Goal: Transaction & Acquisition: Purchase product/service

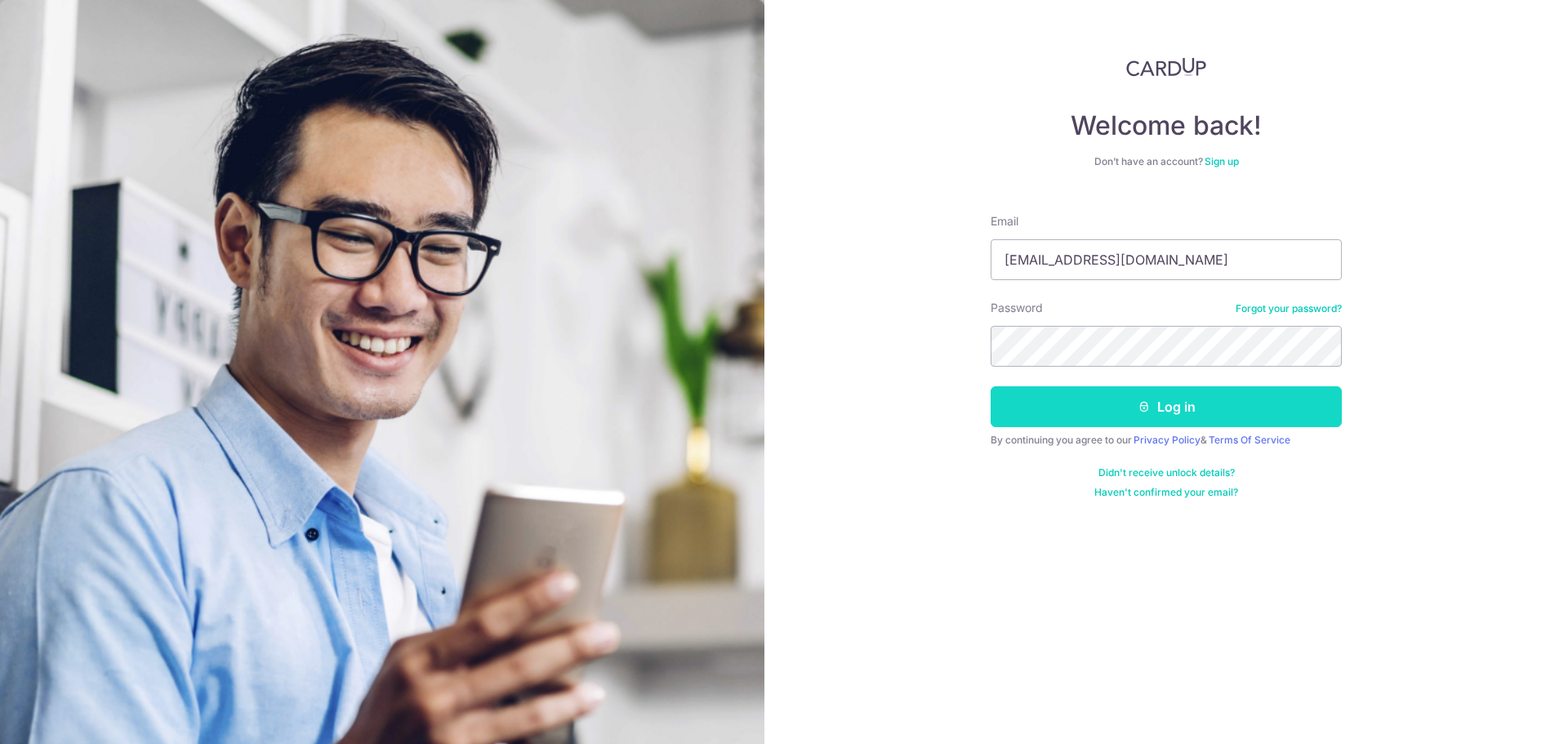
type input "[EMAIL_ADDRESS][DOMAIN_NAME]"
click at [1179, 391] on button "Log in" at bounding box center [1166, 407] width 351 height 41
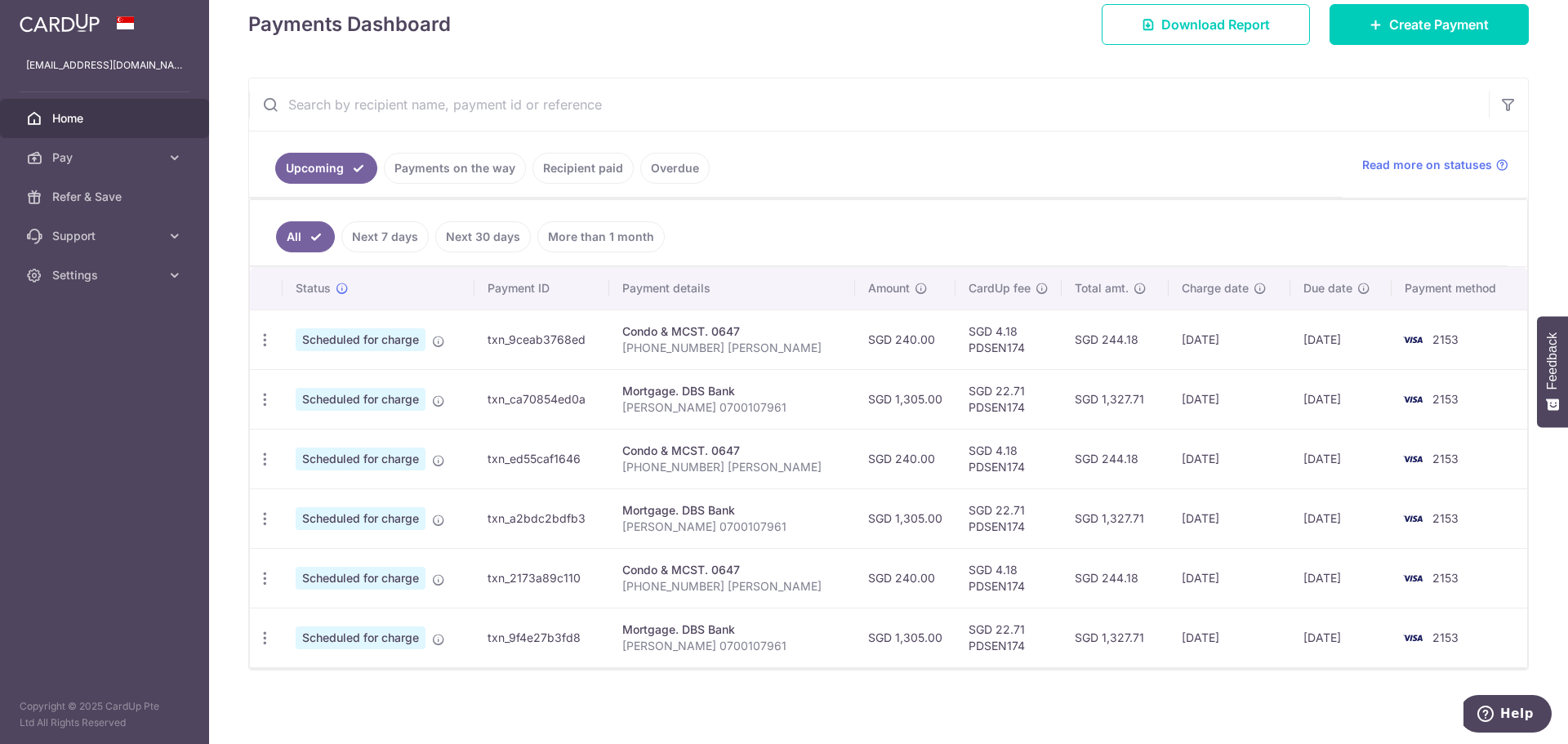
scroll to position [241, 0]
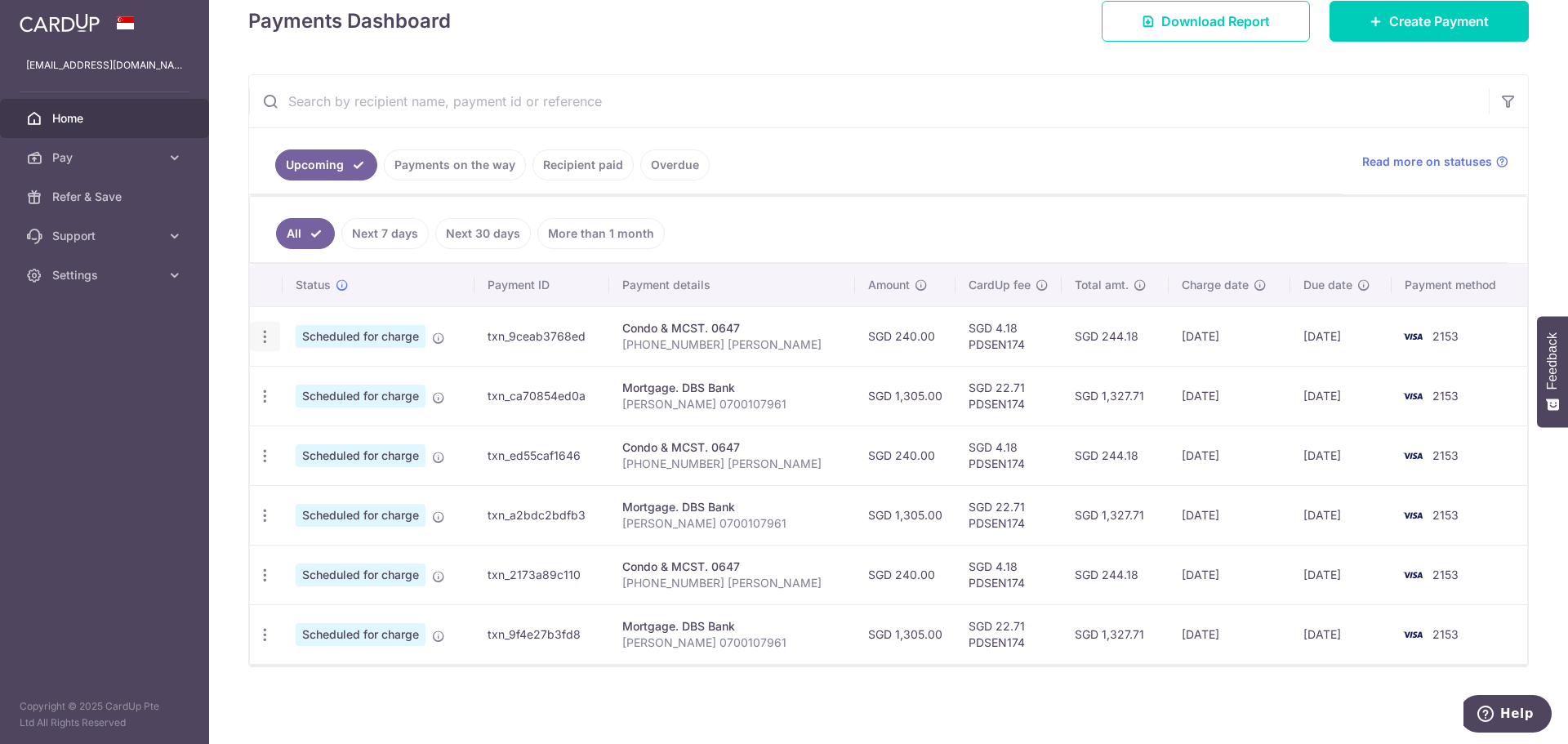
click at [269, 329] on icon "button" at bounding box center [265, 336] width 17 height 17
click at [333, 378] on span "Update payment" at bounding box center [352, 381] width 111 height 20
radio input "true"
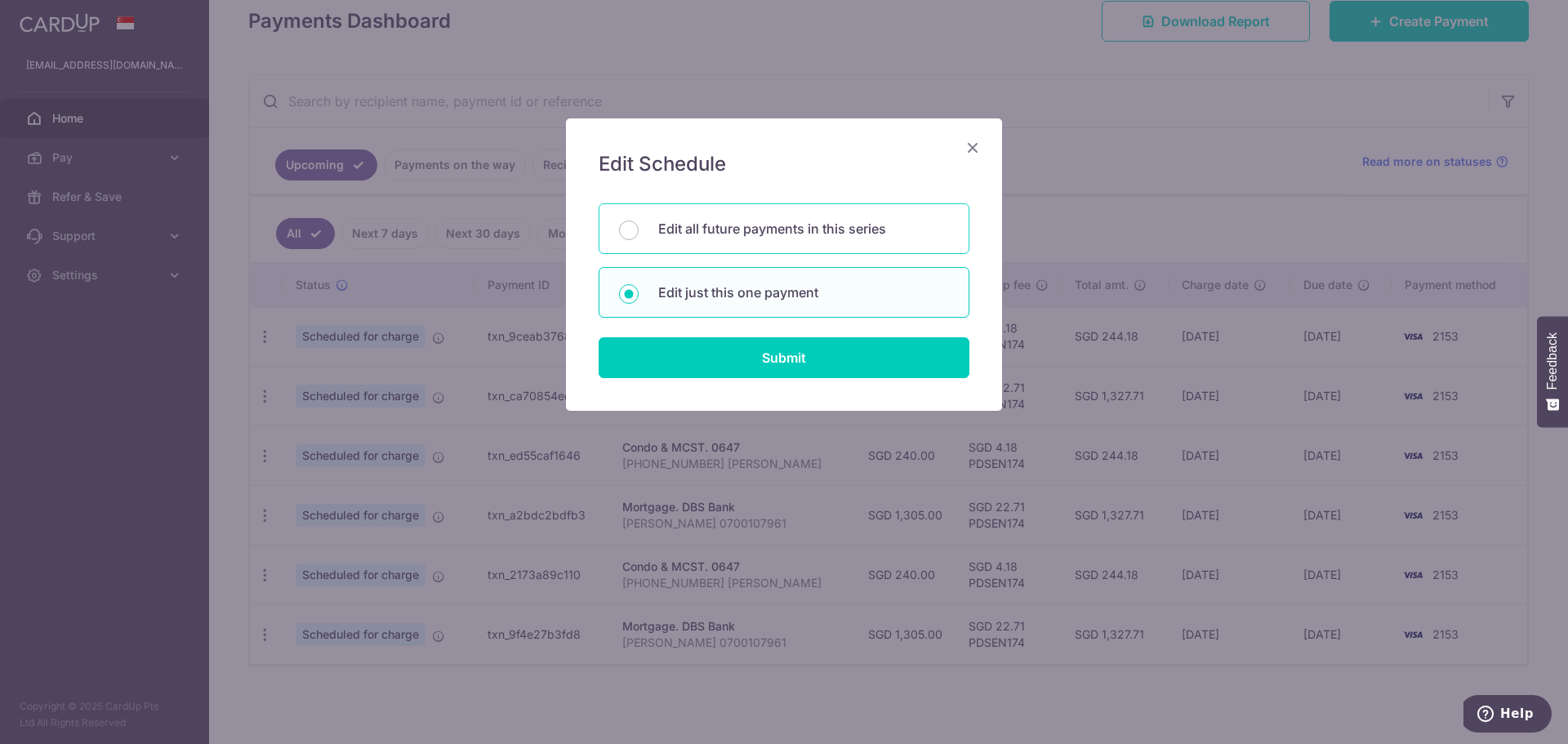
click at [747, 243] on div "Edit all future payments in this series" at bounding box center [784, 228] width 370 height 51
radio input "true"
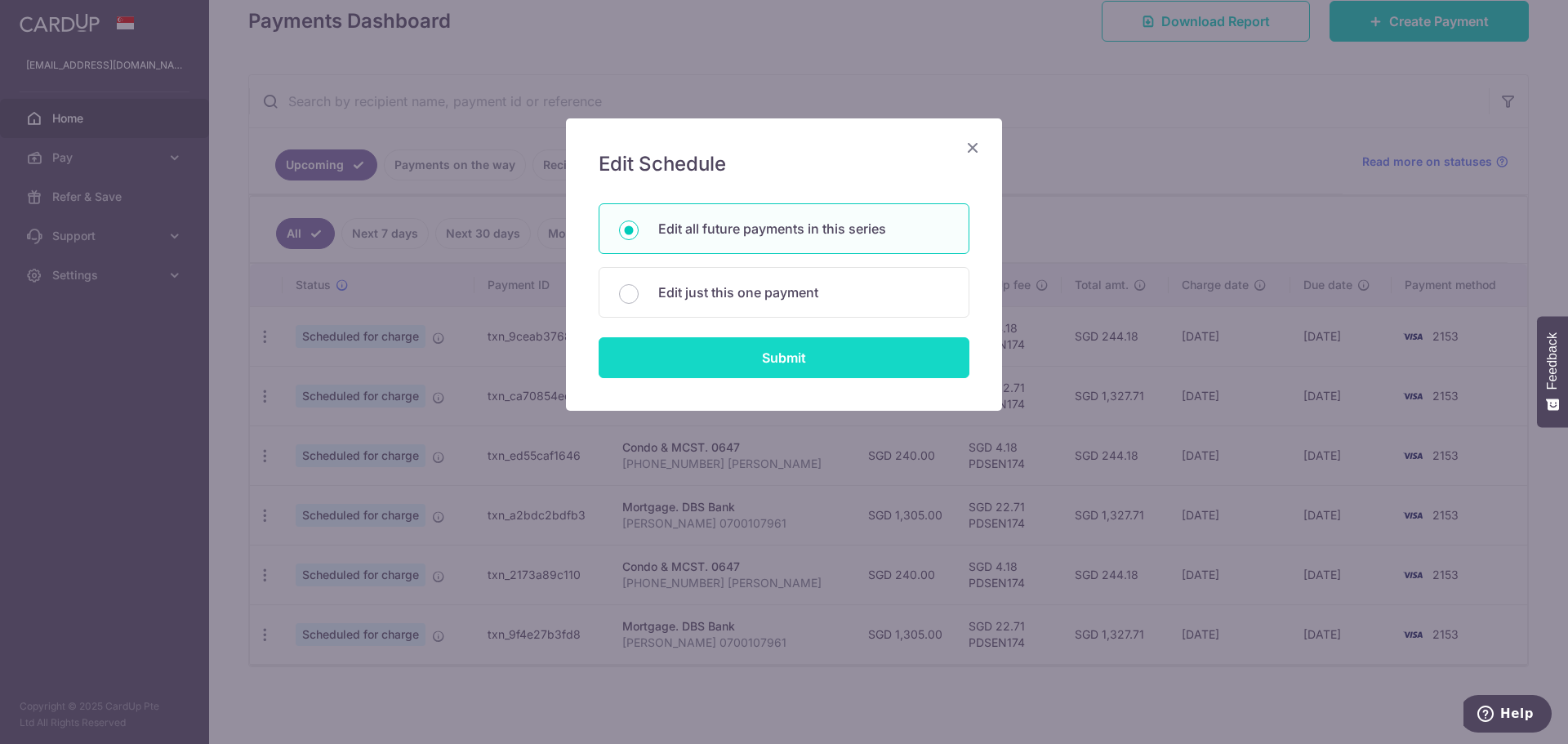
click at [769, 360] on input "Submit" at bounding box center [784, 358] width 370 height 41
radio input "true"
type input "240.00"
type input "73-04-376 Tan Wei Rong"
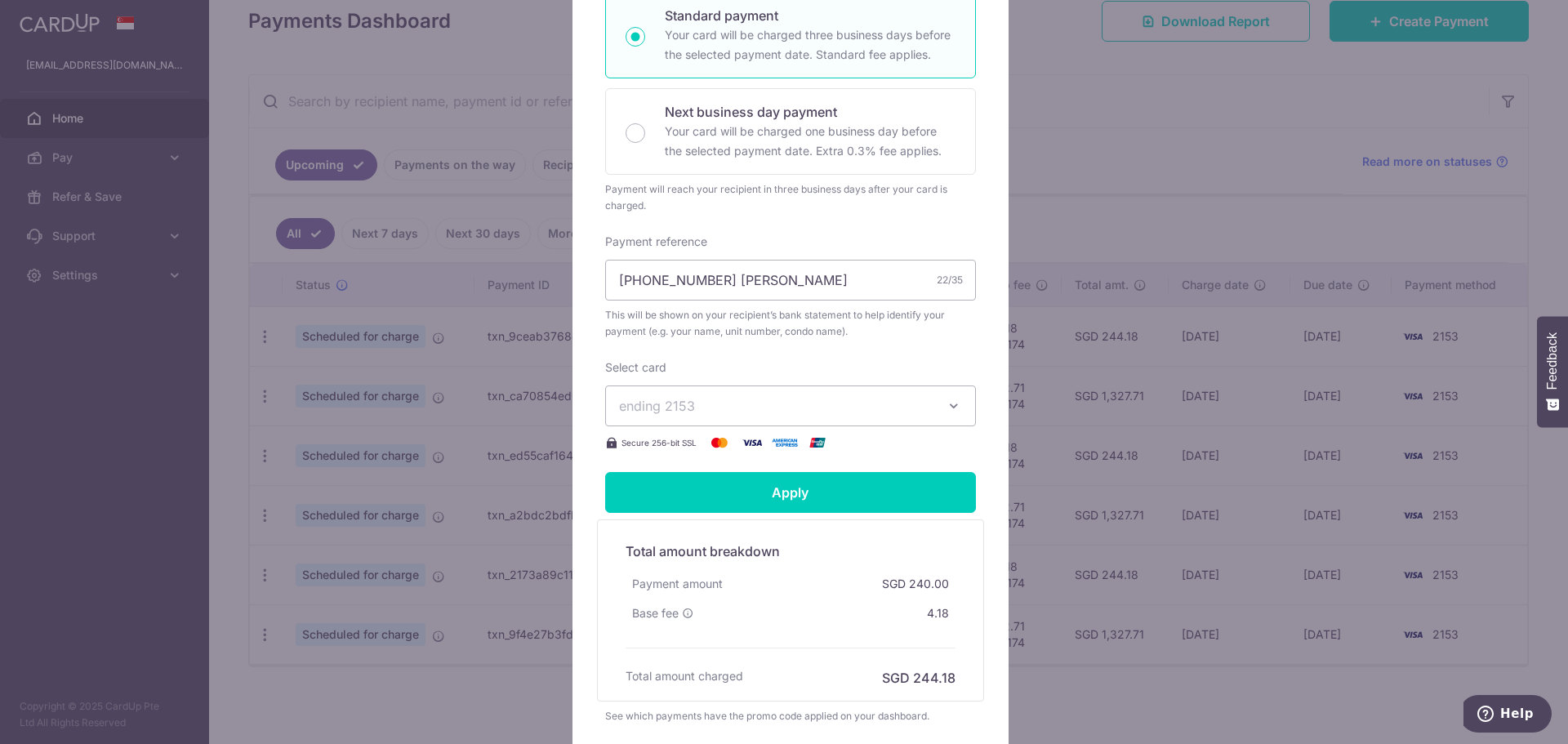
scroll to position [319, 0]
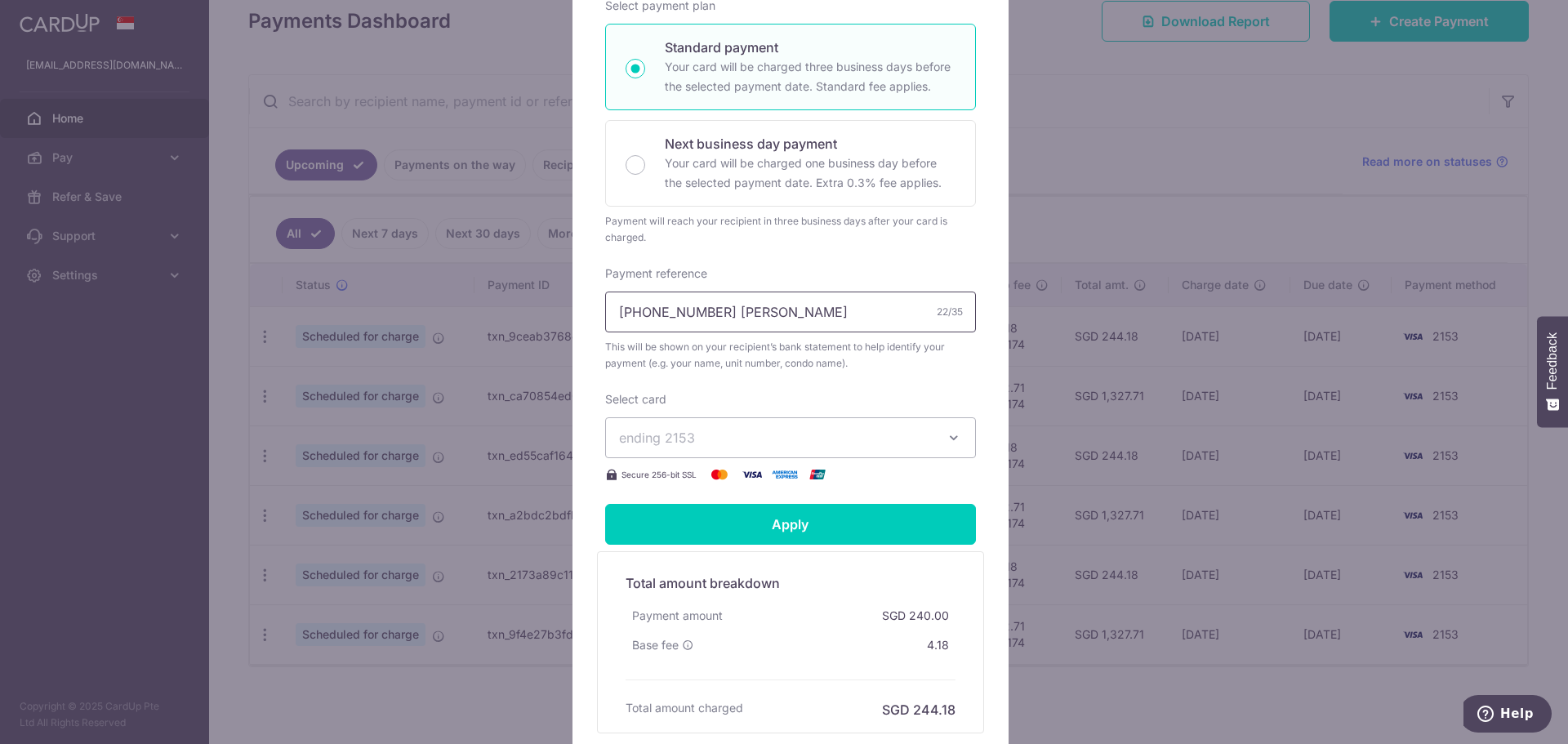
drag, startPoint x: 796, startPoint y: 321, endPoint x: 586, endPoint y: 319, distance: 210.0
click at [586, 319] on div "Edit payment By clicking apply, you will make changes to all 3 payments to 0647…" at bounding box center [791, 295] width 436 height 989
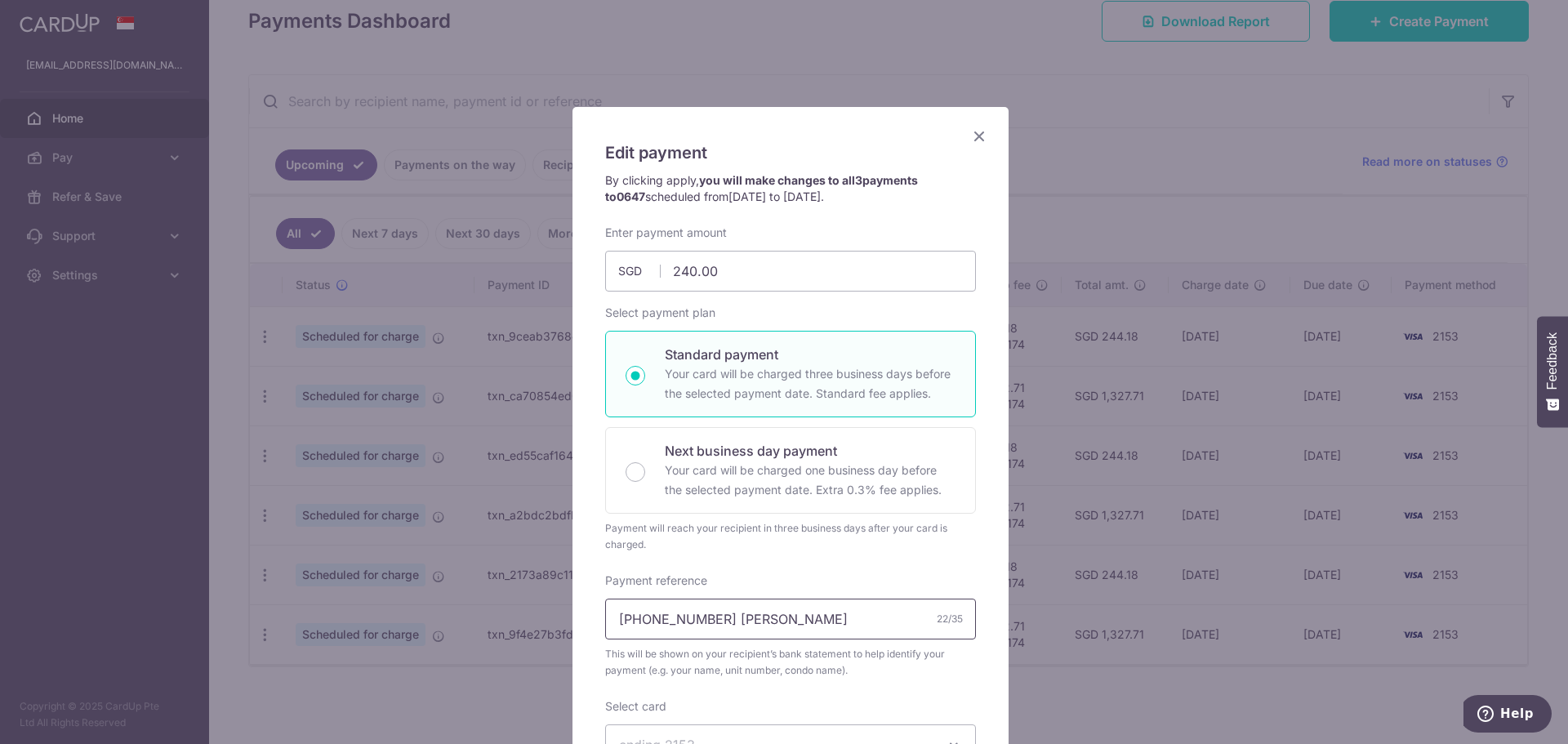
scroll to position [0, 0]
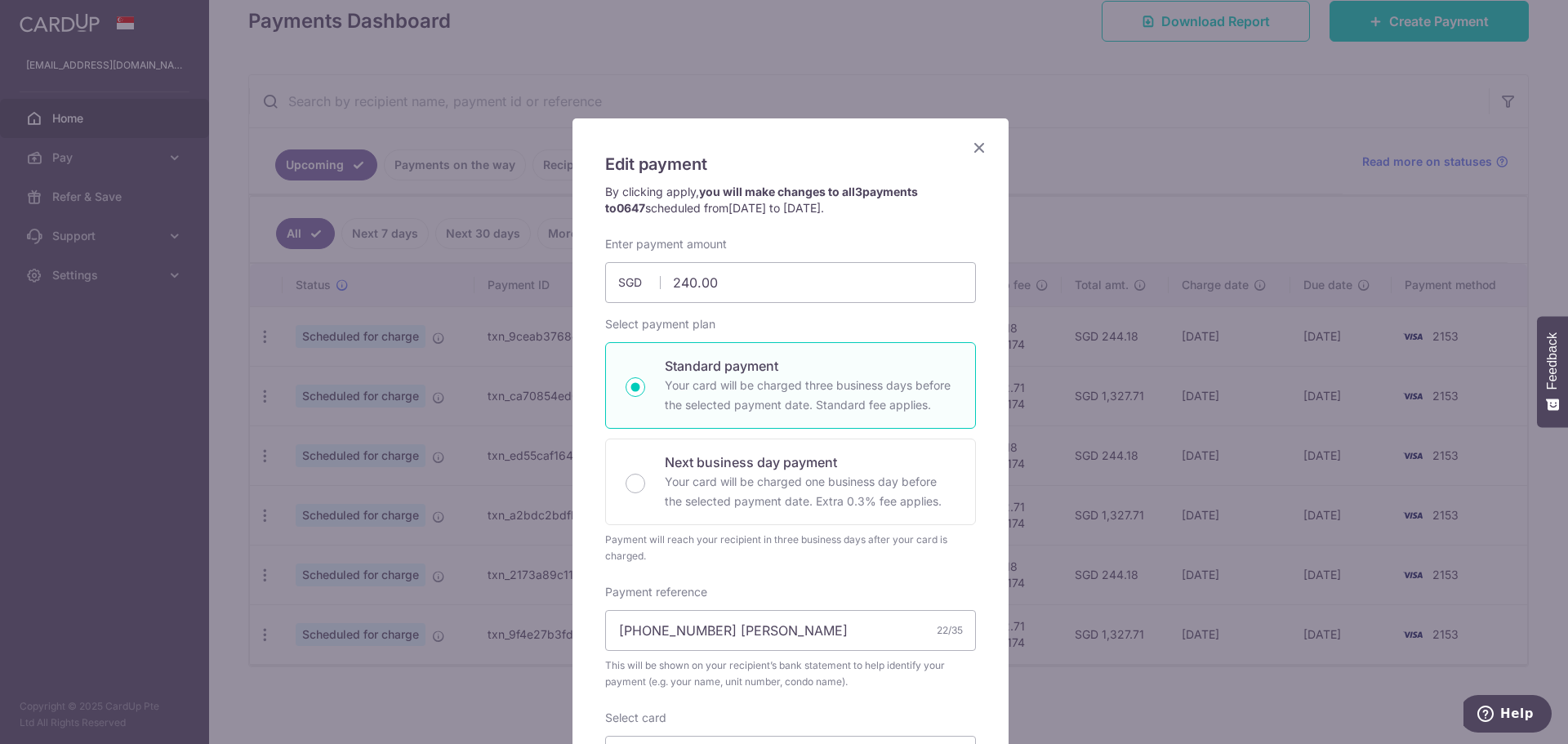
click at [976, 147] on icon "Close" at bounding box center [979, 146] width 20 height 20
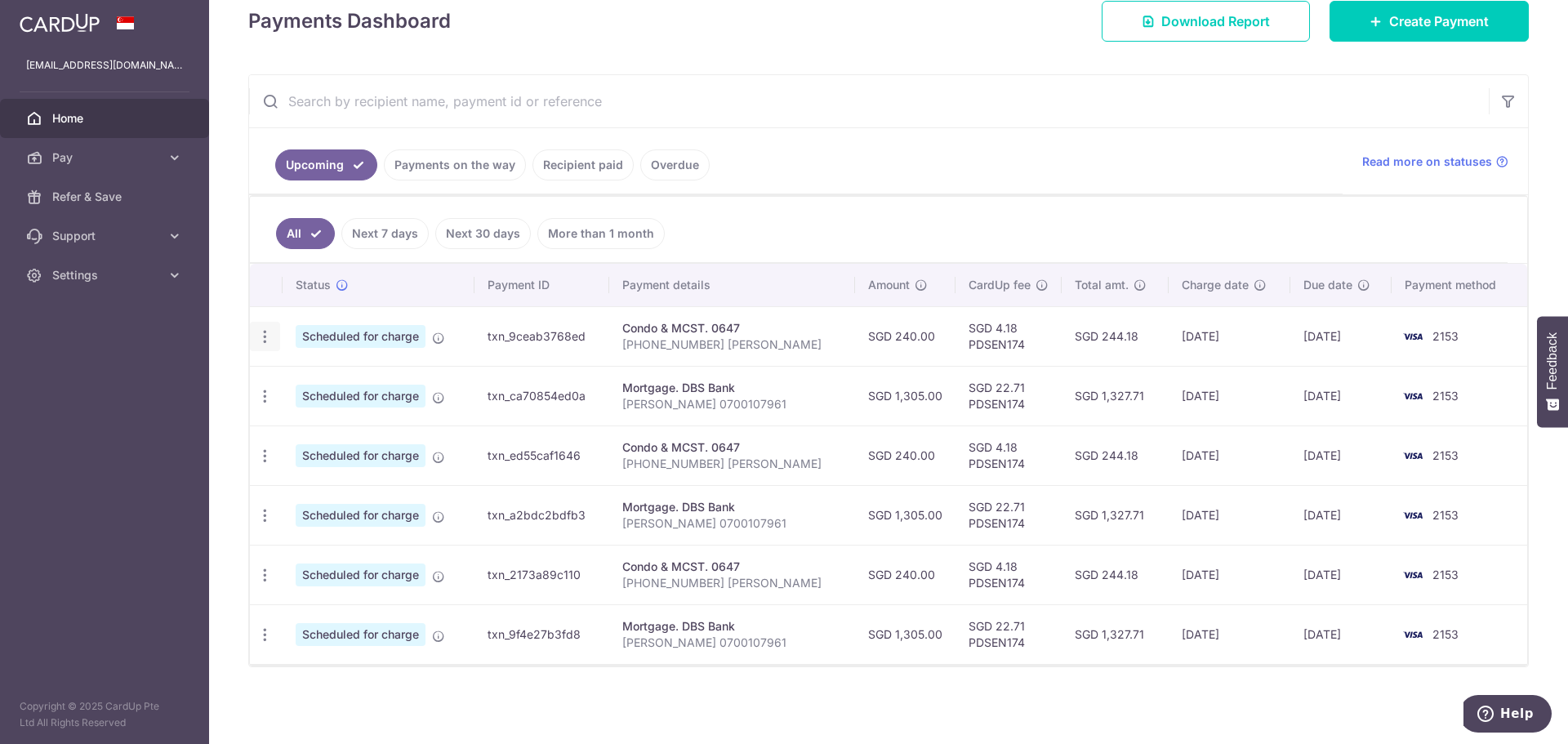
click at [268, 332] on icon "button" at bounding box center [265, 336] width 17 height 17
click at [380, 423] on span "Cancel payment" at bounding box center [352, 421] width 109 height 20
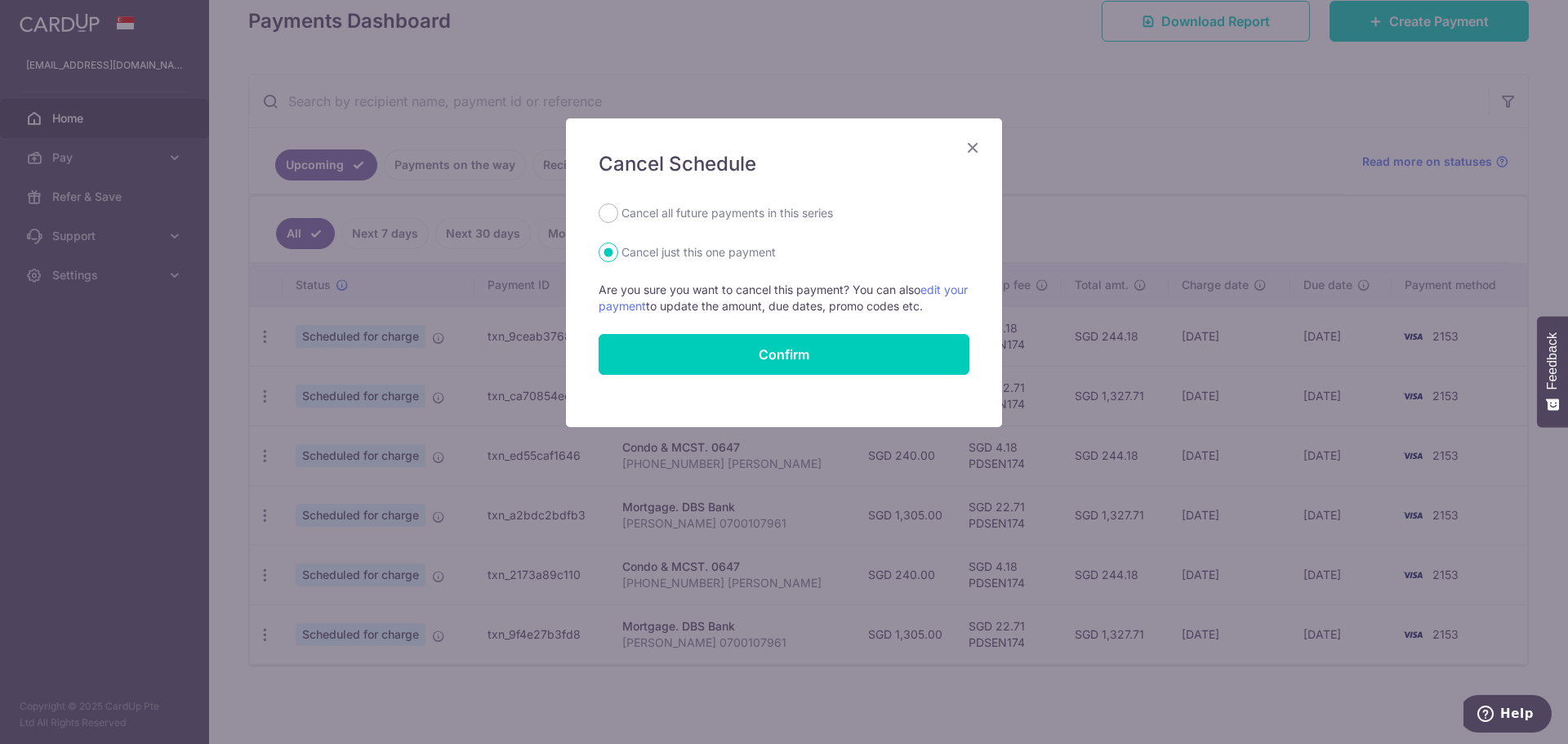
click at [777, 218] on label "Cancel all future payments in this series" at bounding box center [728, 213] width 211 height 20
click at [618, 218] on input "Cancel all future payments in this series" at bounding box center [609, 213] width 20 height 20
radio input "true"
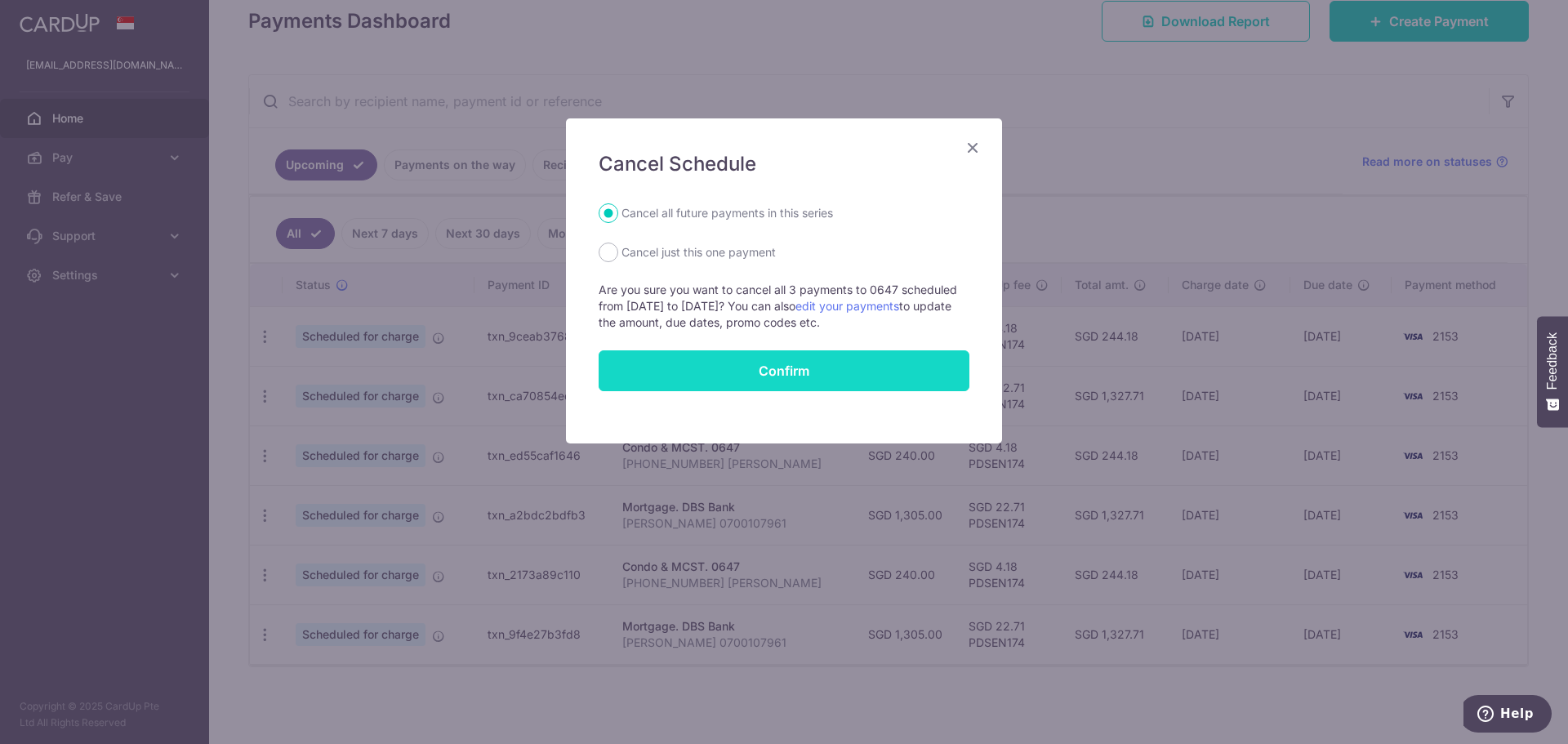
click at [789, 367] on button "Confirm" at bounding box center [784, 370] width 370 height 41
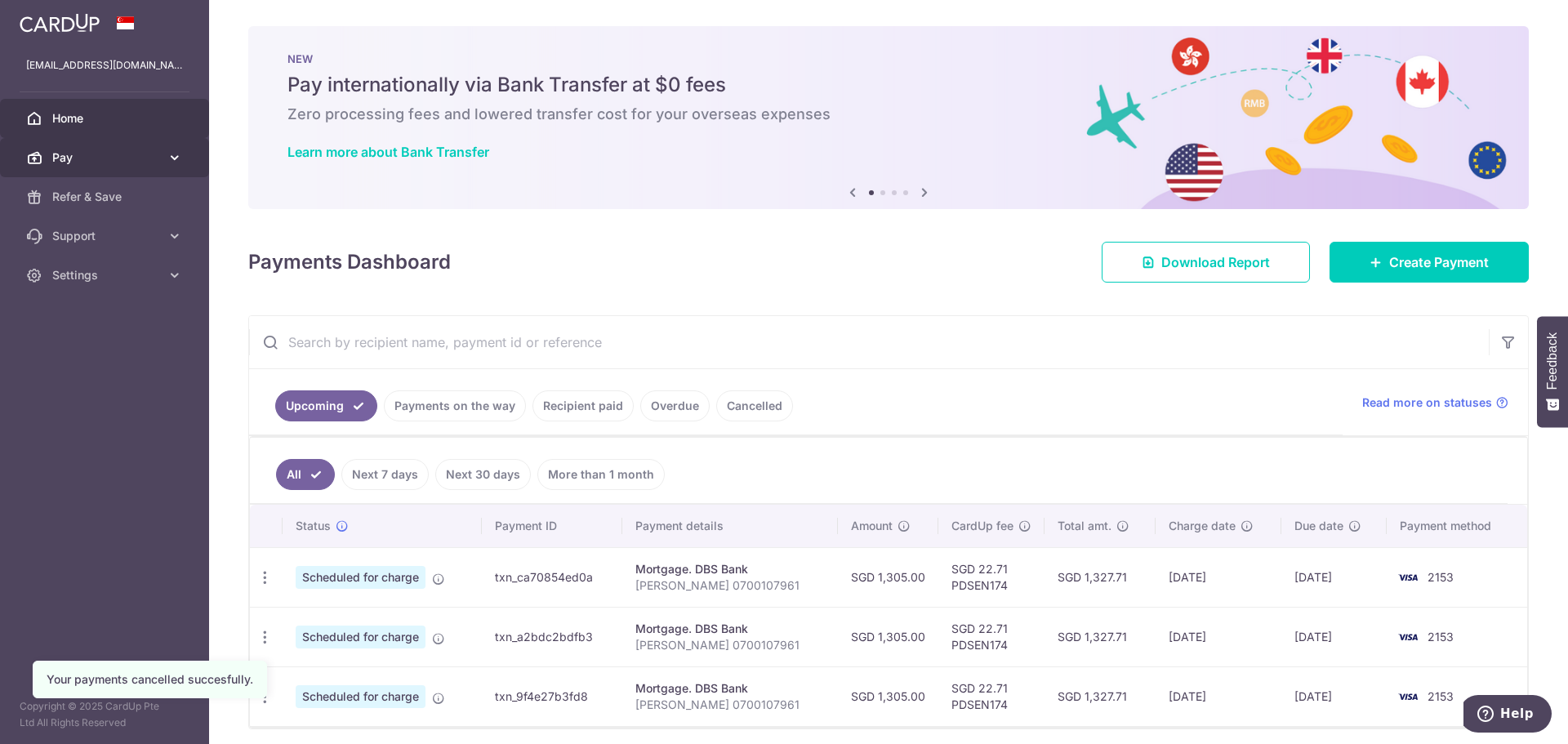
click at [88, 165] on span "Pay" at bounding box center [106, 157] width 107 height 16
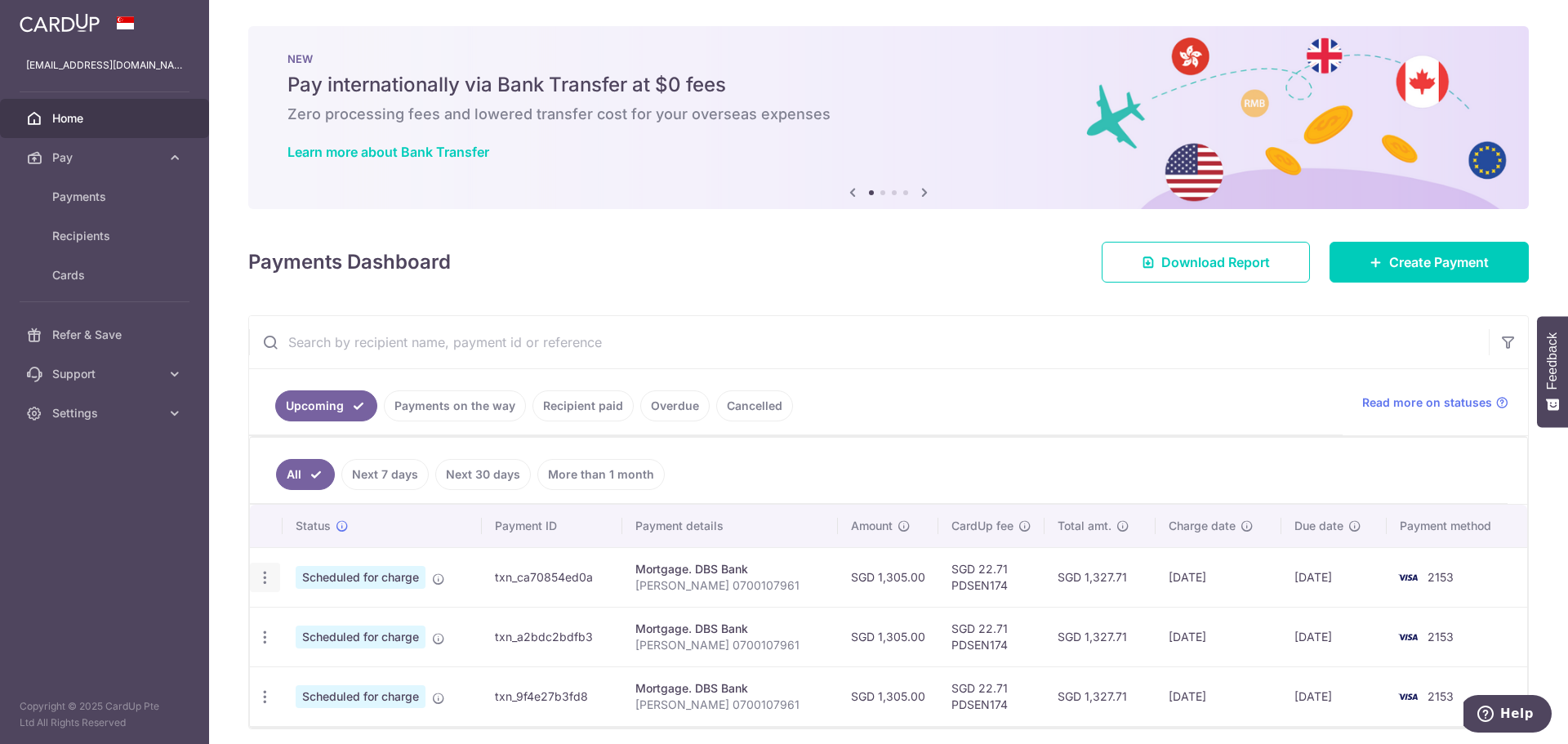
click at [269, 573] on icon "button" at bounding box center [265, 577] width 17 height 17
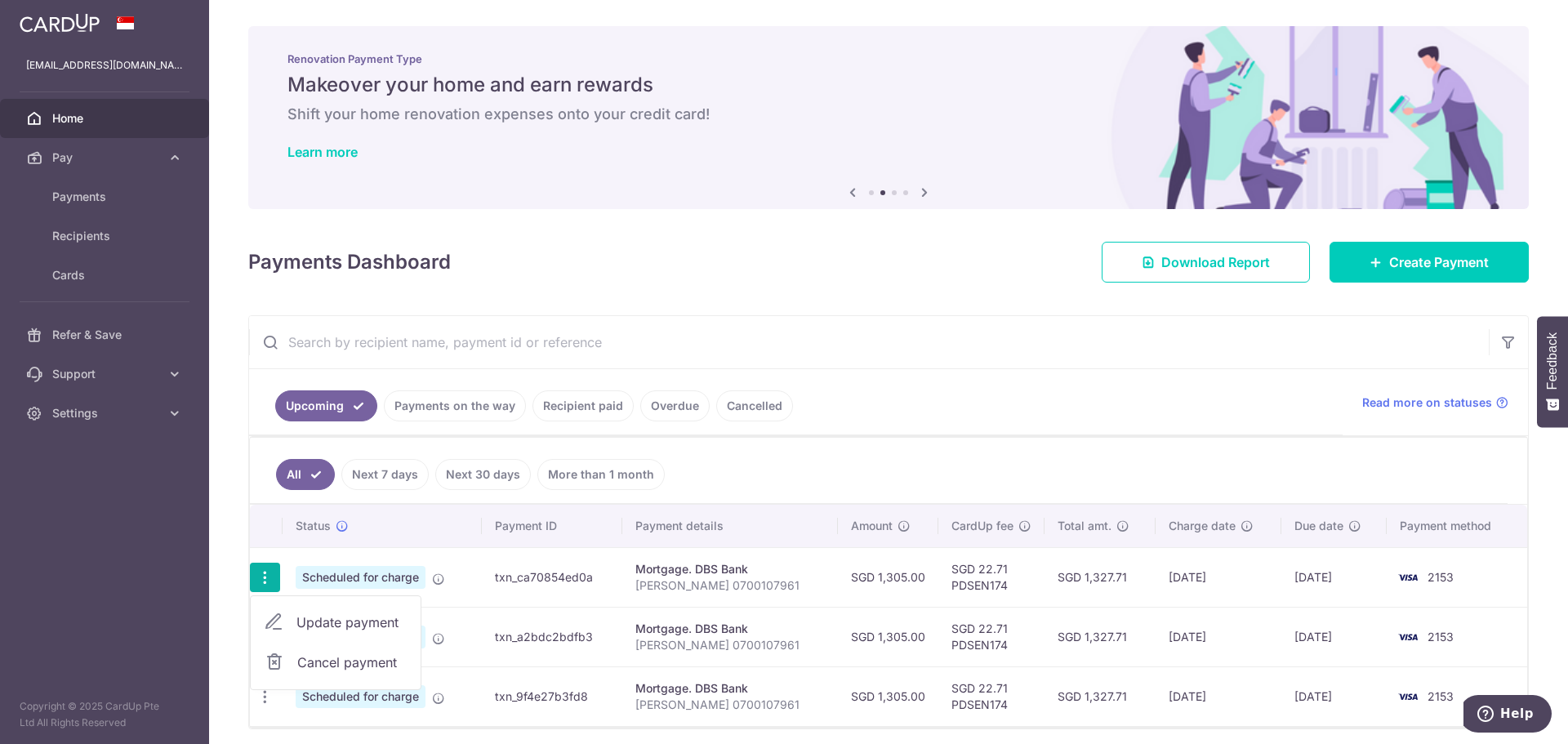
click at [306, 664] on span "Cancel payment" at bounding box center [352, 662] width 109 height 20
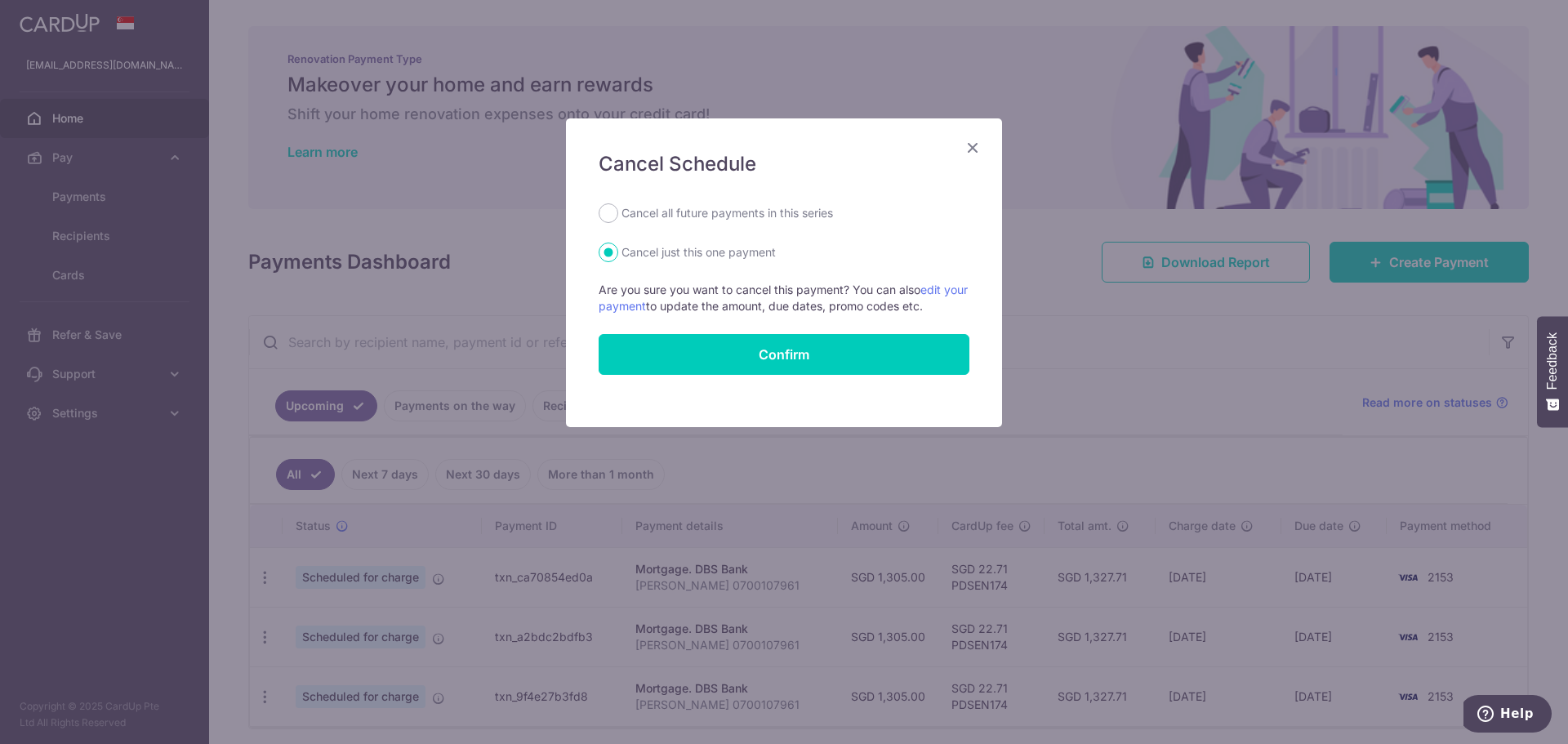
click at [766, 222] on label "Cancel all future payments in this series" at bounding box center [728, 213] width 211 height 20
click at [618, 222] on input "Cancel all future payments in this series" at bounding box center [609, 213] width 20 height 20
radio input "true"
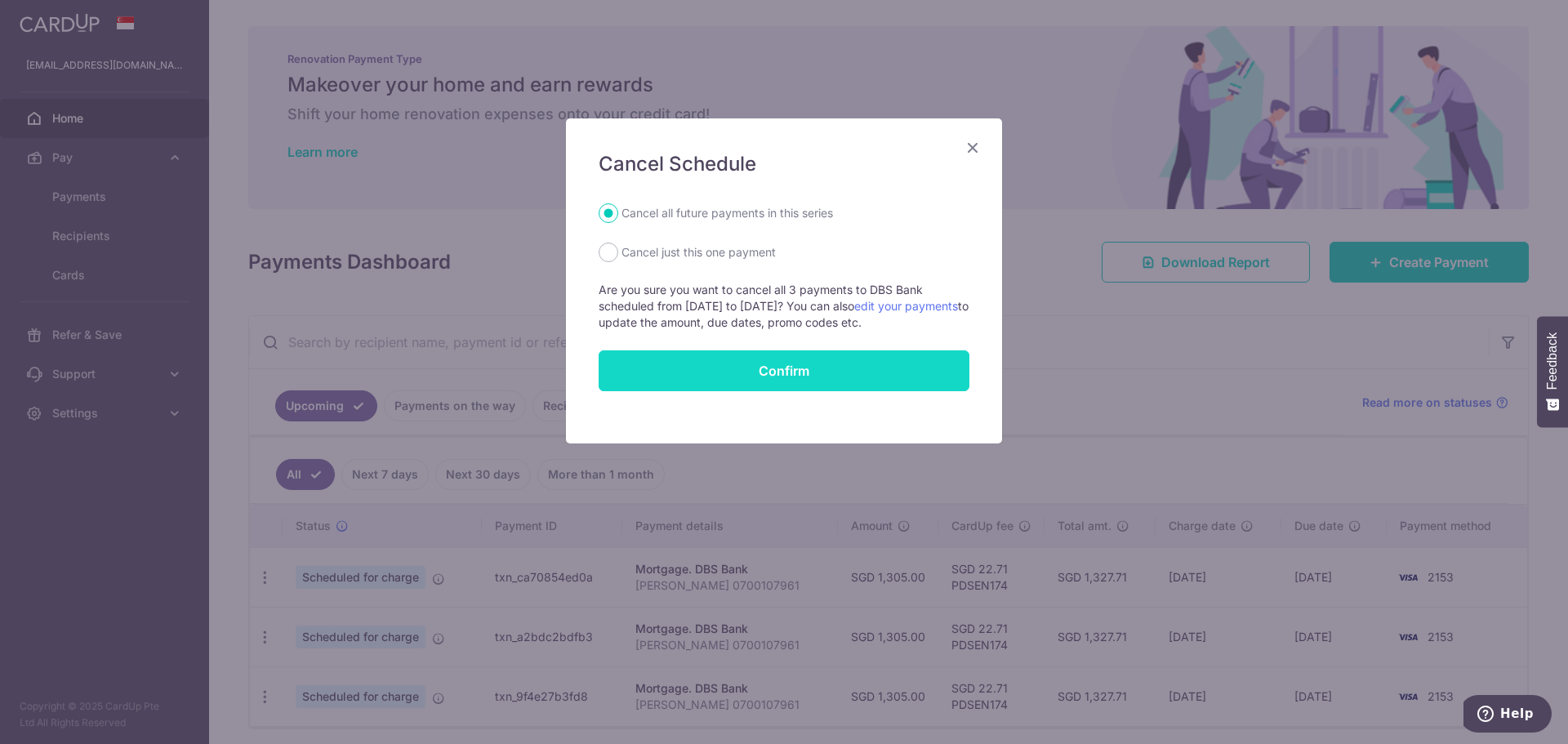
click at [776, 369] on button "Confirm" at bounding box center [784, 370] width 370 height 41
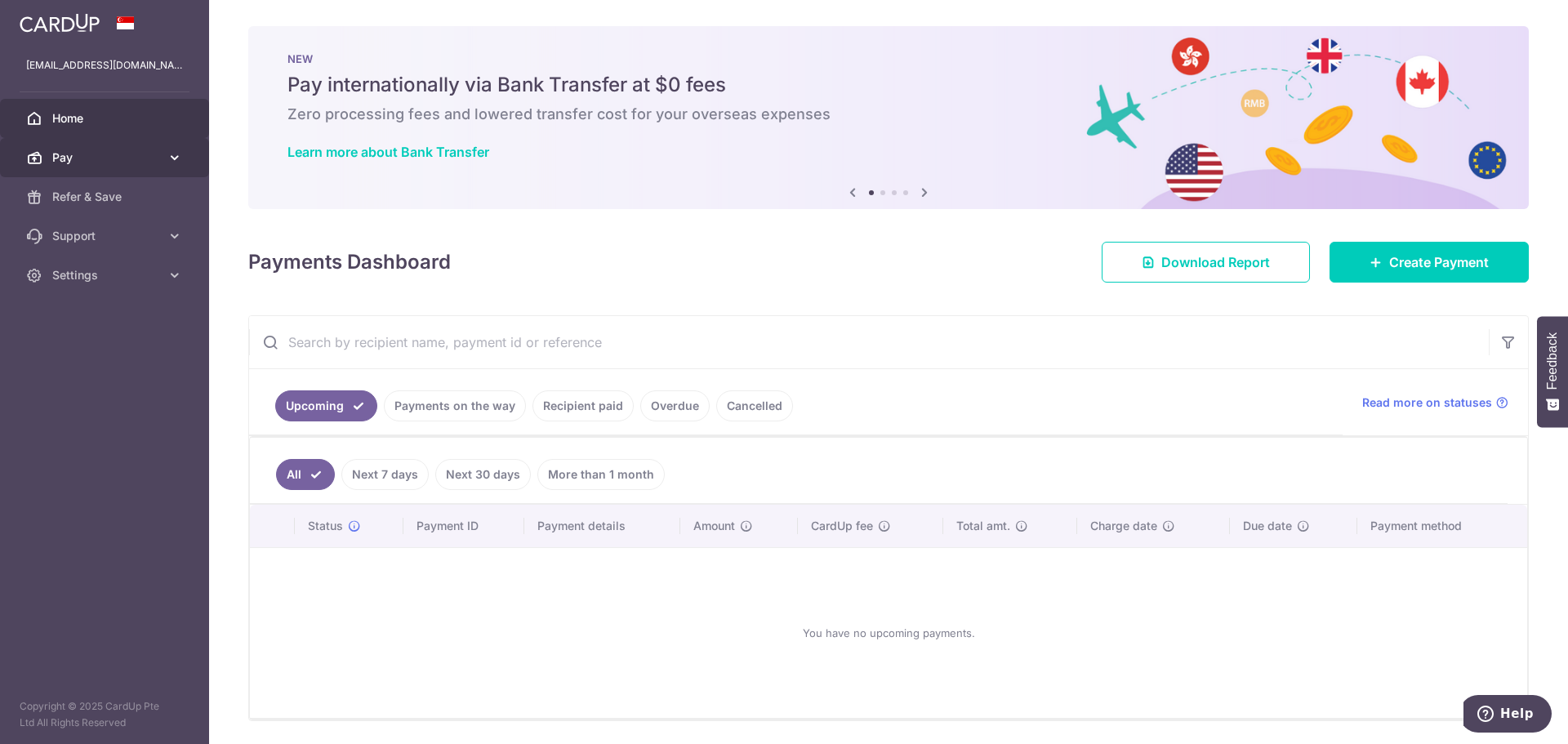
click at [89, 152] on span "Pay" at bounding box center [106, 157] width 107 height 16
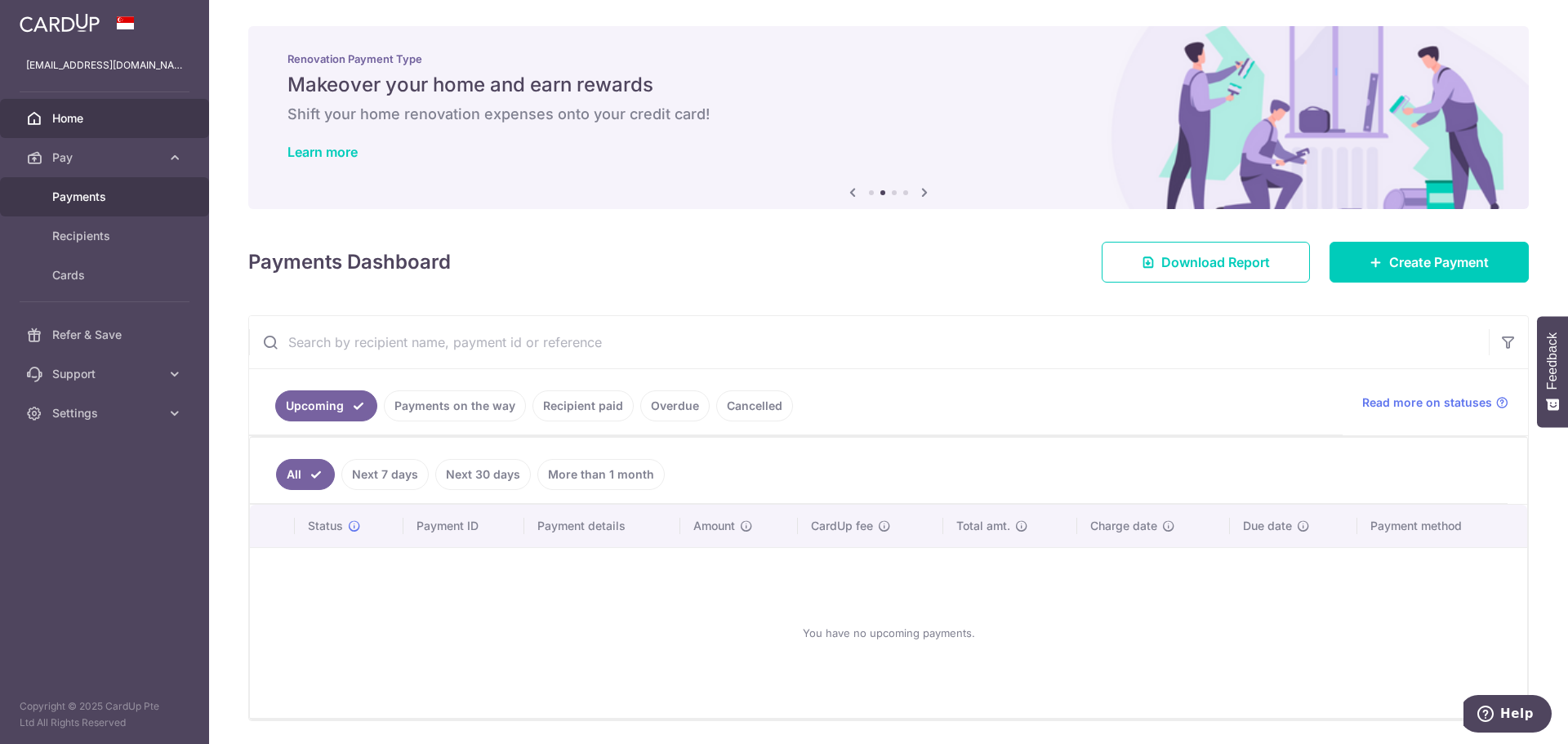
click at [110, 195] on span "Payments" at bounding box center [106, 196] width 107 height 16
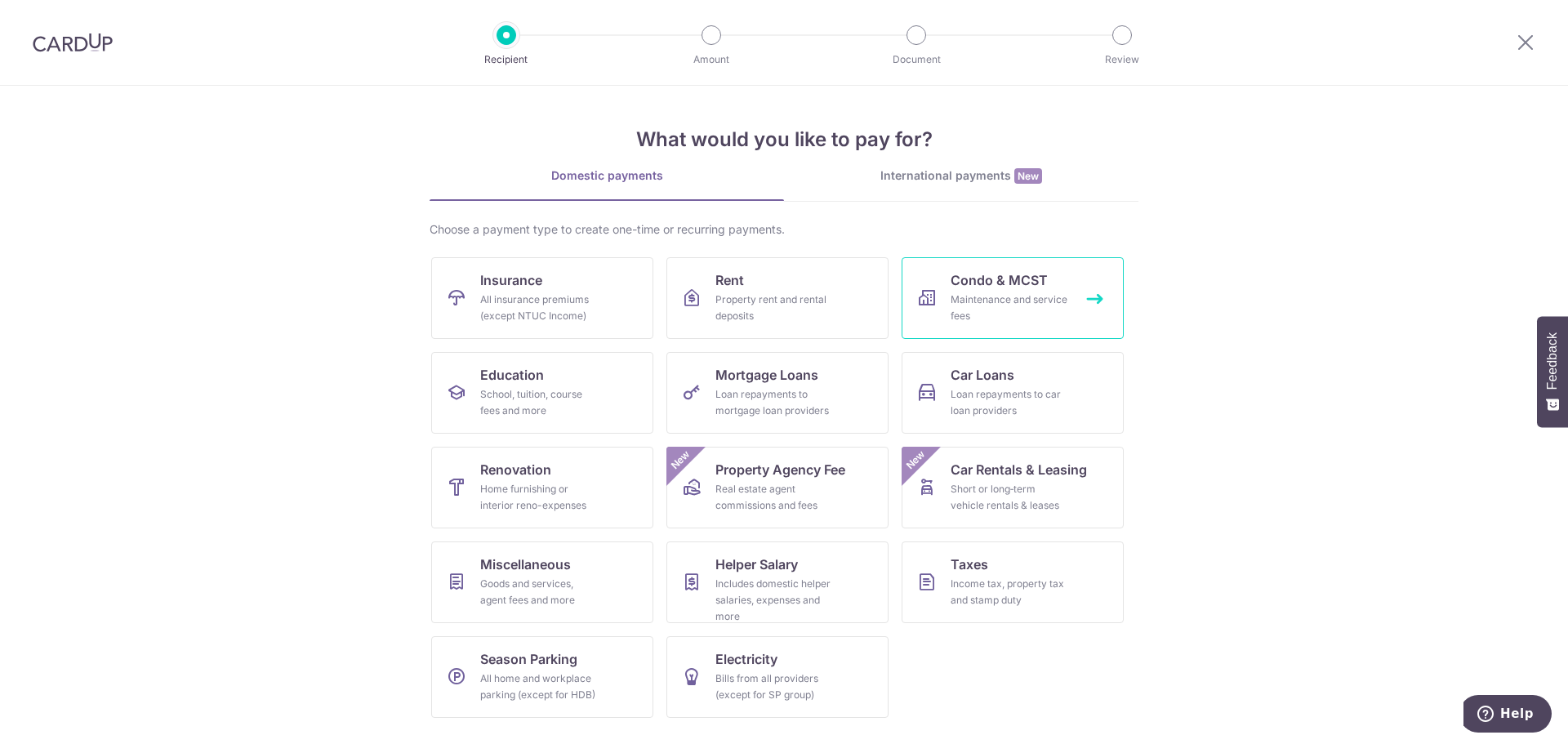
click at [1028, 284] on span "Condo & MCST" at bounding box center [999, 280] width 97 height 20
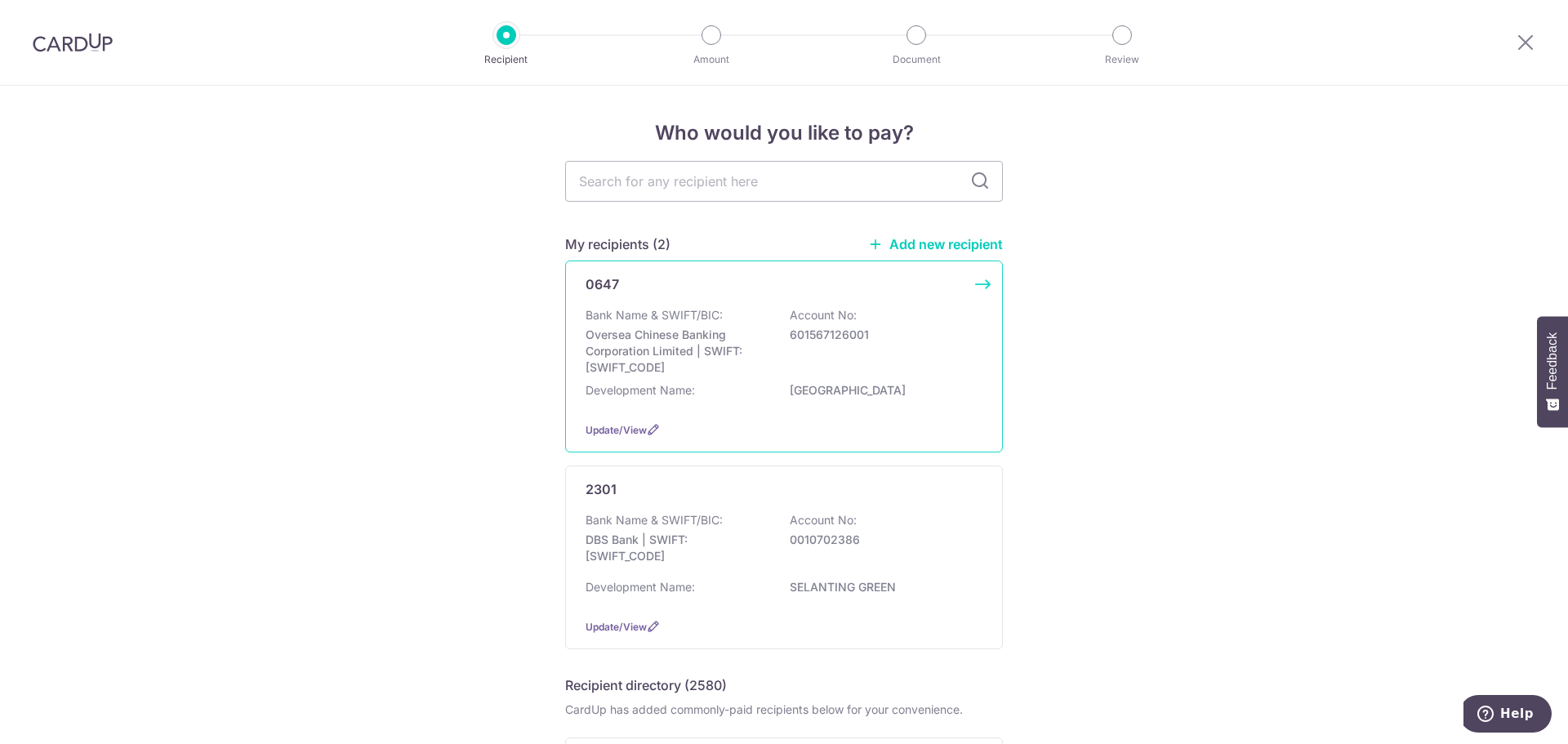
click at [673, 329] on p "Oversea Chinese Banking Corporation Limited | SWIFT: [SWIFT_CODE]" at bounding box center [677, 351] width 183 height 49
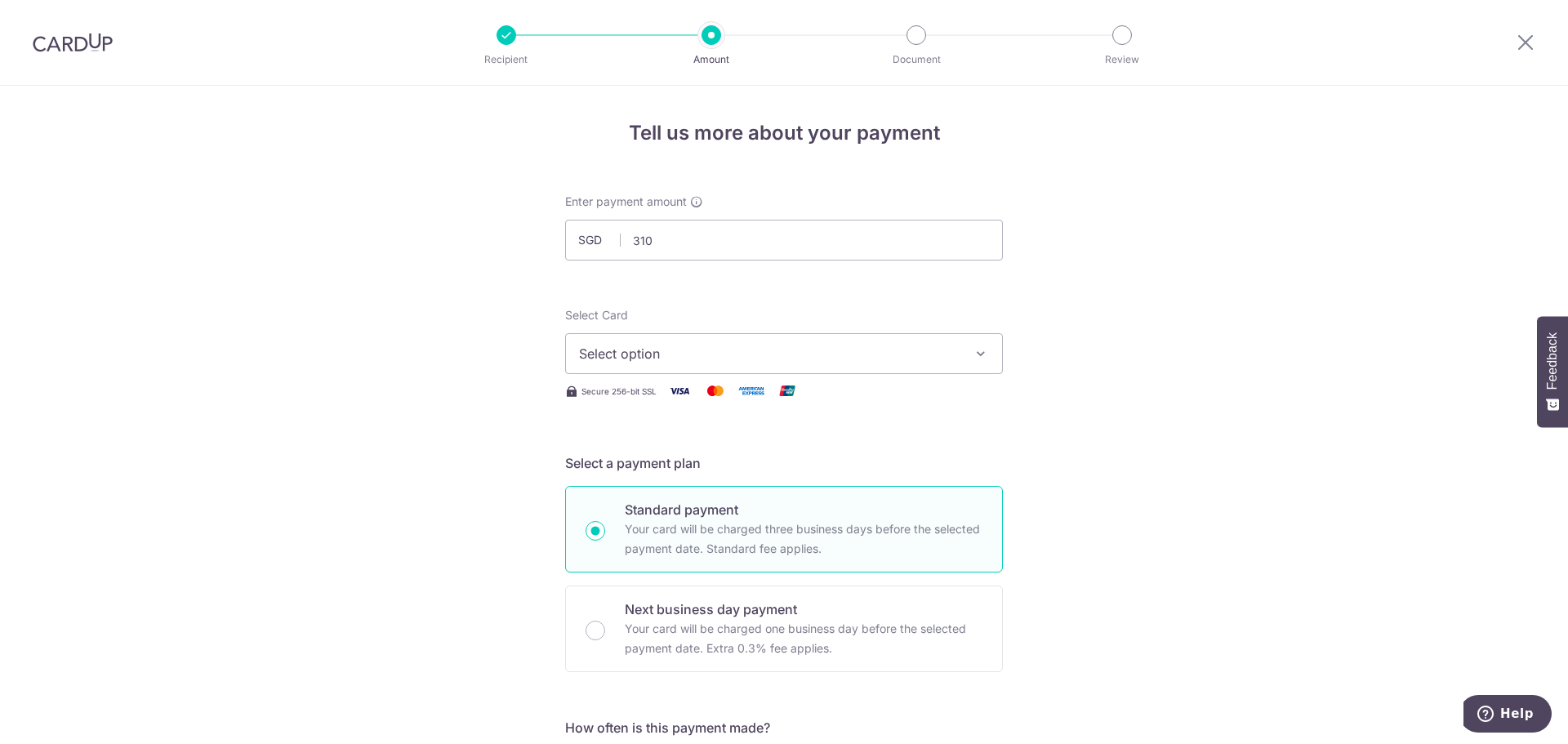
type input "310.00"
click at [968, 333] on button "Select option" at bounding box center [784, 353] width 438 height 41
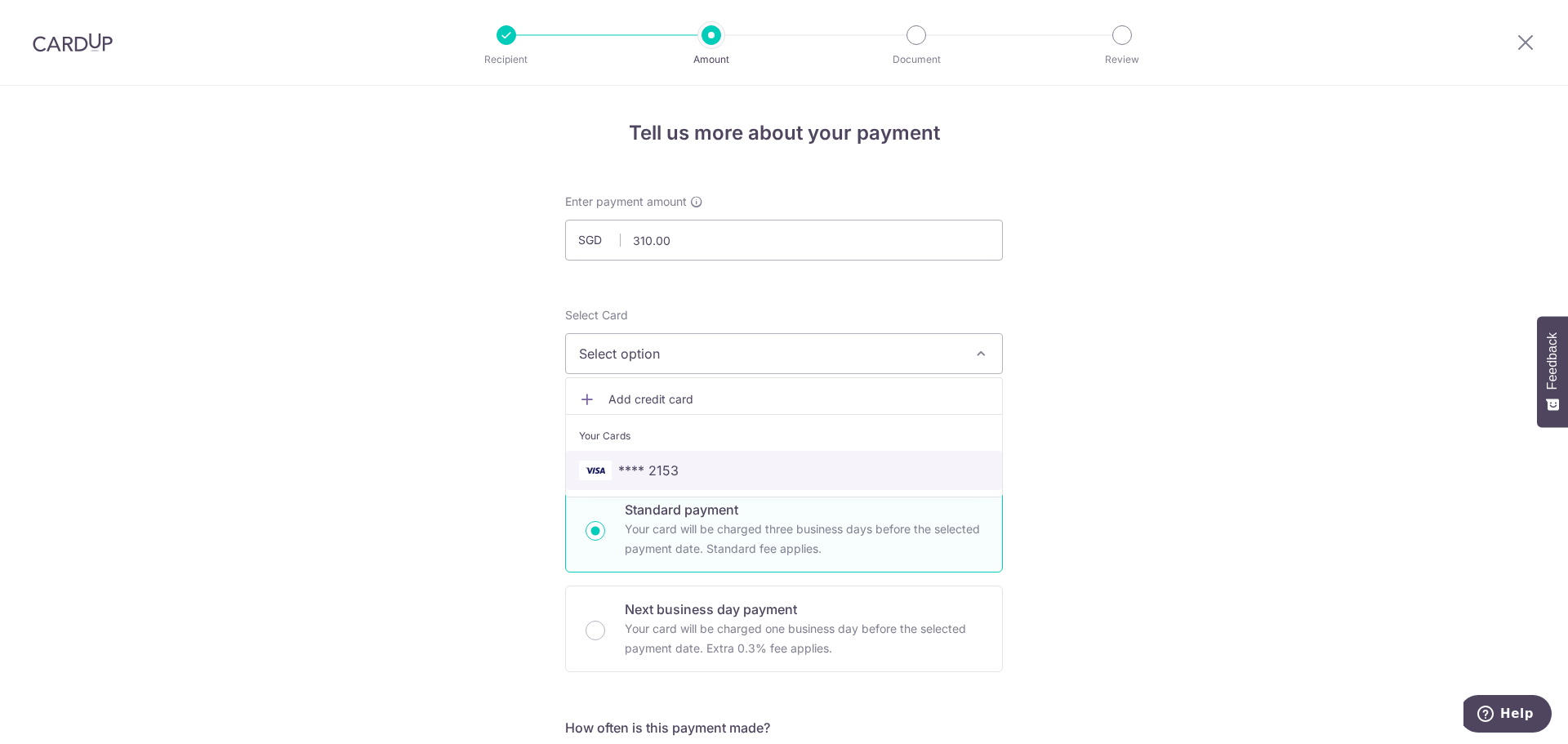
click at [794, 476] on span "**** 2153" at bounding box center [784, 471] width 410 height 20
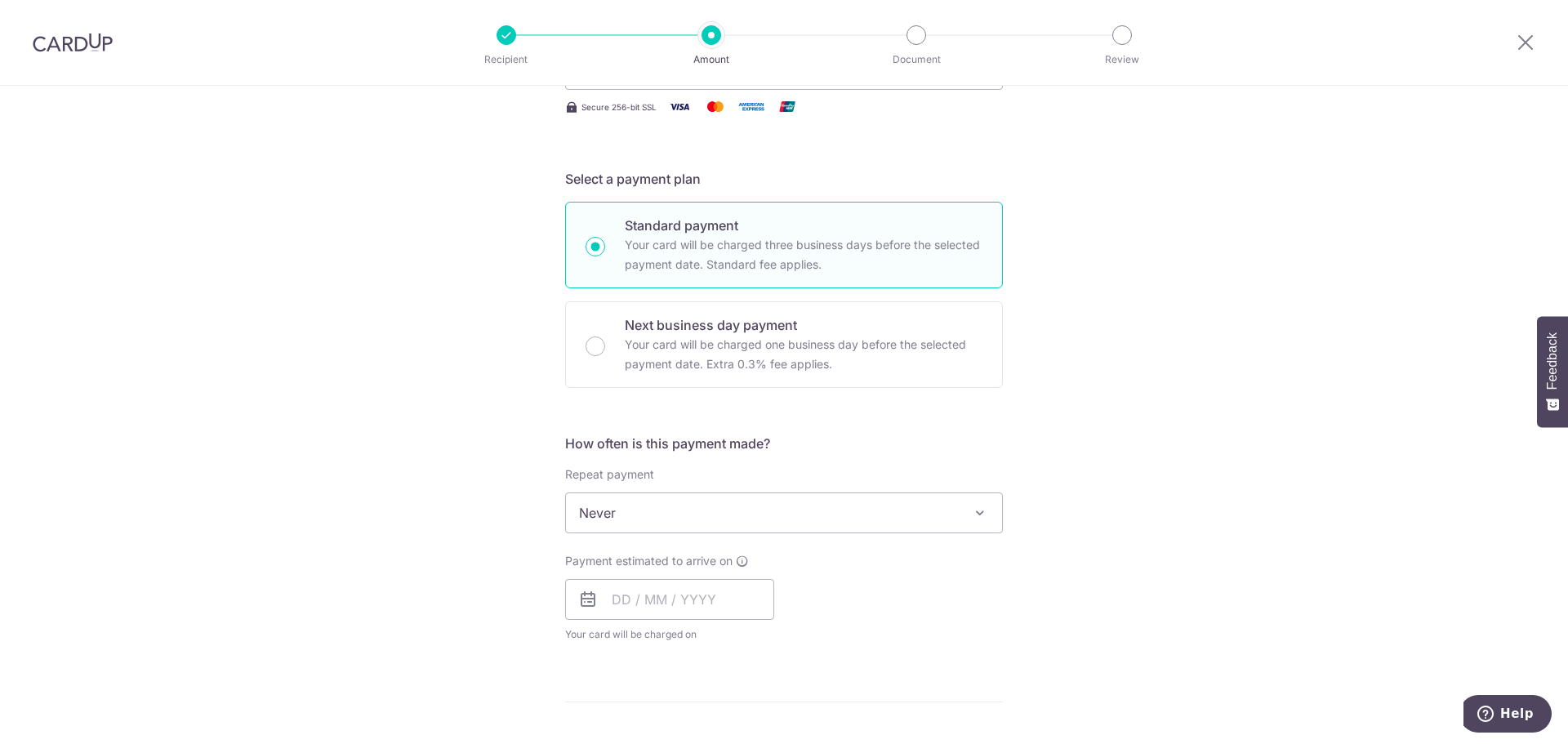
scroll to position [327, 0]
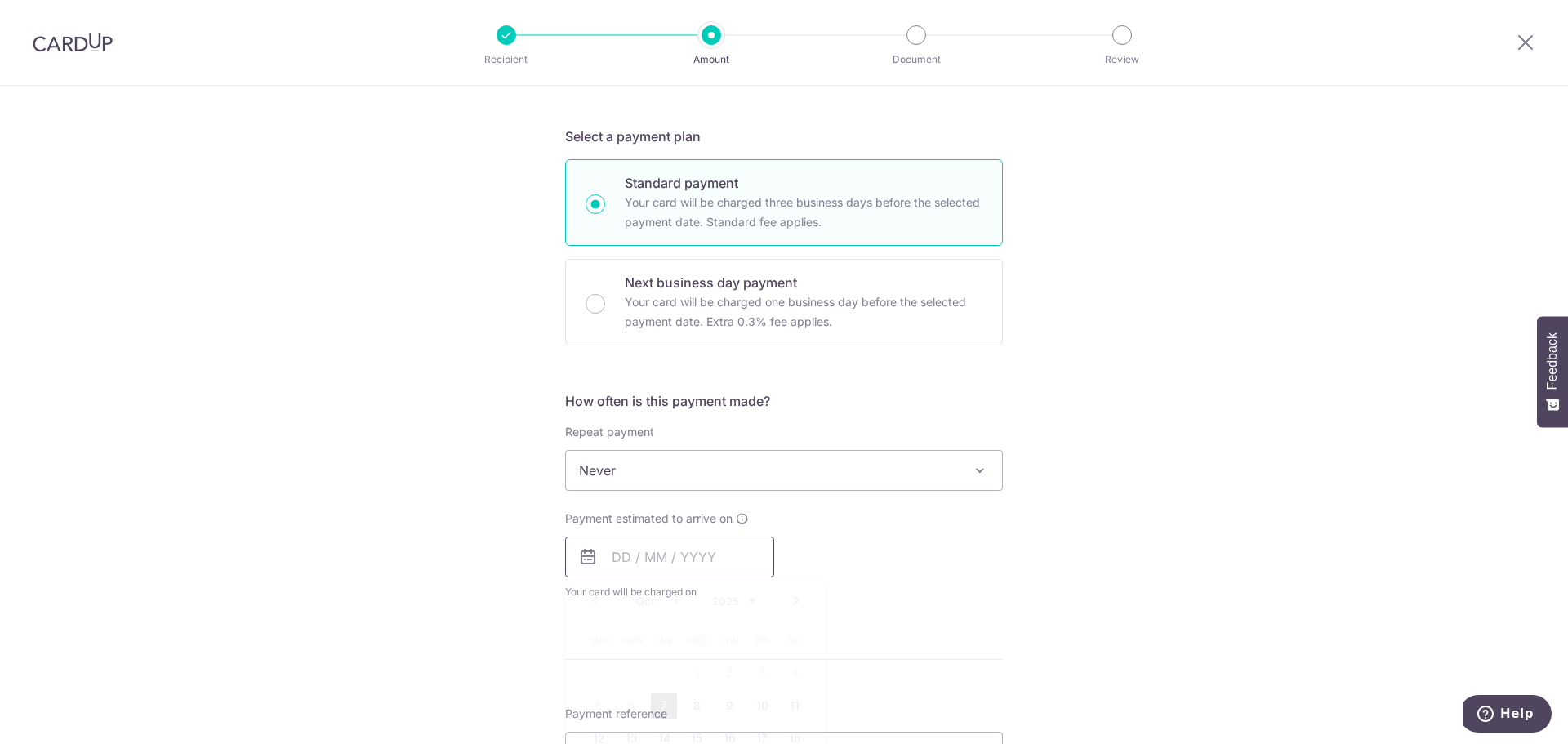
click at [692, 565] on input "text" at bounding box center [669, 557] width 209 height 41
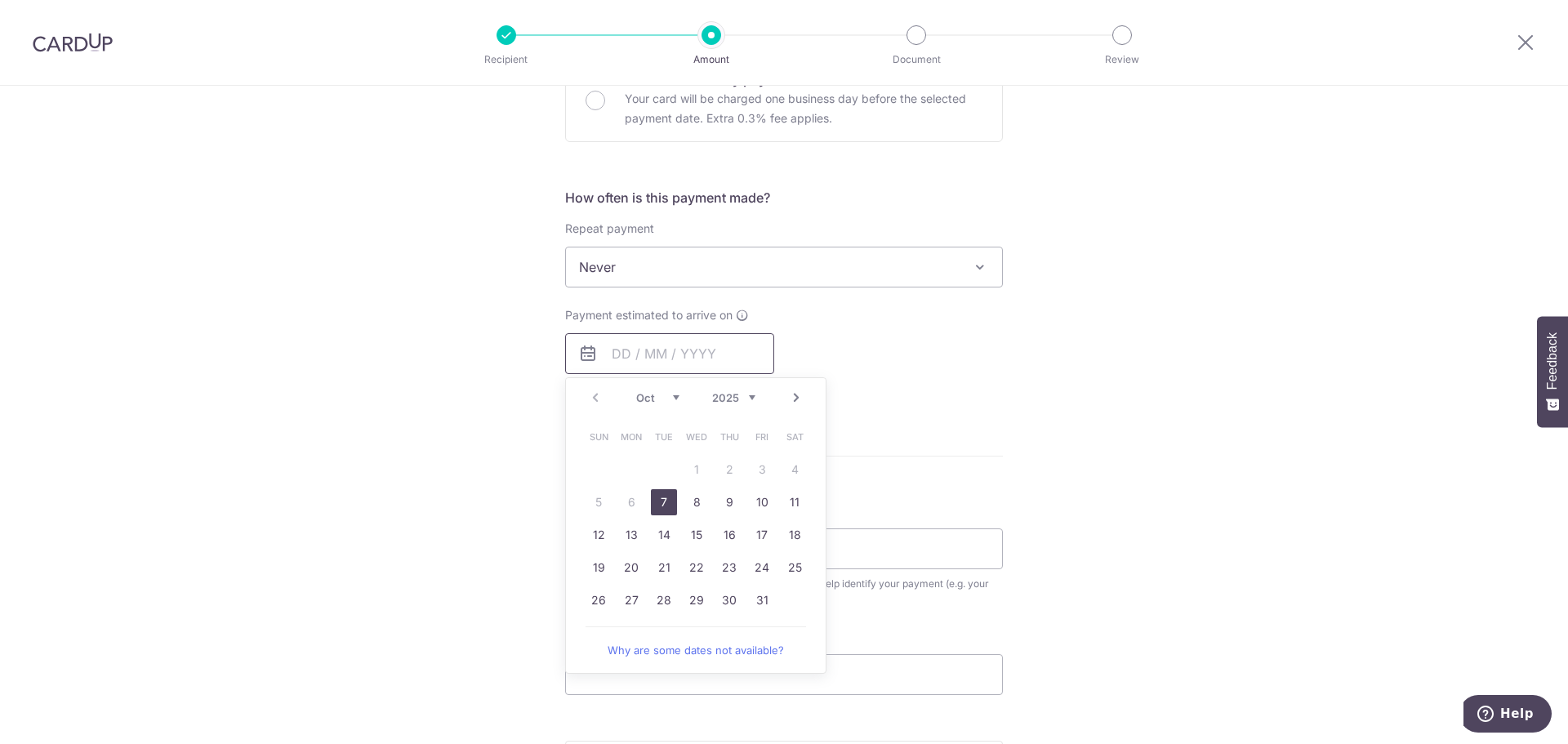
scroll to position [572, 0]
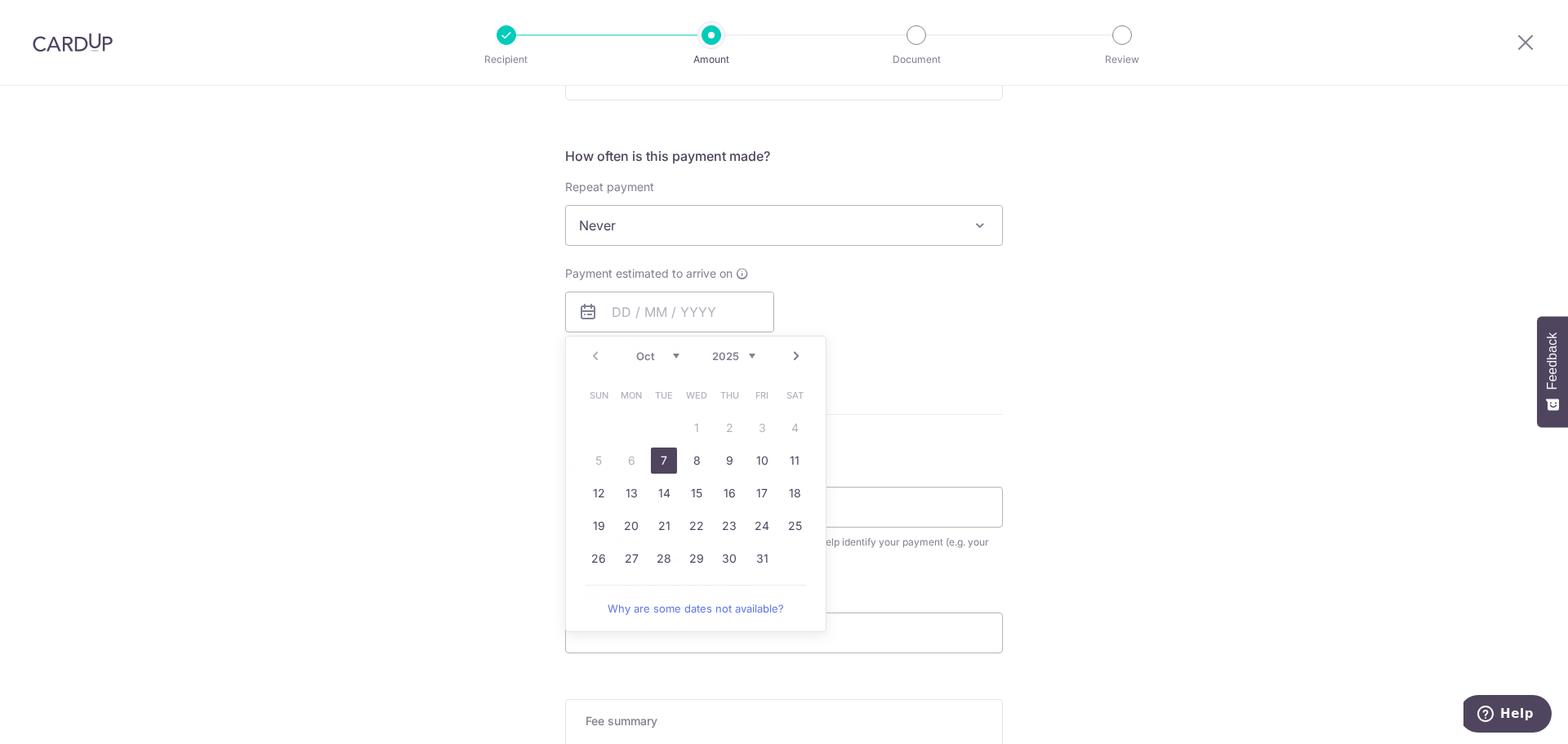
click at [949, 286] on div "Payment estimated to arrive on Prev Next Oct Nov Dec 2025 2026 2027 2028 2029 2…" at bounding box center [784, 310] width 458 height 90
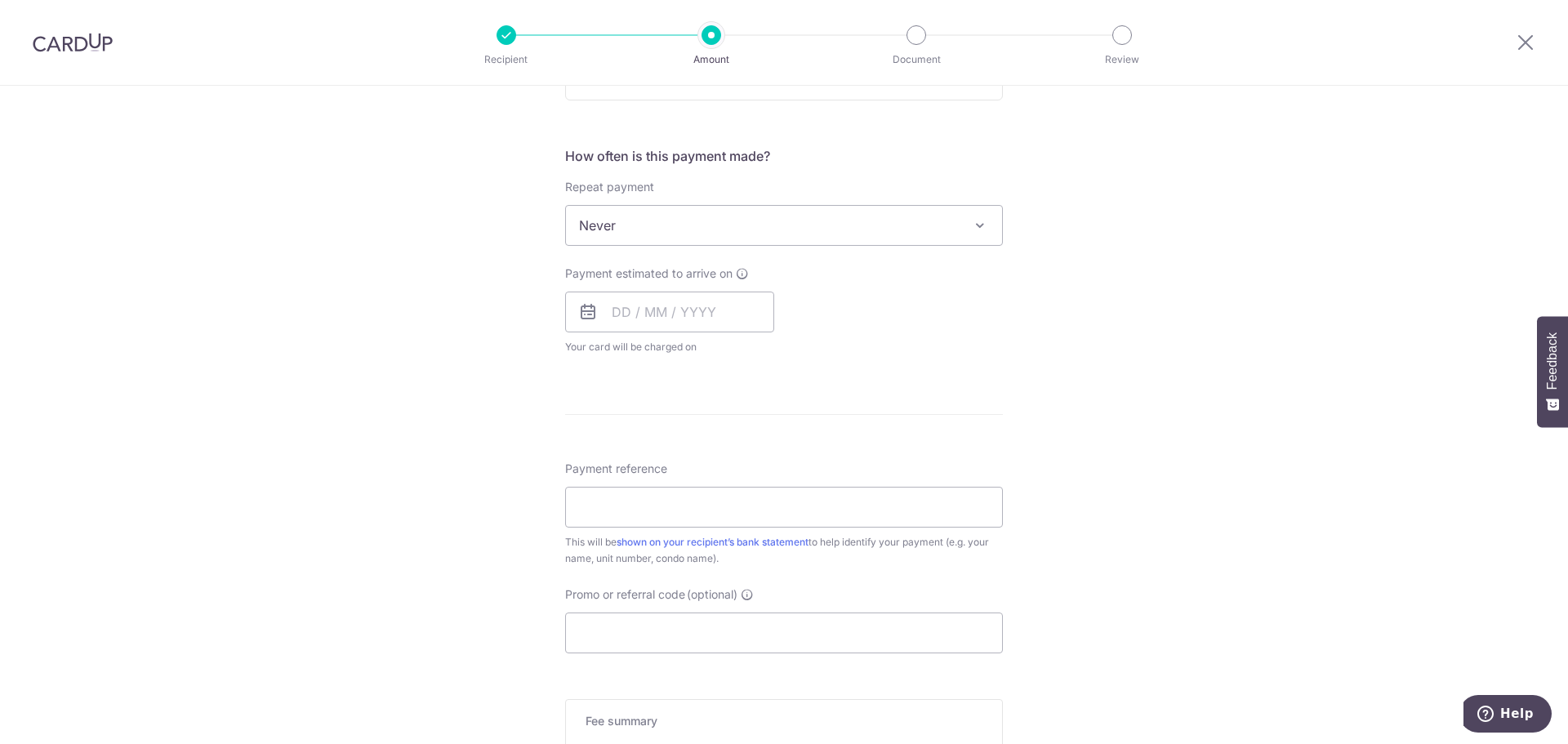
click at [924, 233] on span "Never" at bounding box center [784, 226] width 436 height 39
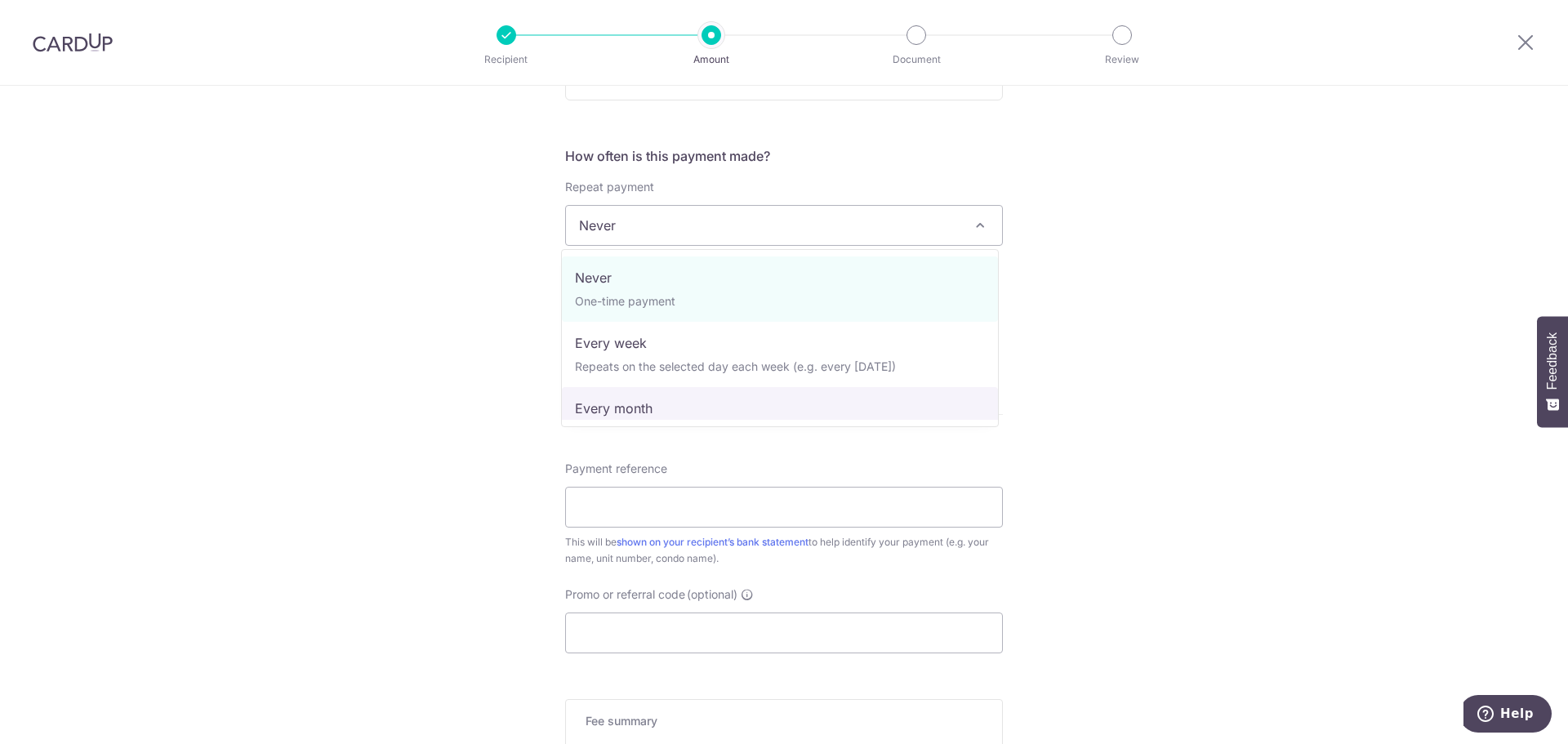
select select "3"
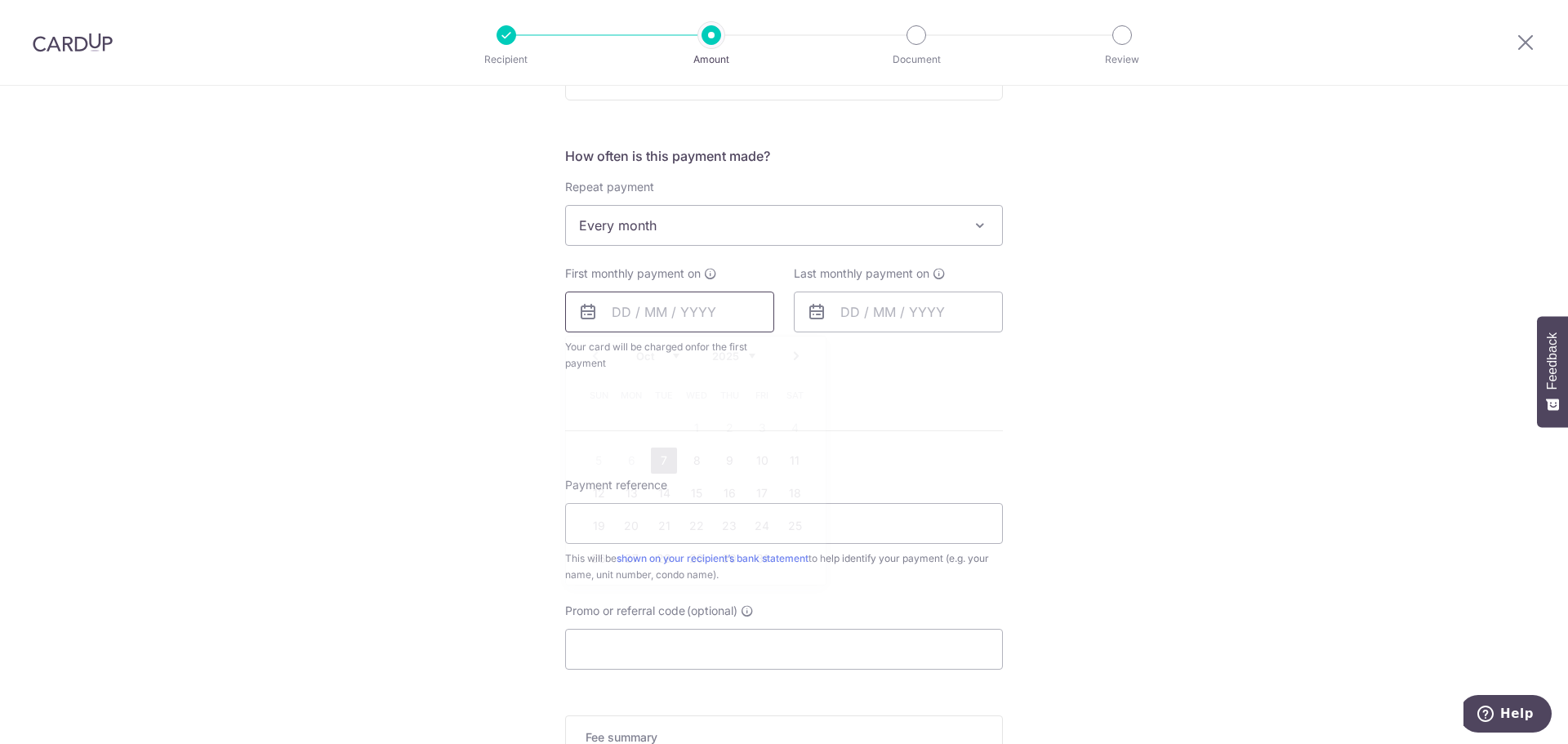
click at [666, 309] on input "text" at bounding box center [669, 312] width 209 height 41
click at [719, 557] on link "30" at bounding box center [728, 558] width 26 height 26
type input "30/10/2025"
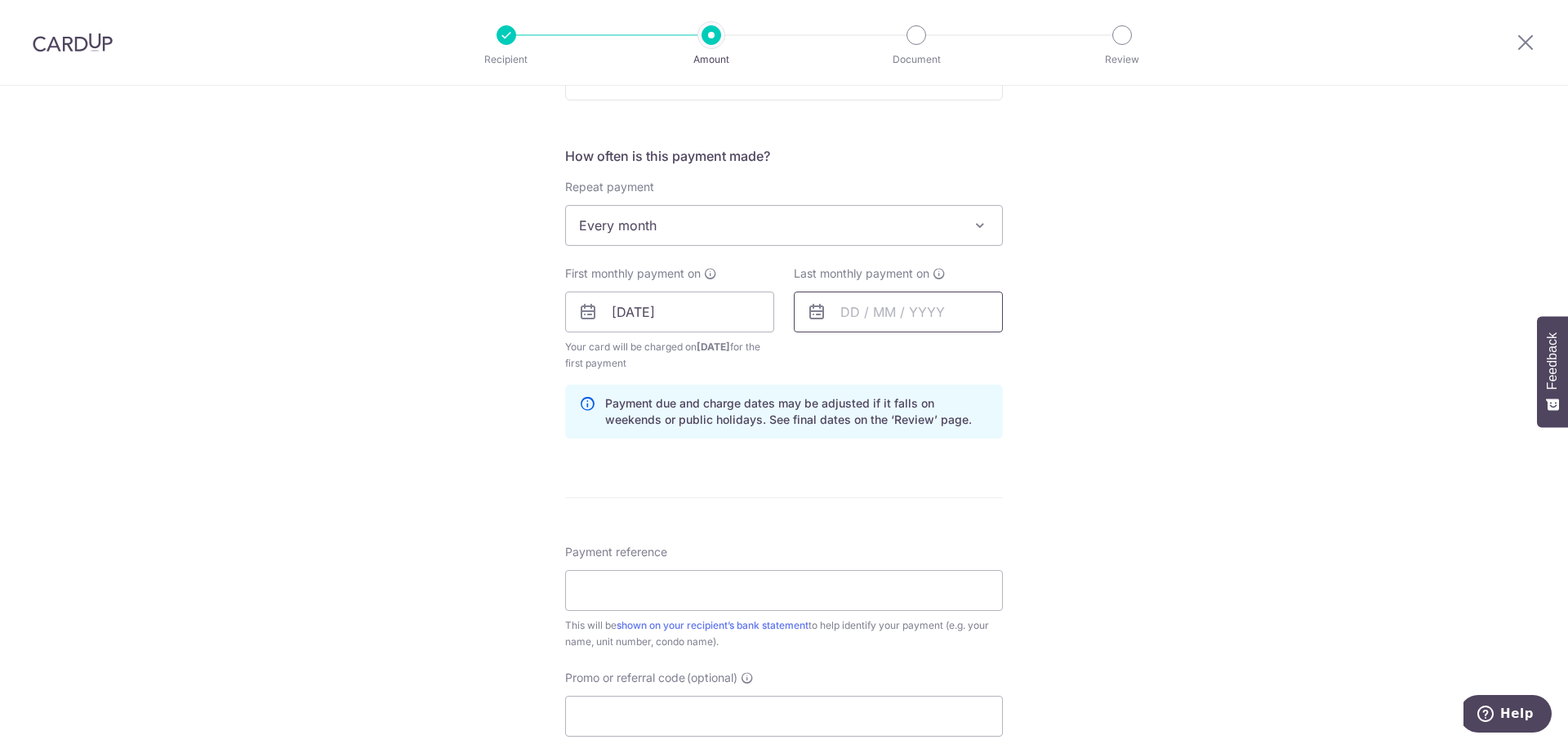
click at [887, 310] on input "text" at bounding box center [898, 312] width 209 height 41
click at [1026, 355] on link "Next" at bounding box center [1025, 356] width 20 height 20
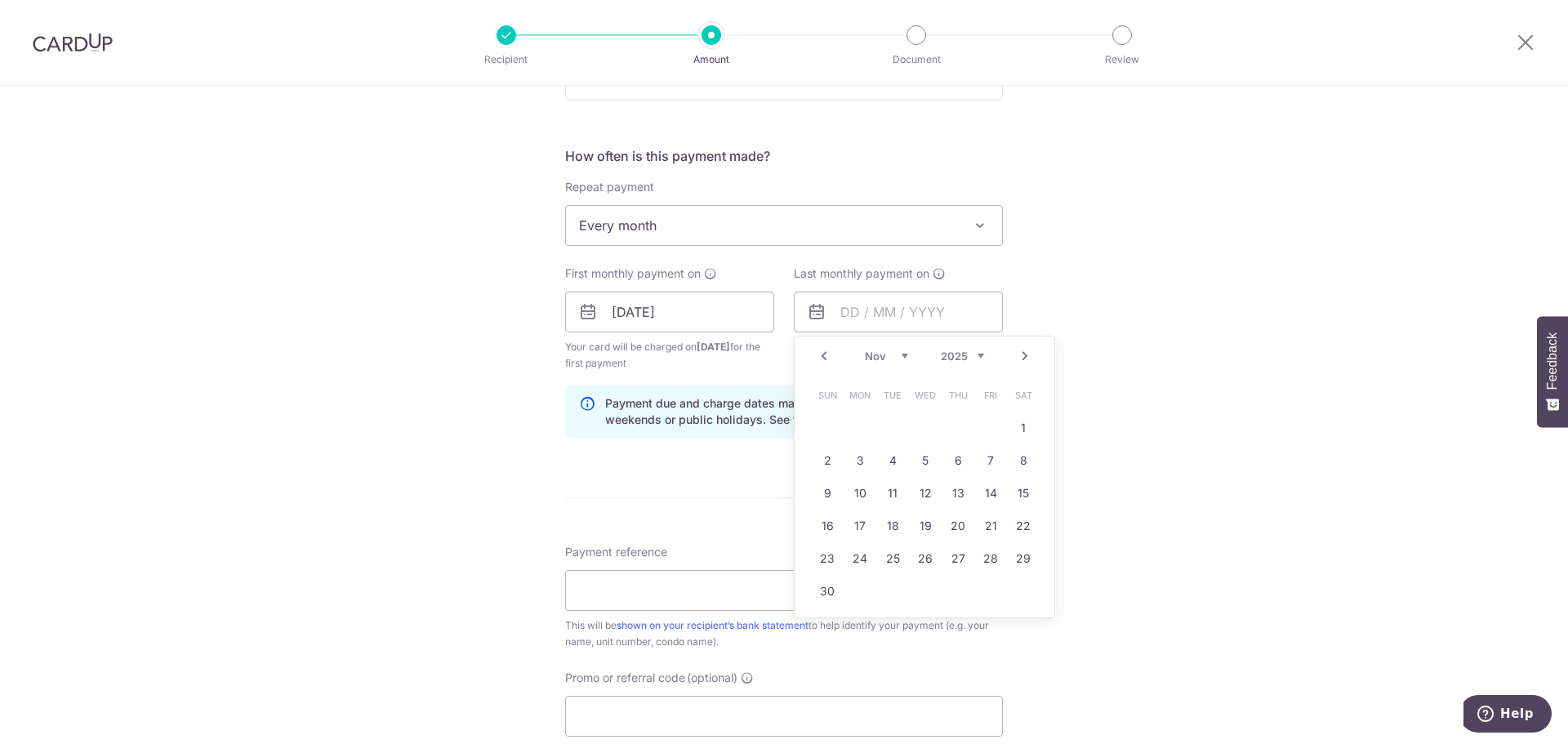
click at [1022, 357] on link "Next" at bounding box center [1025, 356] width 20 height 20
click at [886, 557] on link "30" at bounding box center [892, 558] width 26 height 26
type input "30/12/2025"
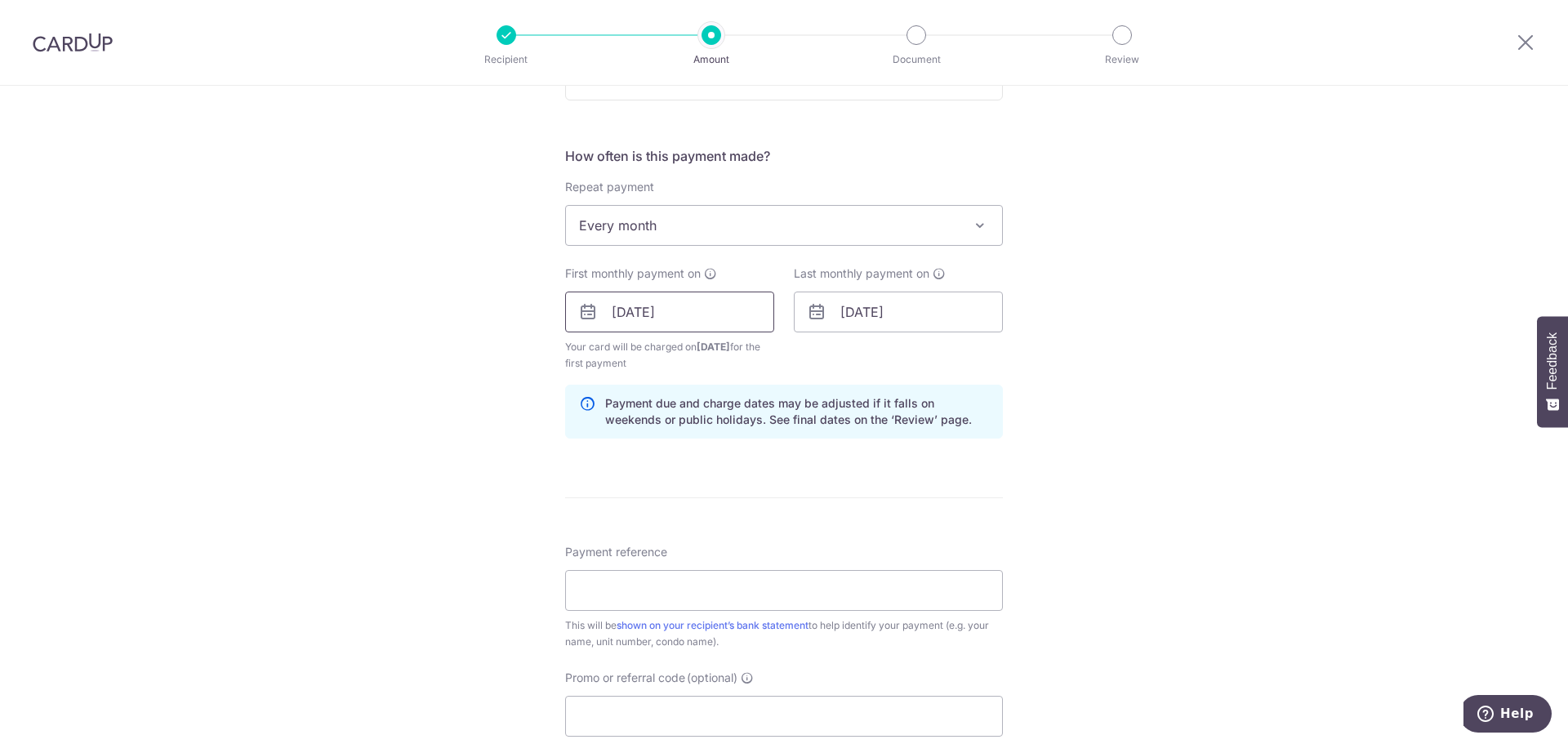
click at [715, 307] on input "[DATE]" at bounding box center [669, 312] width 209 height 41
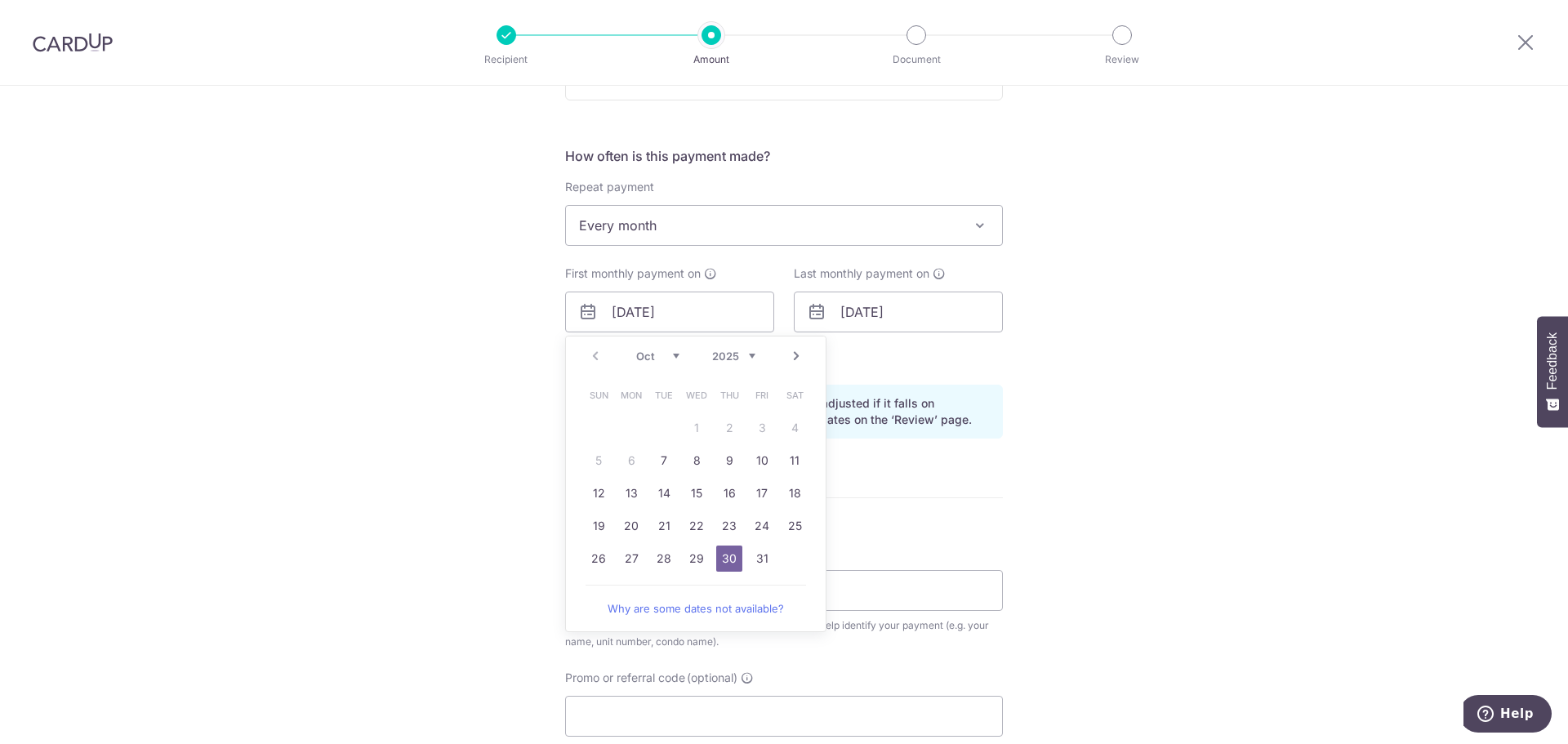
click at [1164, 485] on div "Tell us more about your payment Enter payment amount SGD 310.00 310.00 Select C…" at bounding box center [784, 294] width 1568 height 1560
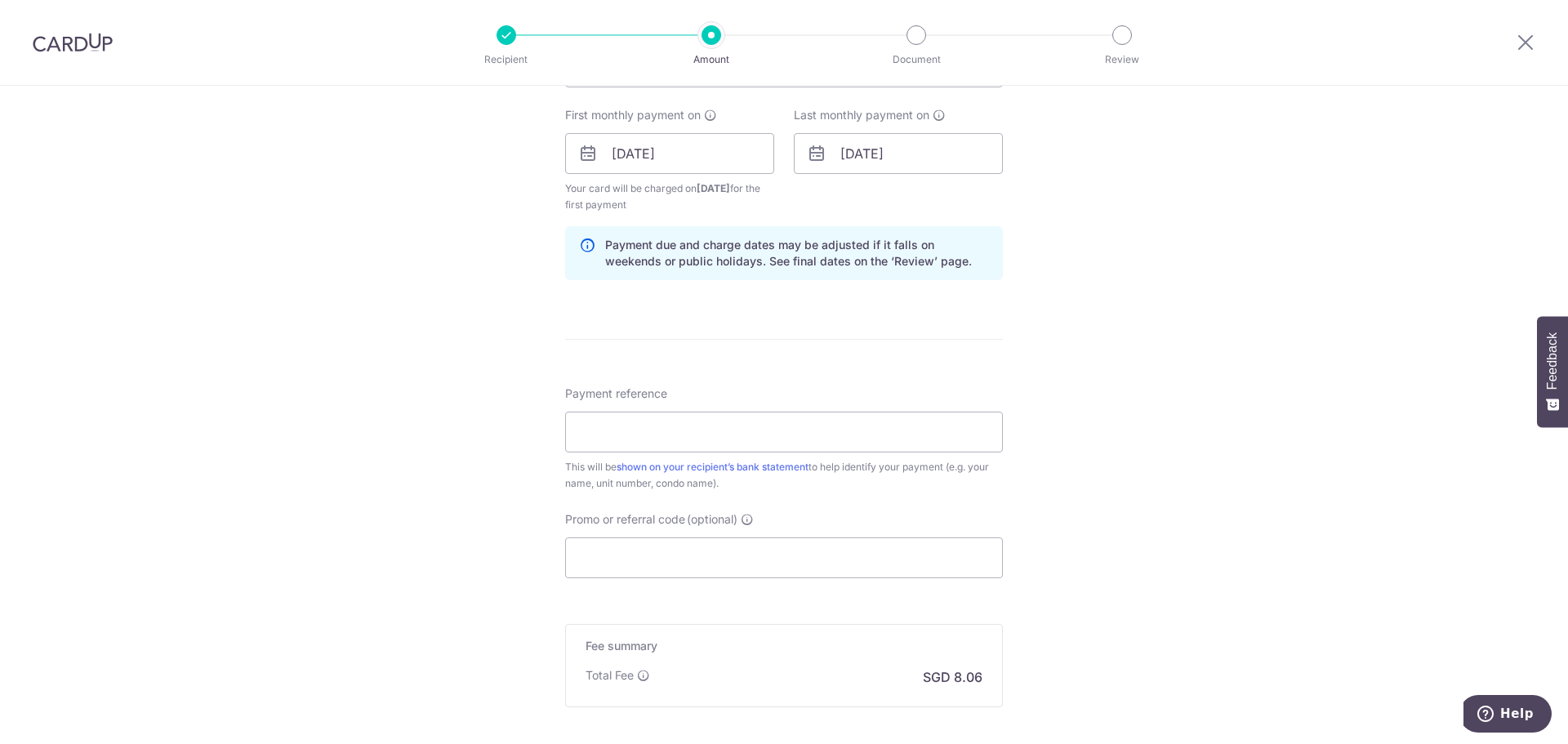
scroll to position [735, 0]
click at [779, 446] on input "Payment reference" at bounding box center [784, 427] width 438 height 41
paste input "[PHONE_NUMBER] [PERSON_NAME]"
click at [766, 439] on input "Payment reference" at bounding box center [784, 427] width 438 height 41
type input "[PHONE_NUMBER] [PERSON_NAME]"
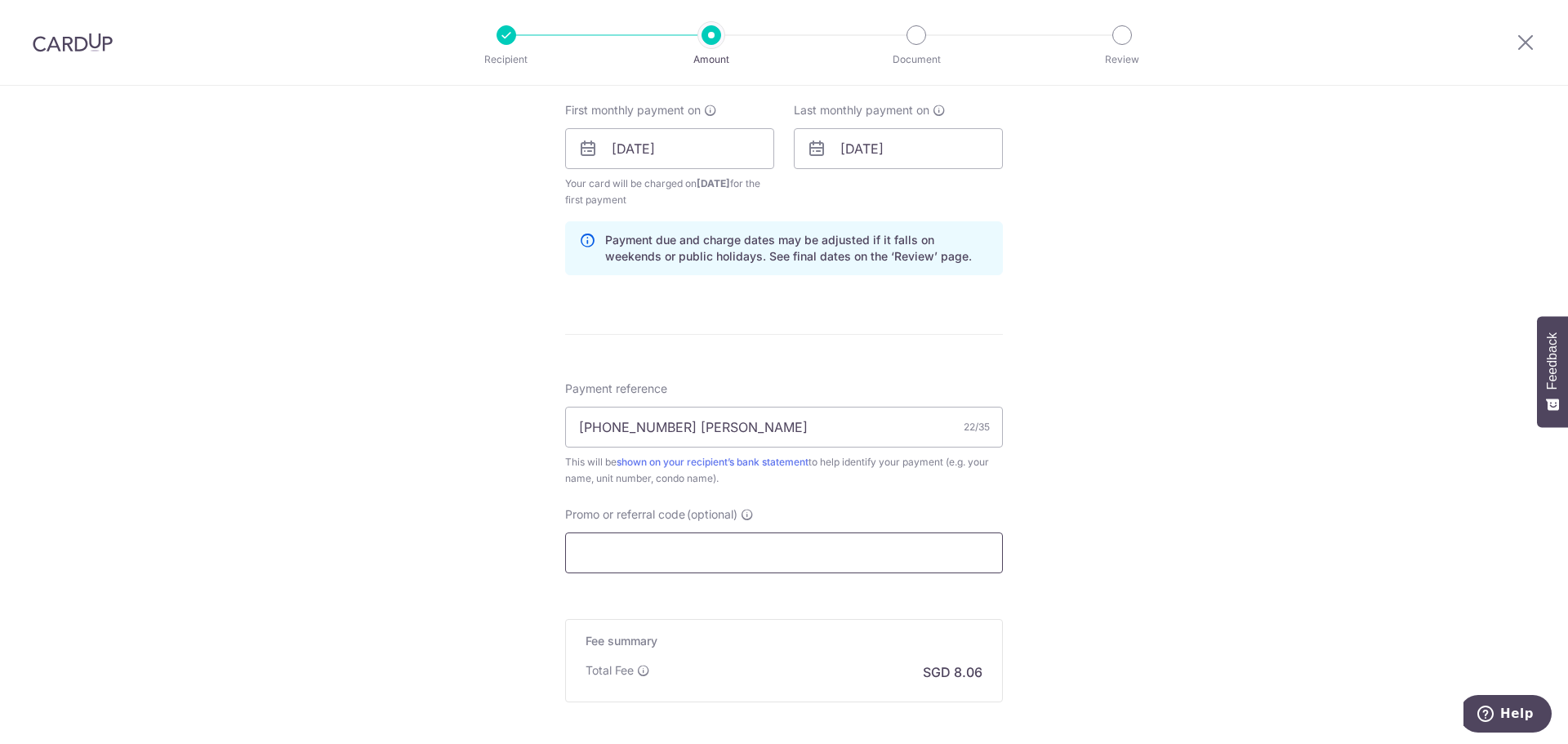
click at [668, 543] on input "Promo or referral code (optional)" at bounding box center [784, 553] width 438 height 41
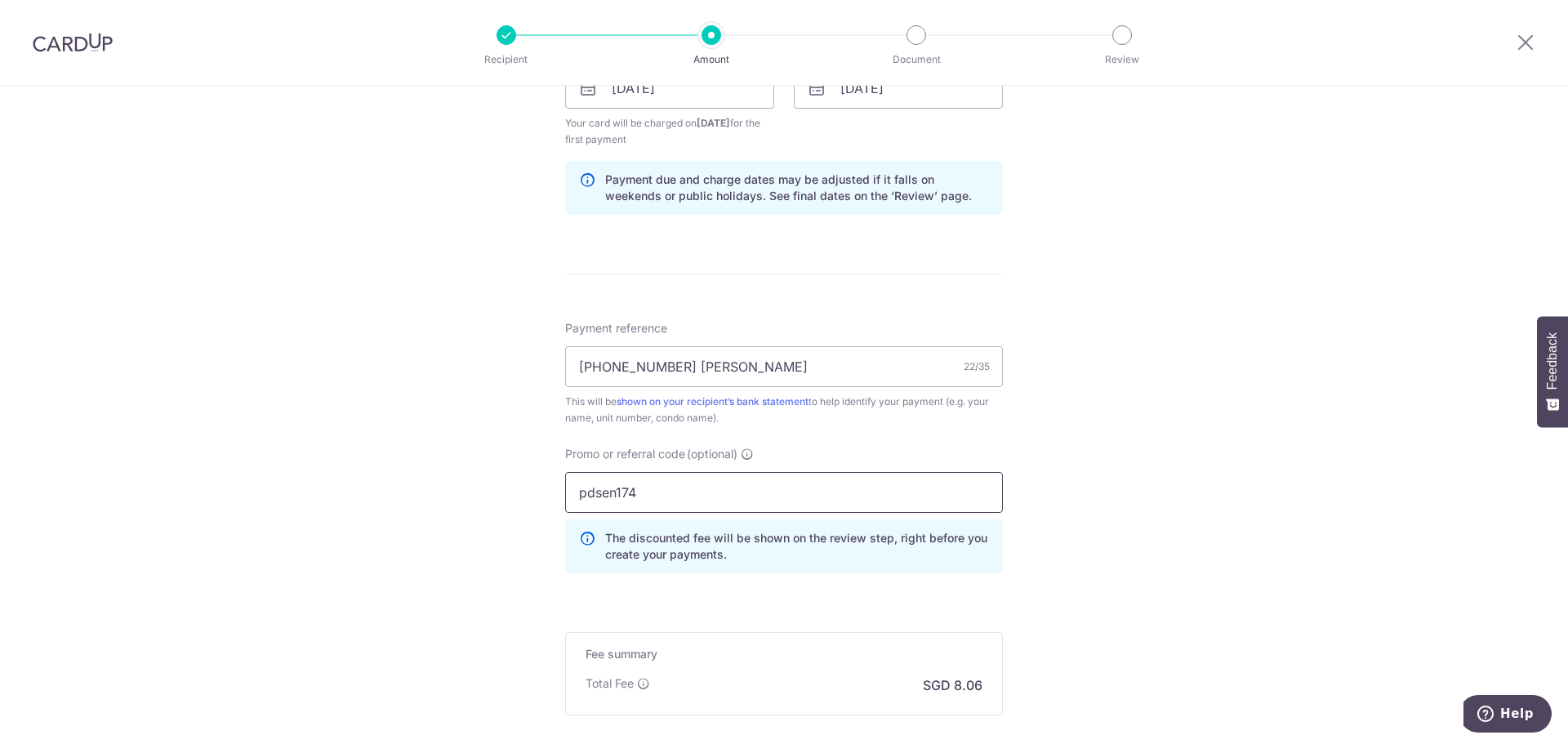
scroll to position [976, 0]
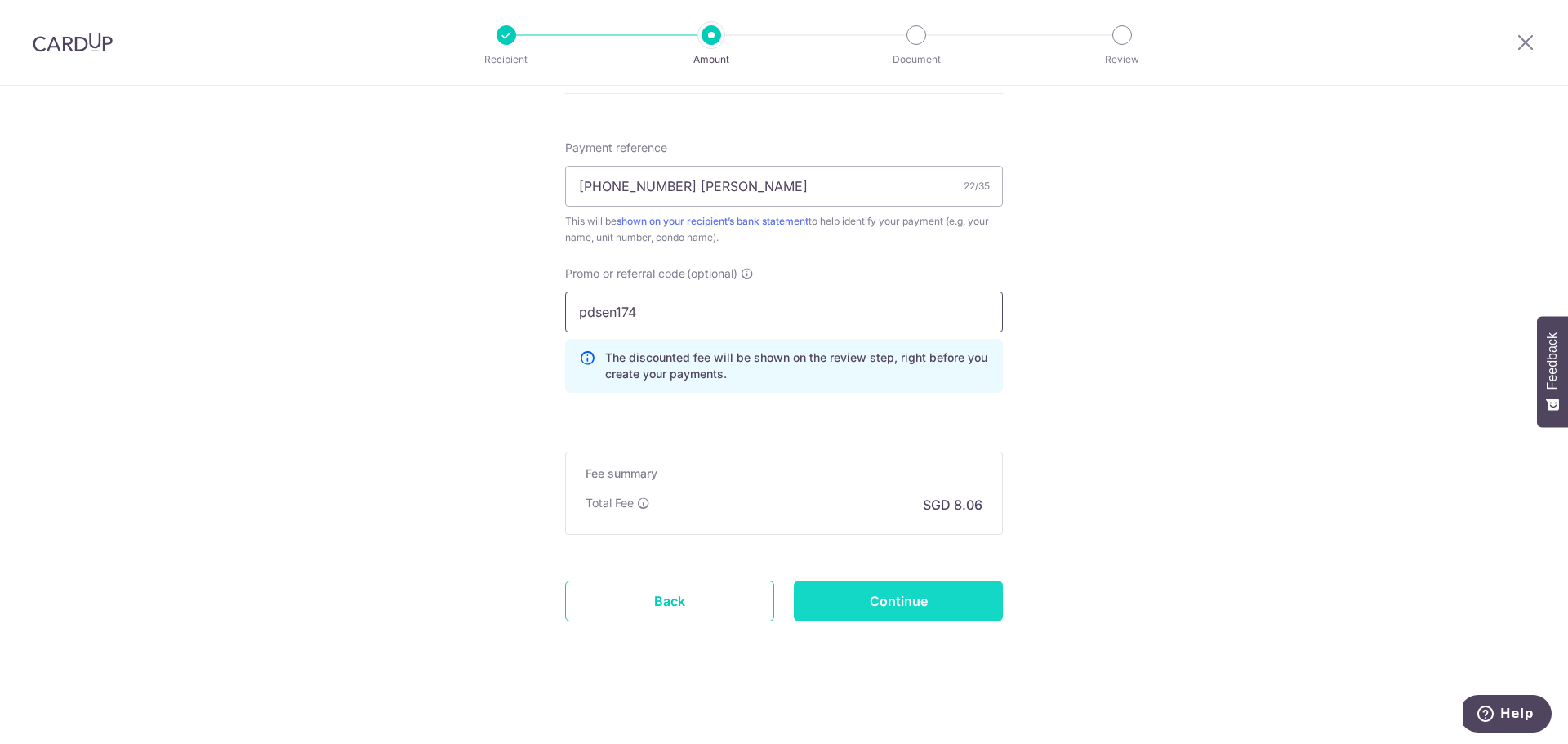
type input "pdsen174"
click at [894, 609] on input "Continue" at bounding box center [898, 601] width 209 height 41
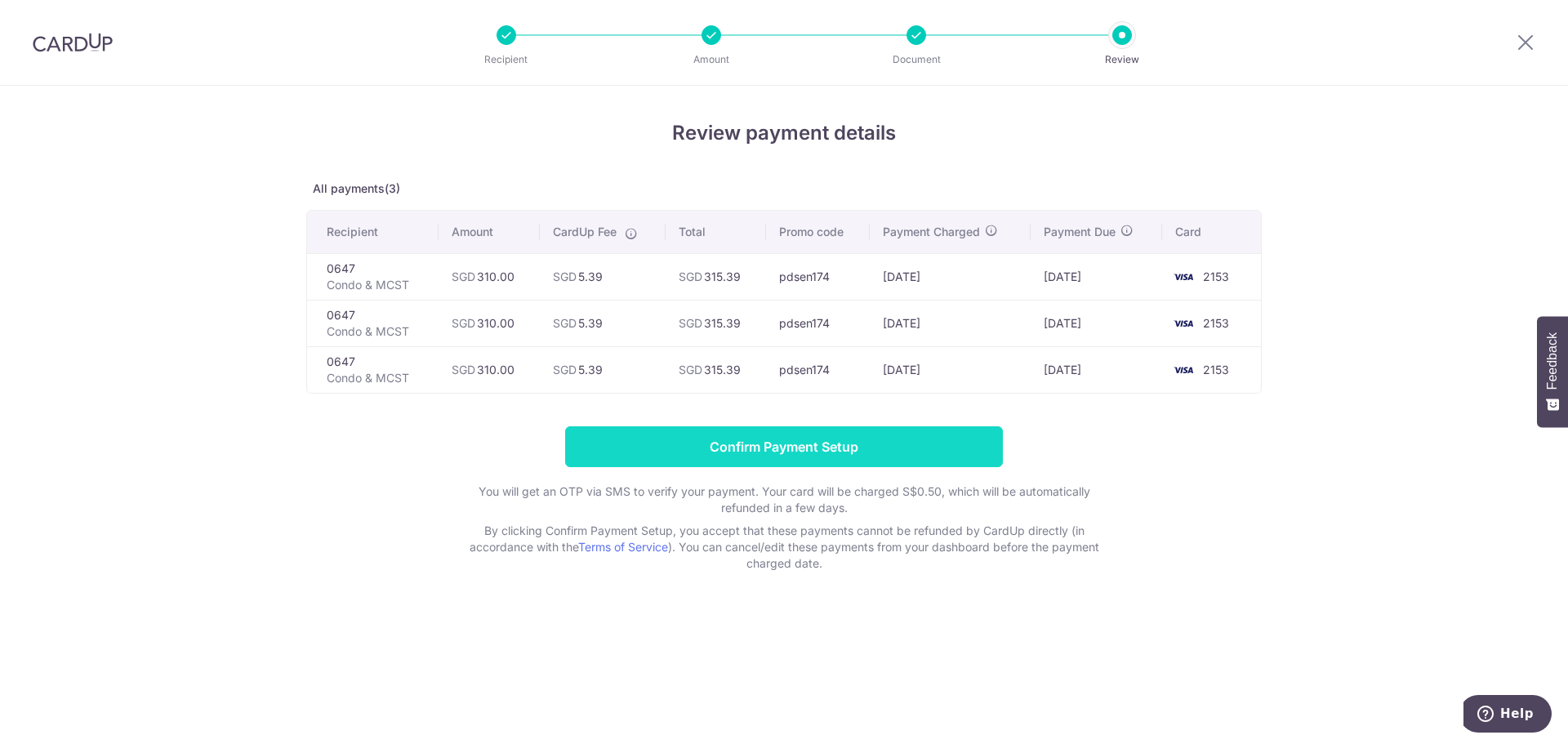
click at [743, 444] on input "Confirm Payment Setup" at bounding box center [784, 447] width 438 height 41
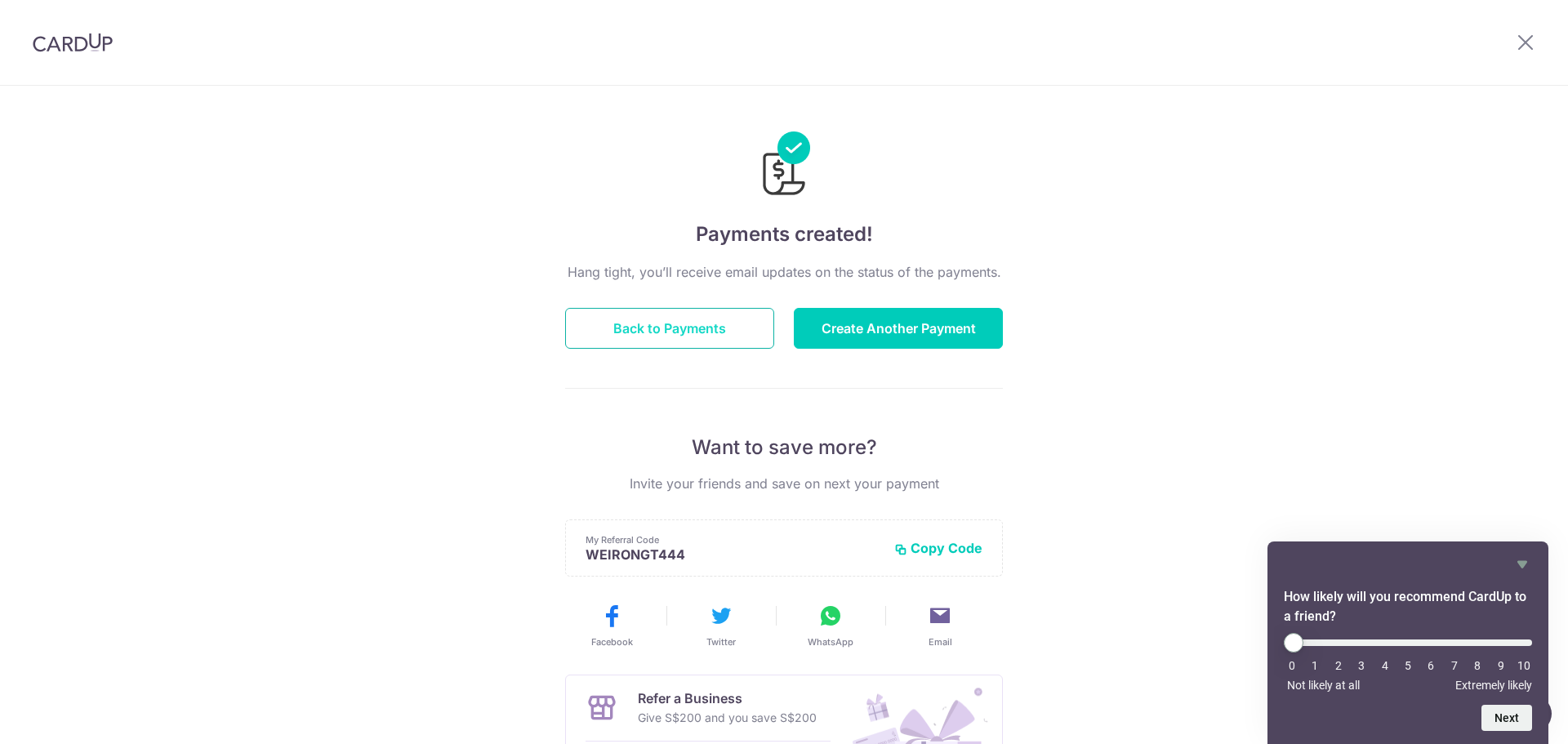
click at [717, 329] on button "Back to Payments" at bounding box center [669, 328] width 209 height 41
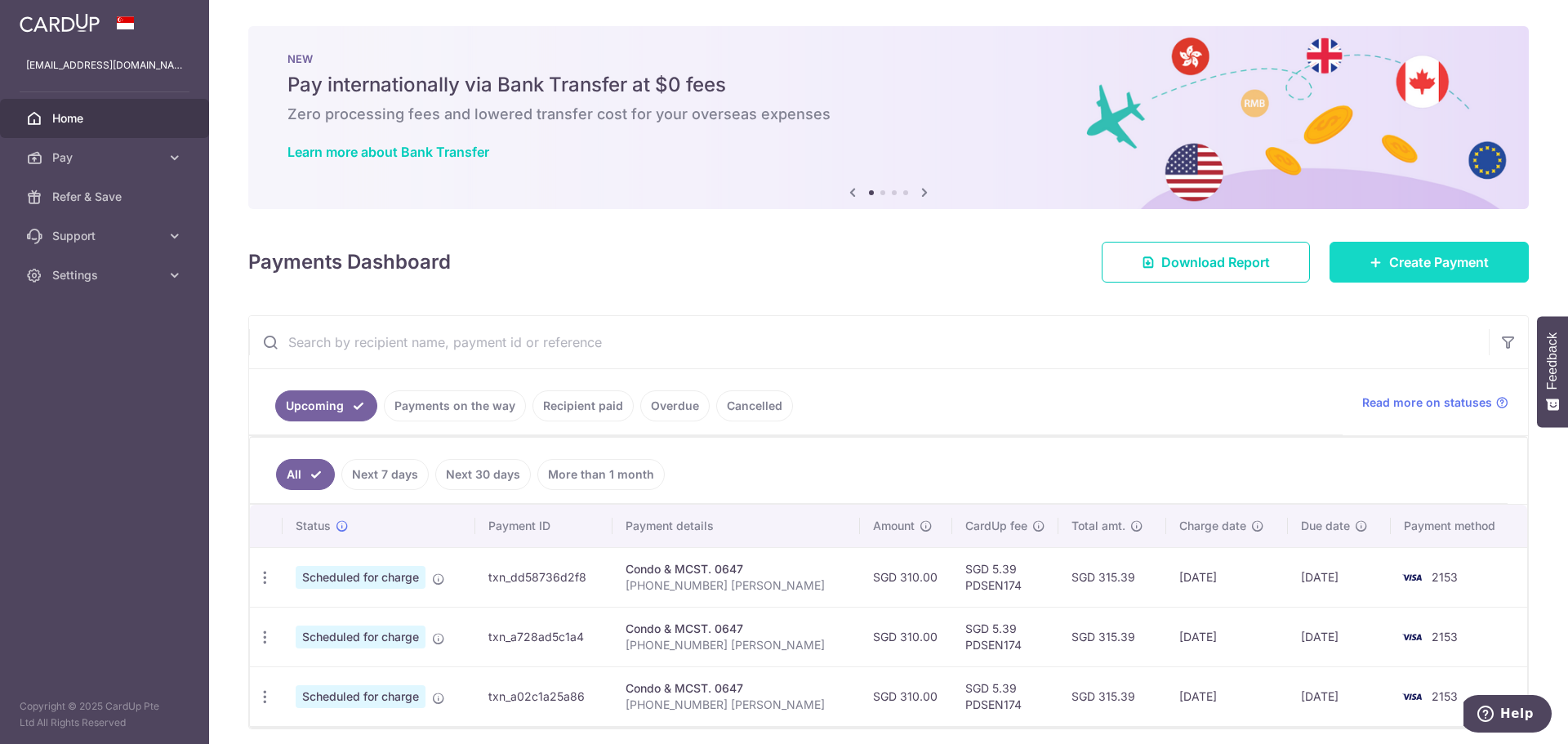
click at [1472, 273] on link "Create Payment" at bounding box center [1429, 262] width 199 height 41
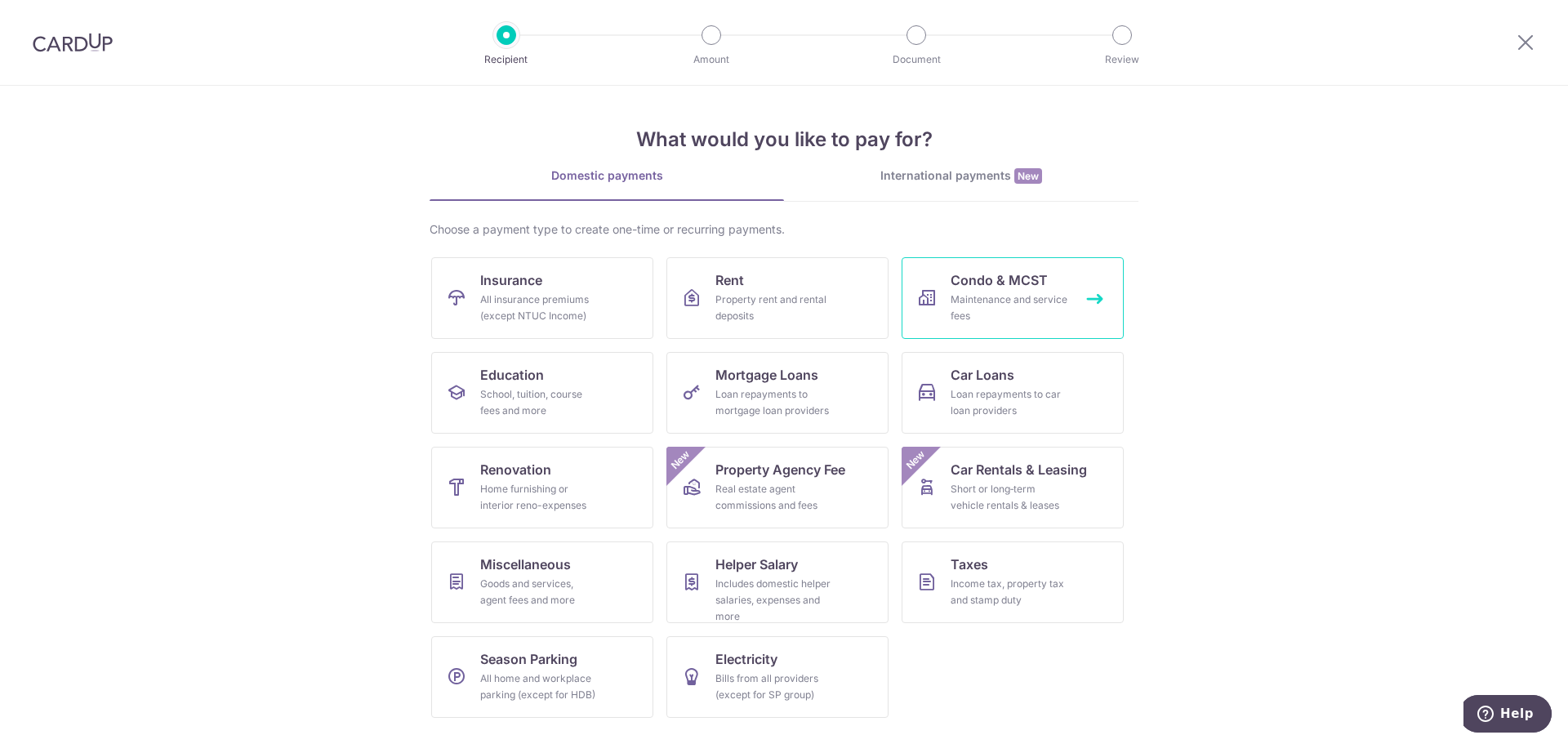
click at [1011, 290] on link "Condo & MCST Maintenance and service fees" at bounding box center [1013, 298] width 222 height 82
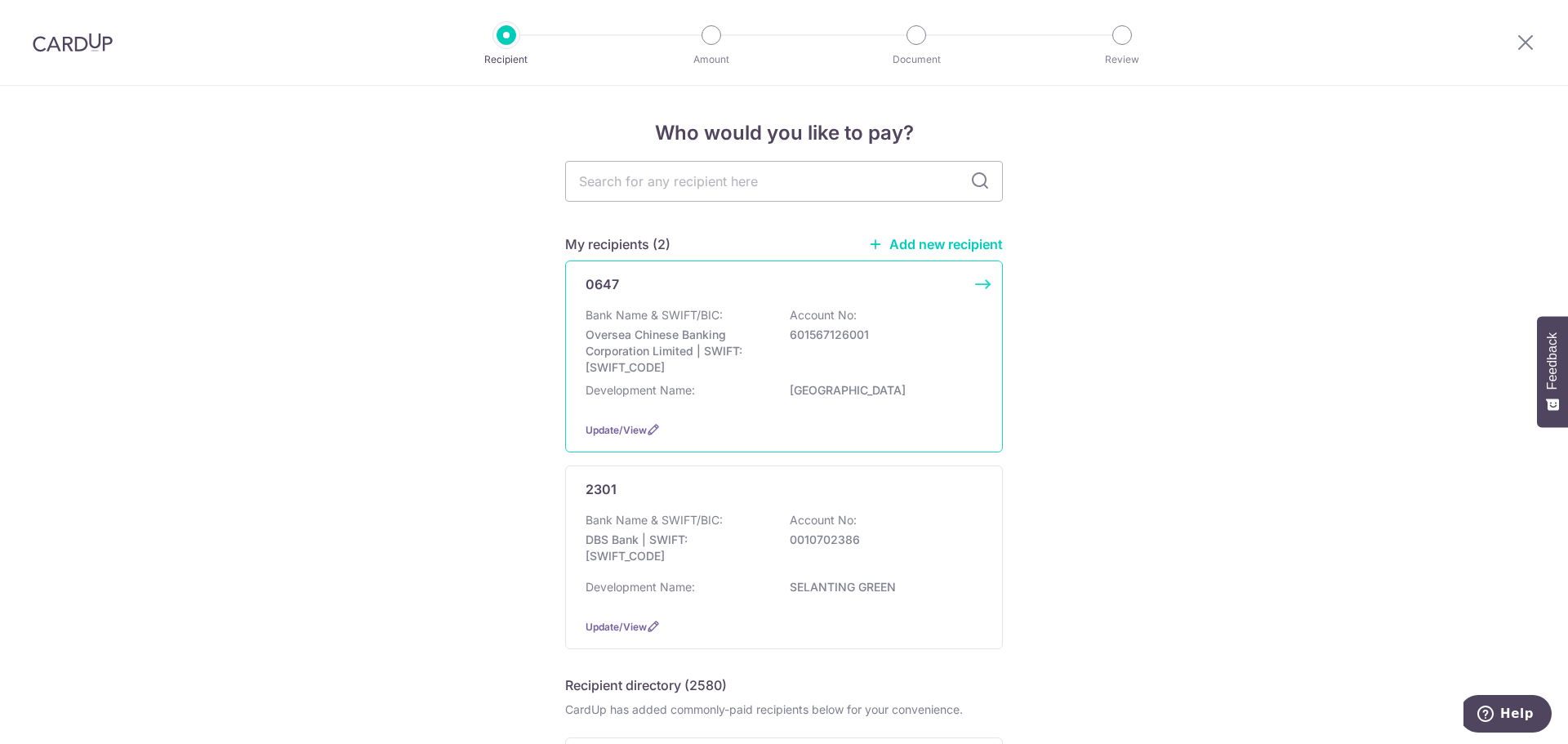
click at [674, 310] on p "Bank Name & SWIFT/BIC:" at bounding box center [654, 315] width 137 height 16
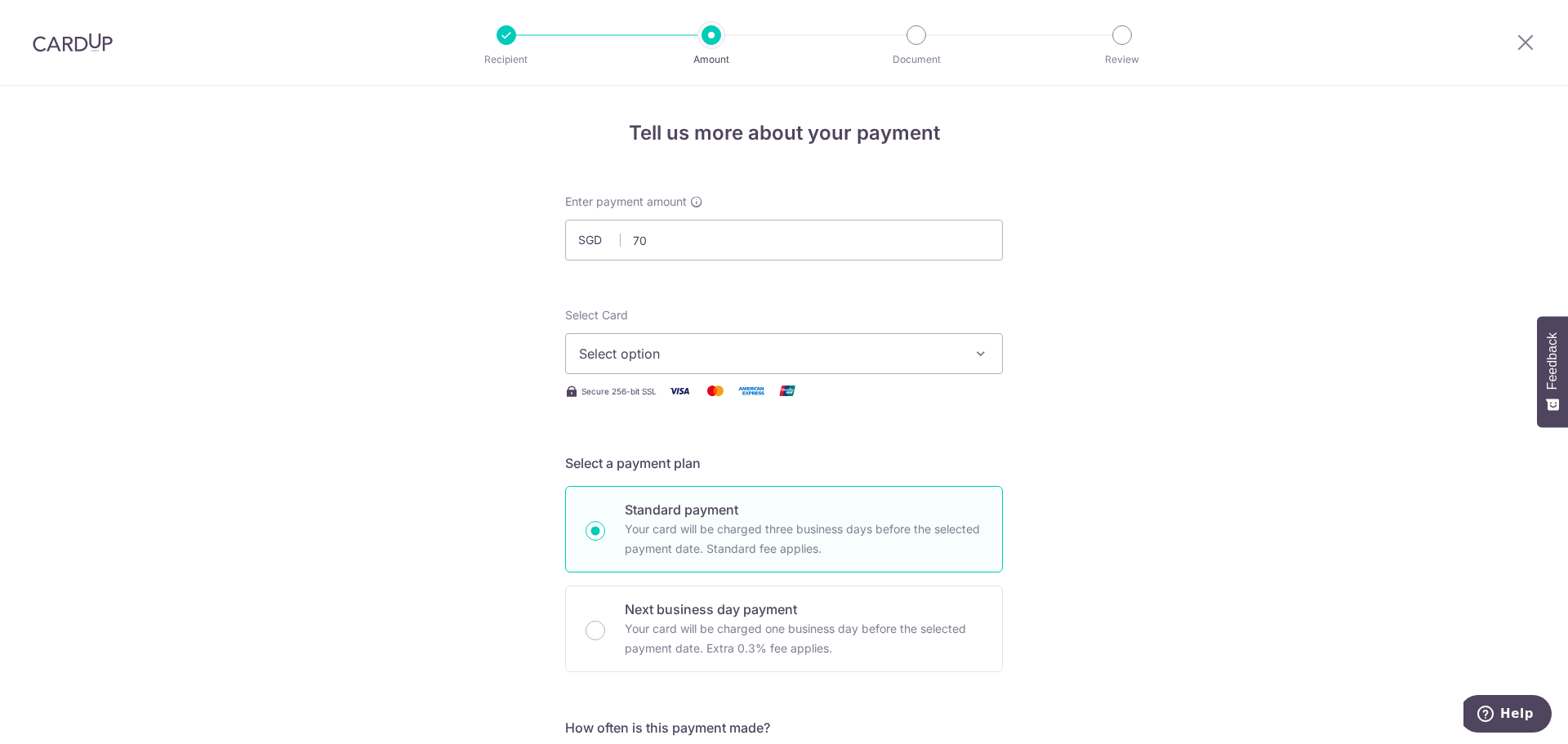
type input "70.00"
click at [903, 340] on button "Select option" at bounding box center [784, 353] width 438 height 41
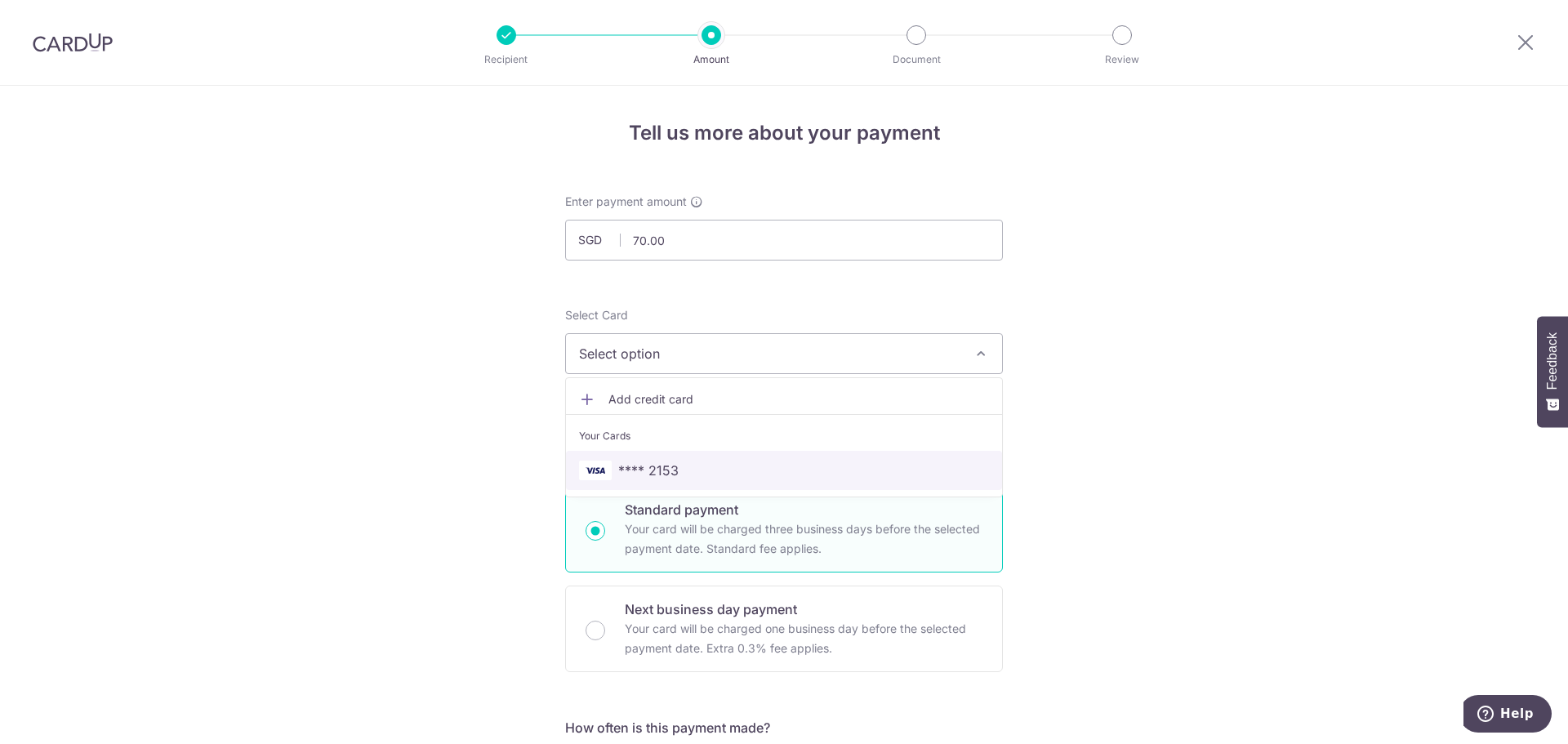
click at [719, 466] on span "**** 2153" at bounding box center [784, 471] width 410 height 20
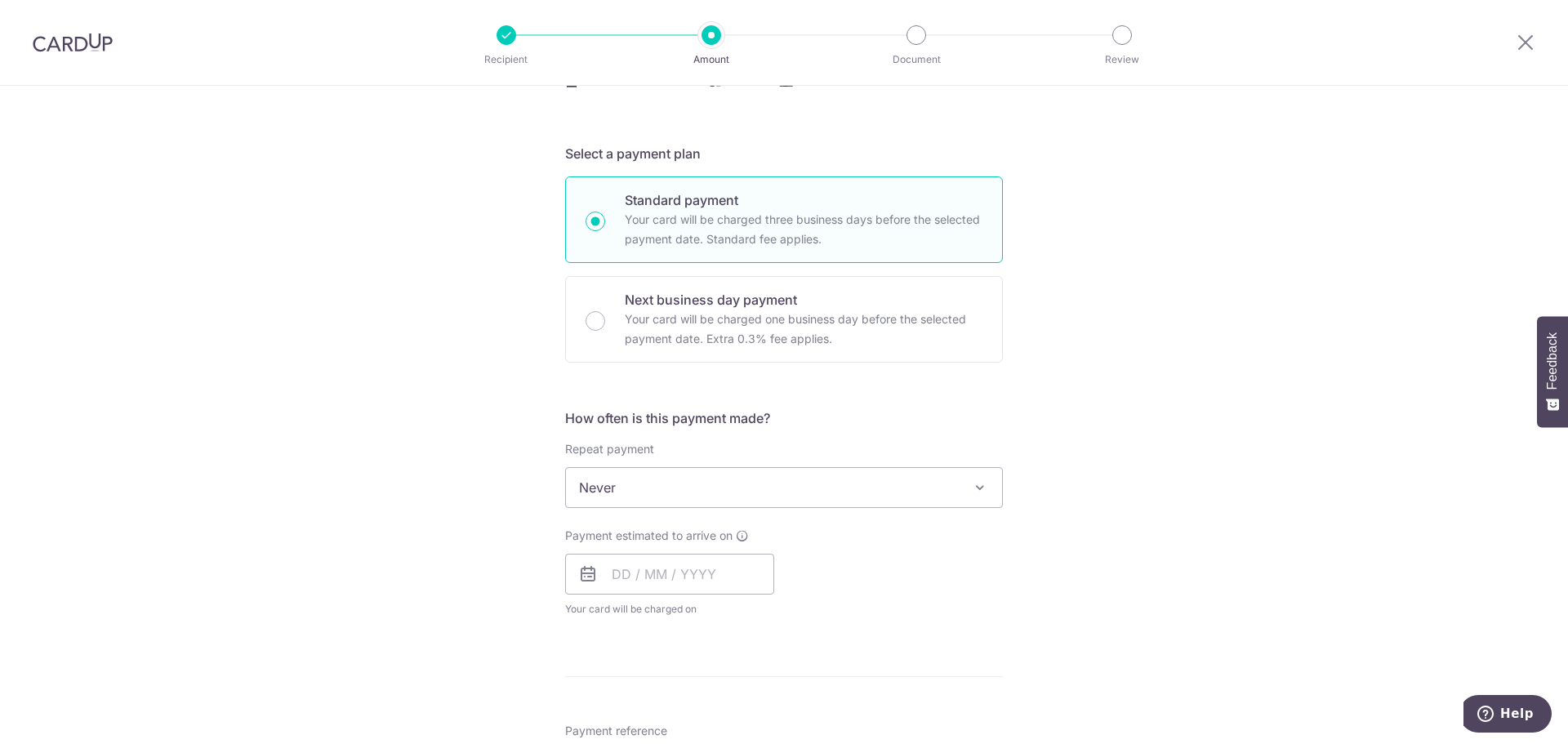
scroll to position [408, 0]
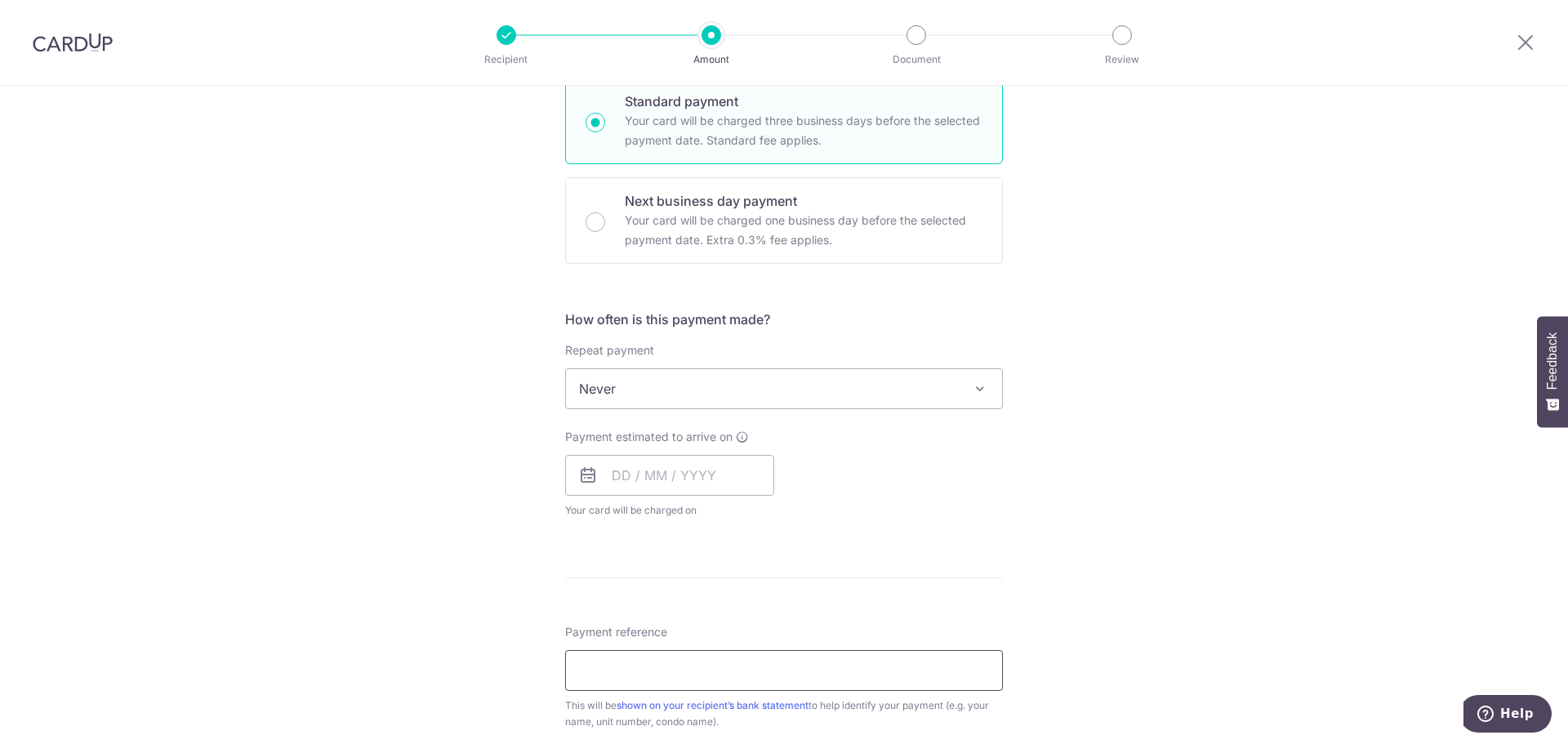
click at [654, 674] on input "Payment reference" at bounding box center [784, 670] width 438 height 41
type input "[PHONE_NUMBER] [PERSON_NAME]"
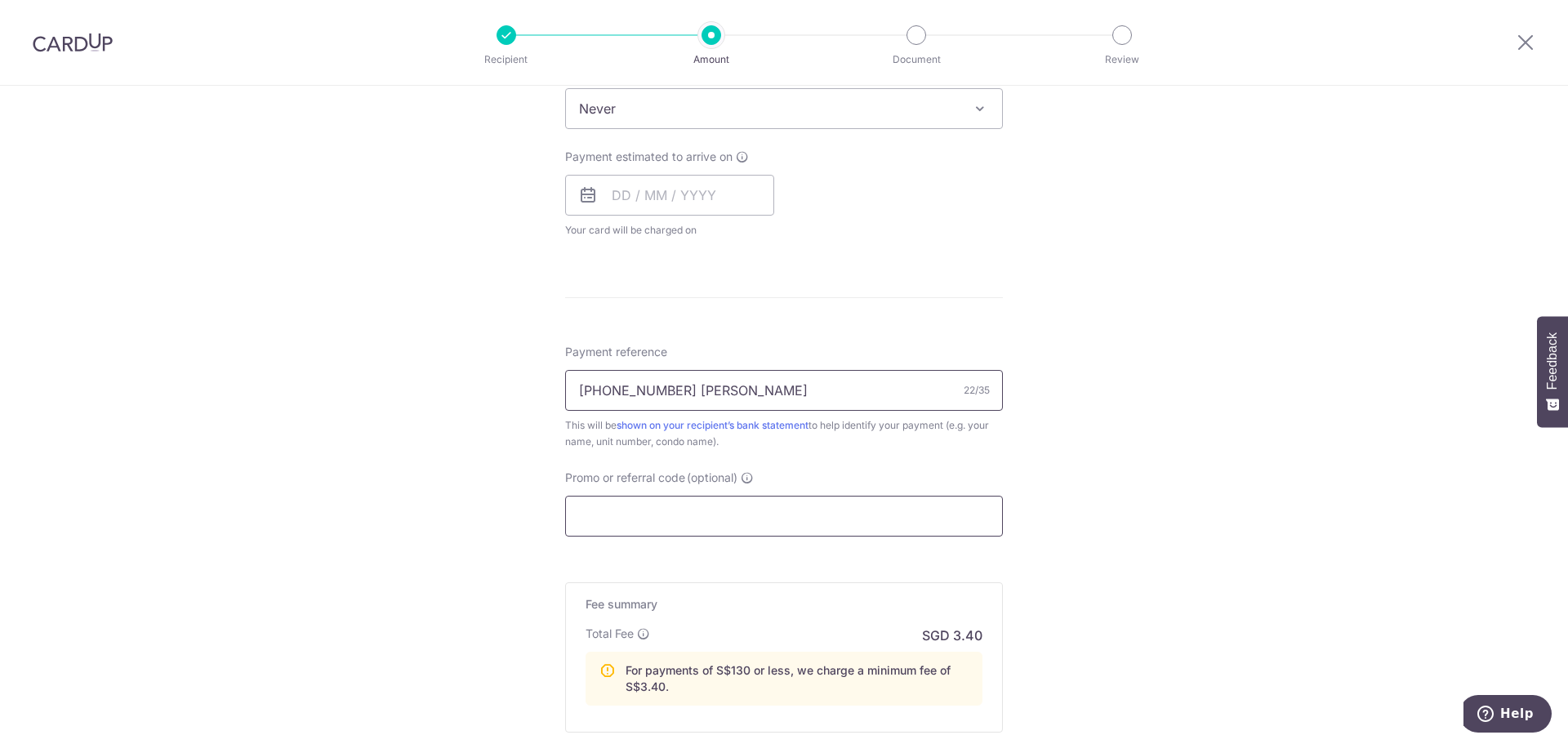
scroll to position [735, 0]
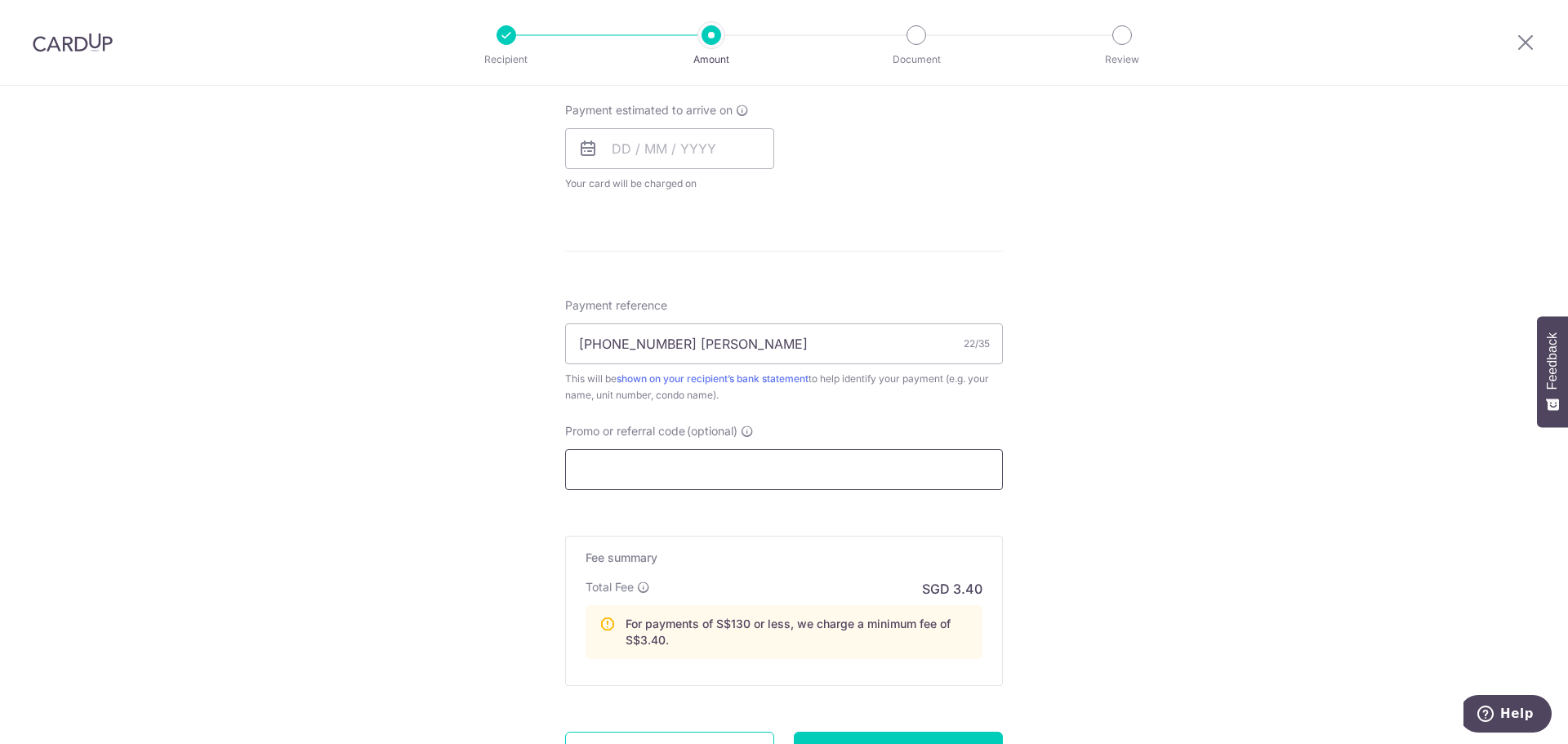
click at [758, 478] on input "Promo or referral code (optional)" at bounding box center [784, 470] width 438 height 41
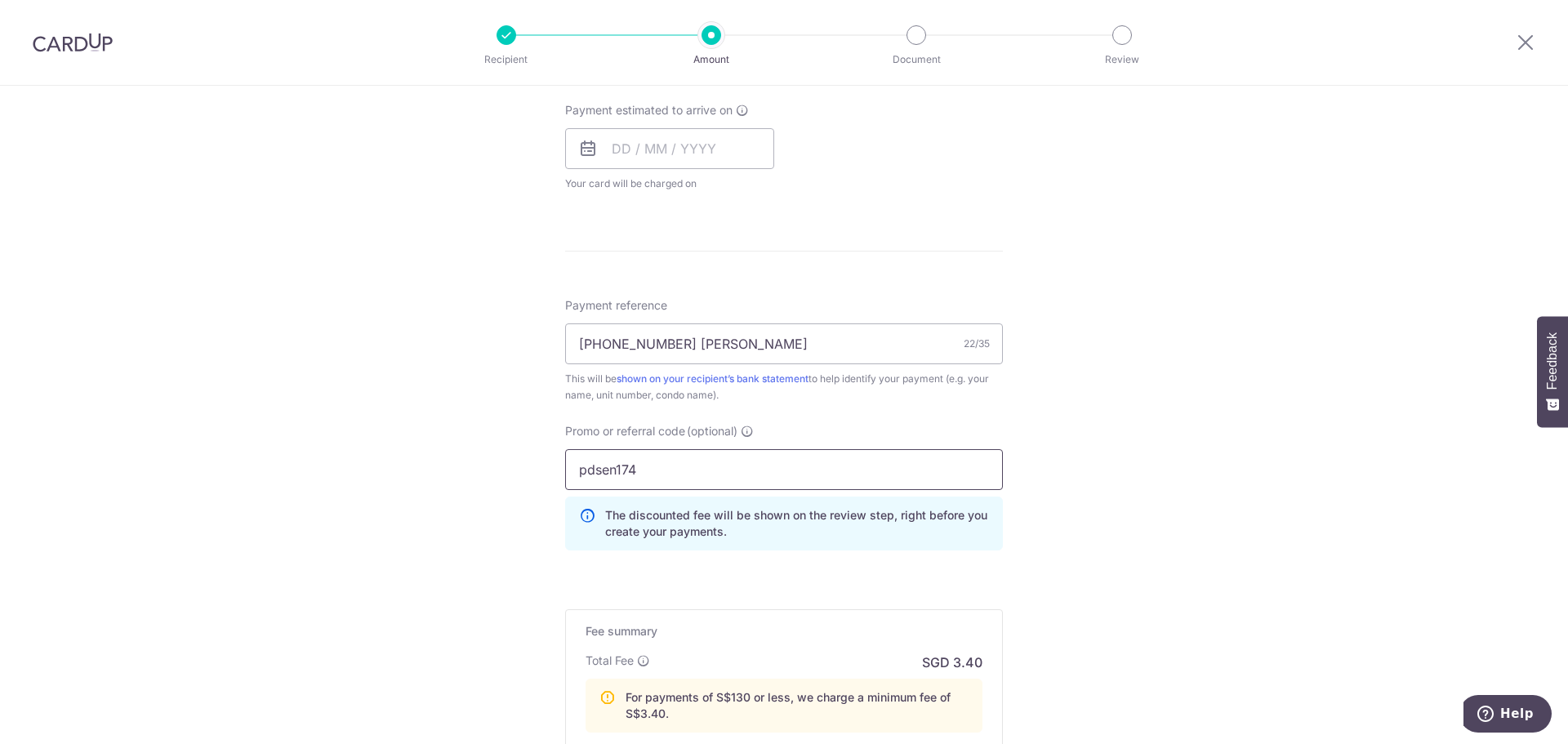
type input "pdsen174"
click at [1284, 462] on div "Tell us more about your payment Enter payment amount SGD 70.00 70.00 Select Car…" at bounding box center [784, 160] width 1568 height 1618
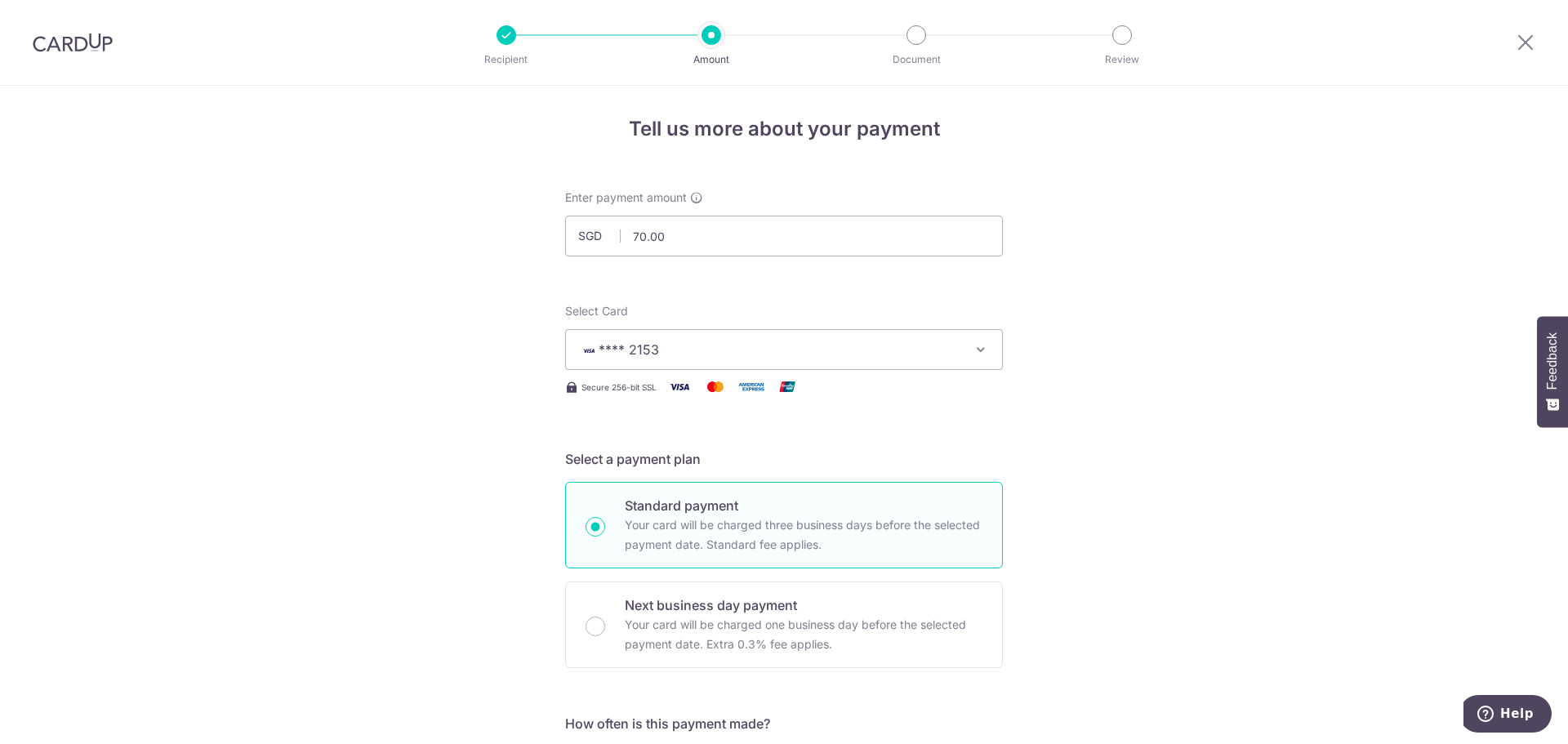
scroll to position [0, 0]
drag, startPoint x: 91, startPoint y: 46, endPoint x: 859, endPoint y: 70, distance: 768.4
click at [91, 46] on img at bounding box center [73, 43] width 80 height 20
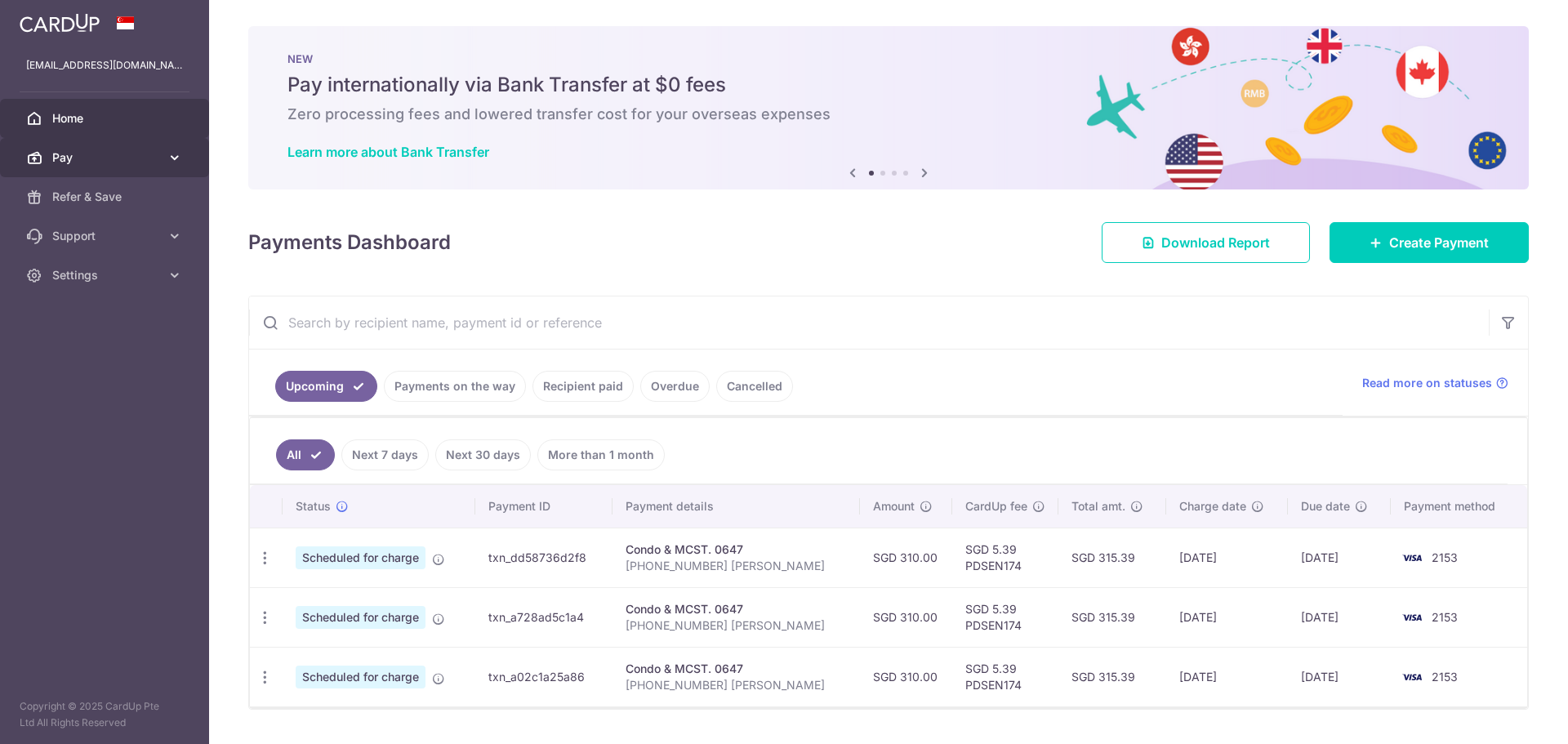
click at [91, 162] on span "Pay" at bounding box center [106, 157] width 107 height 16
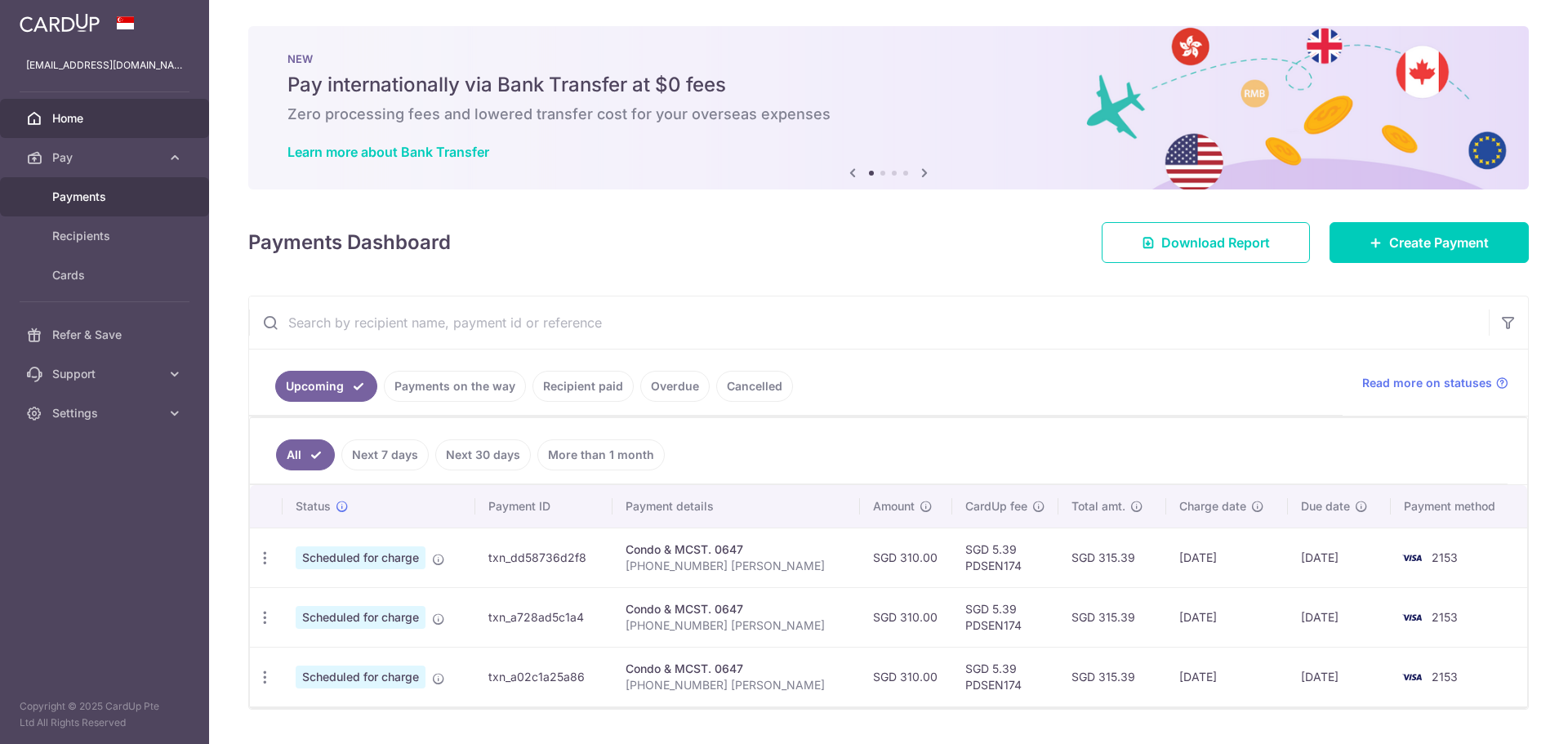
click at [106, 207] on link "Payments" at bounding box center [104, 197] width 209 height 39
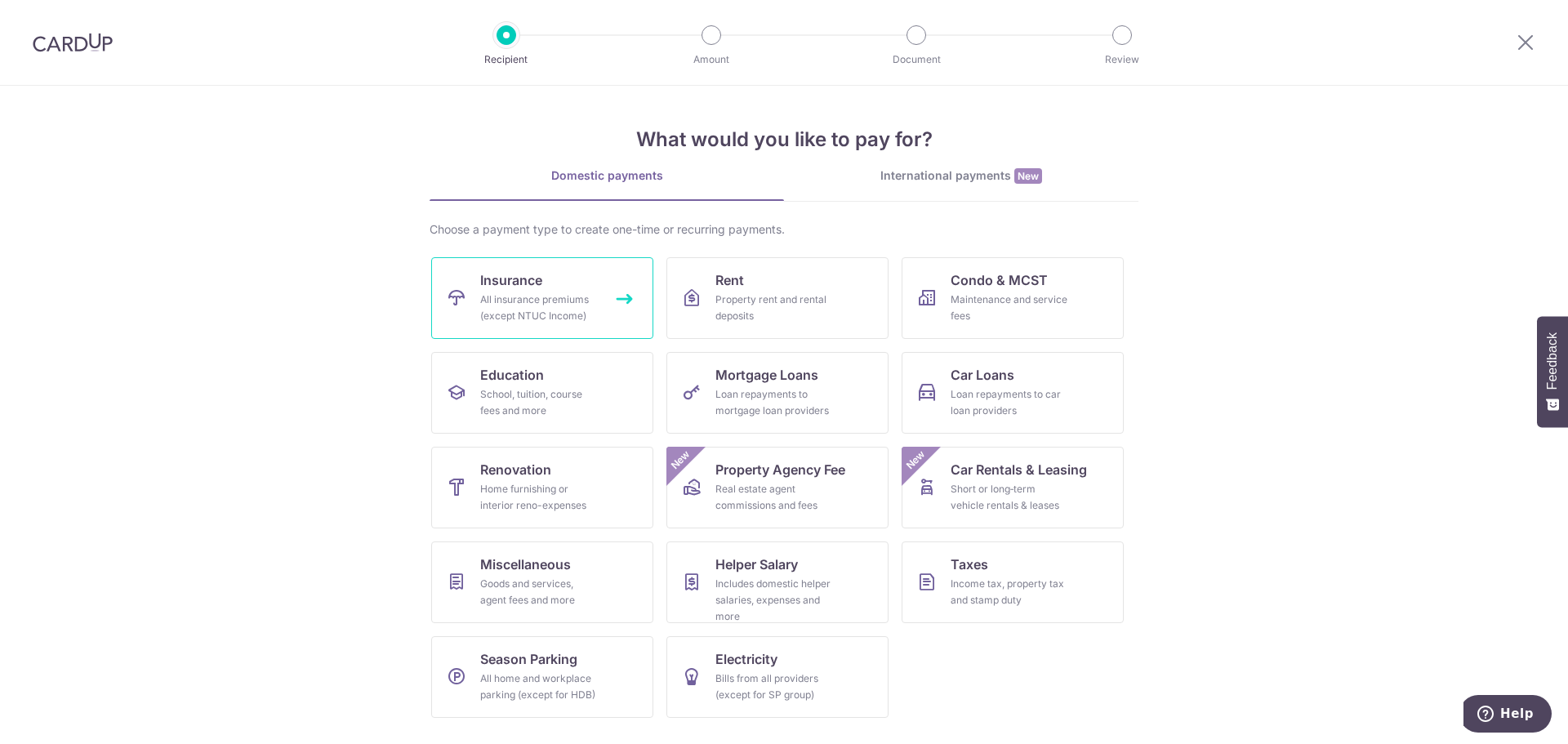
click at [538, 311] on div "All insurance premiums (except NTUC Income)" at bounding box center [539, 307] width 117 height 33
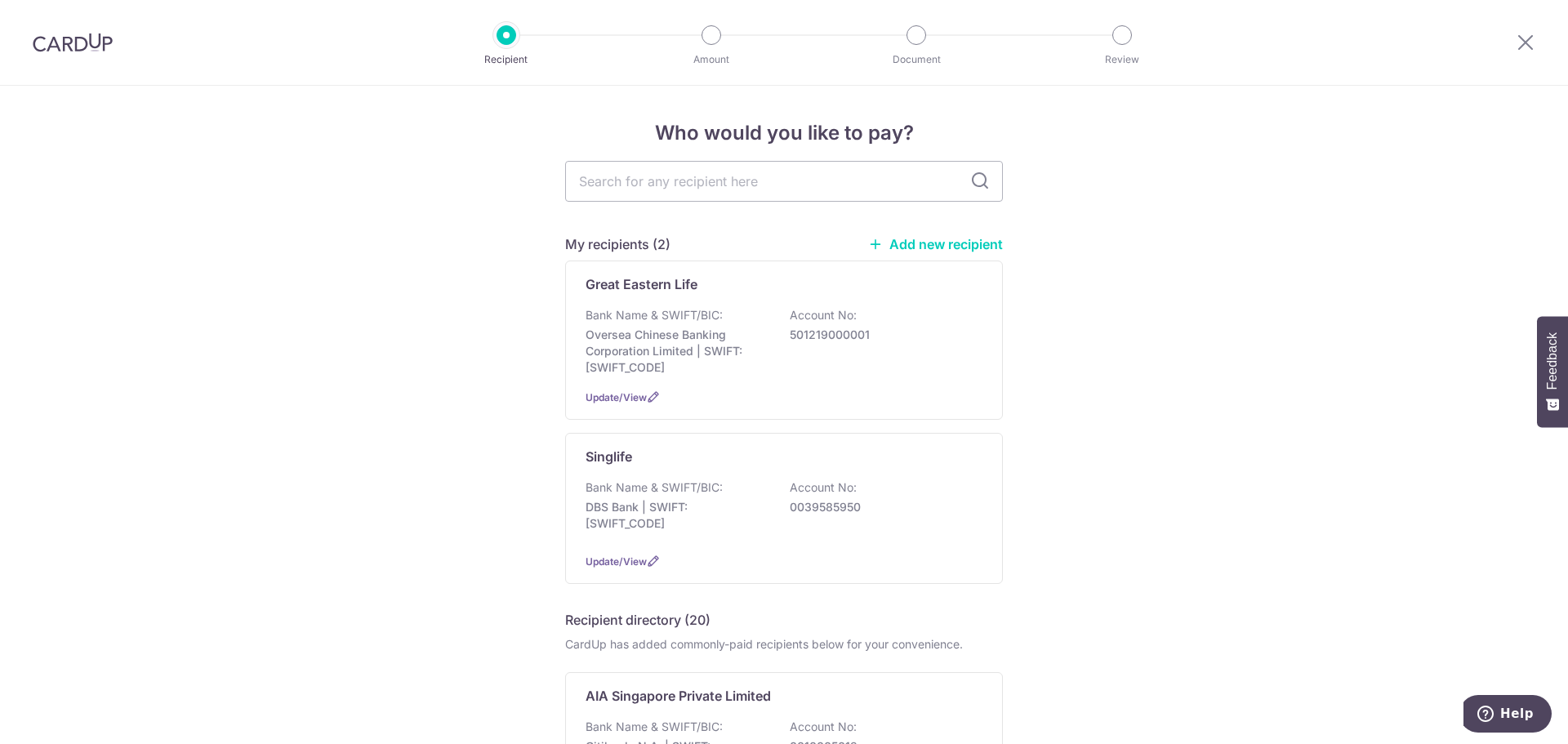
click at [53, 44] on img at bounding box center [73, 43] width 80 height 20
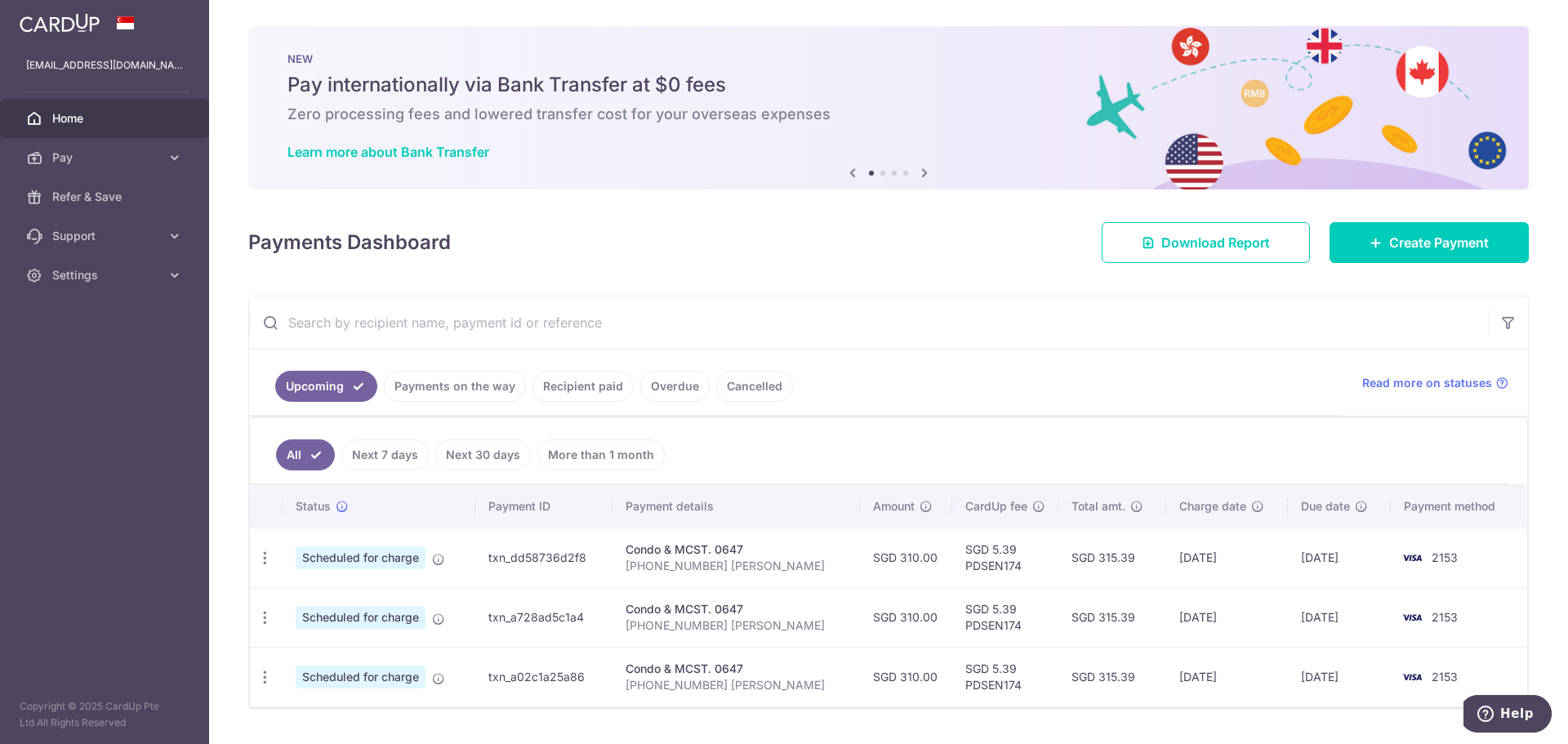
click at [561, 392] on link "Recipient paid" at bounding box center [584, 385] width 101 height 31
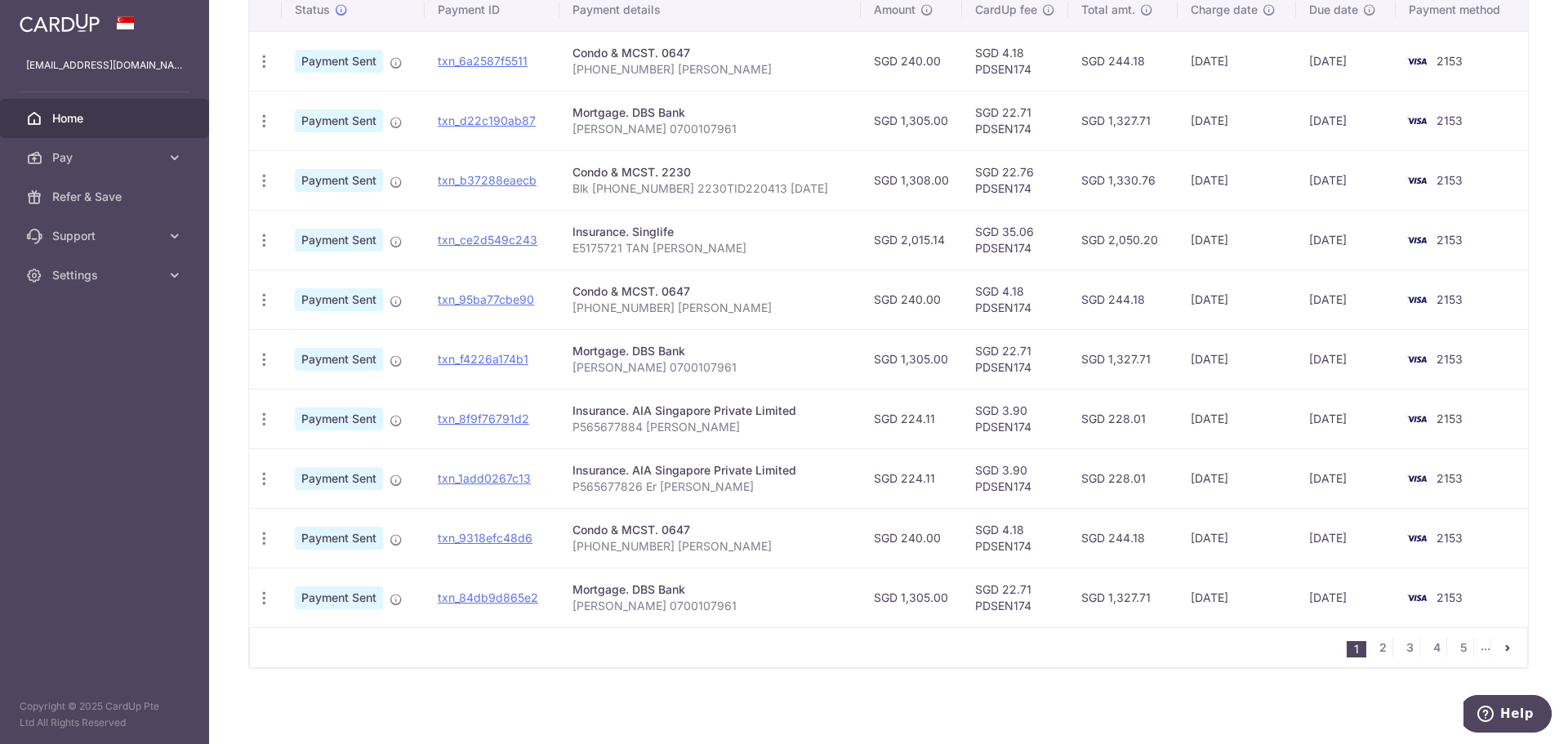
scroll to position [430, 0]
click at [1454, 645] on link "5" at bounding box center [1464, 645] width 20 height 20
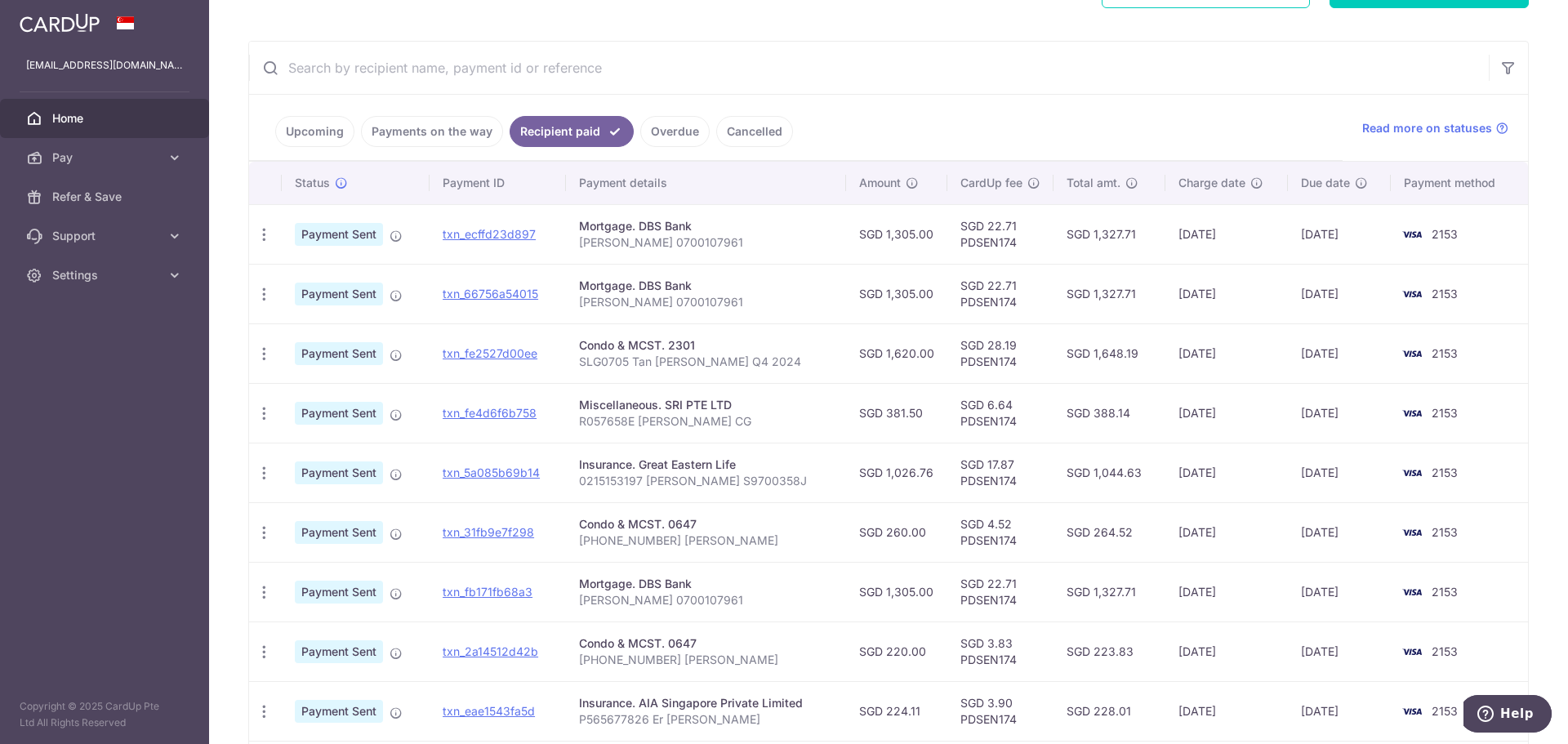
scroll to position [245, 0]
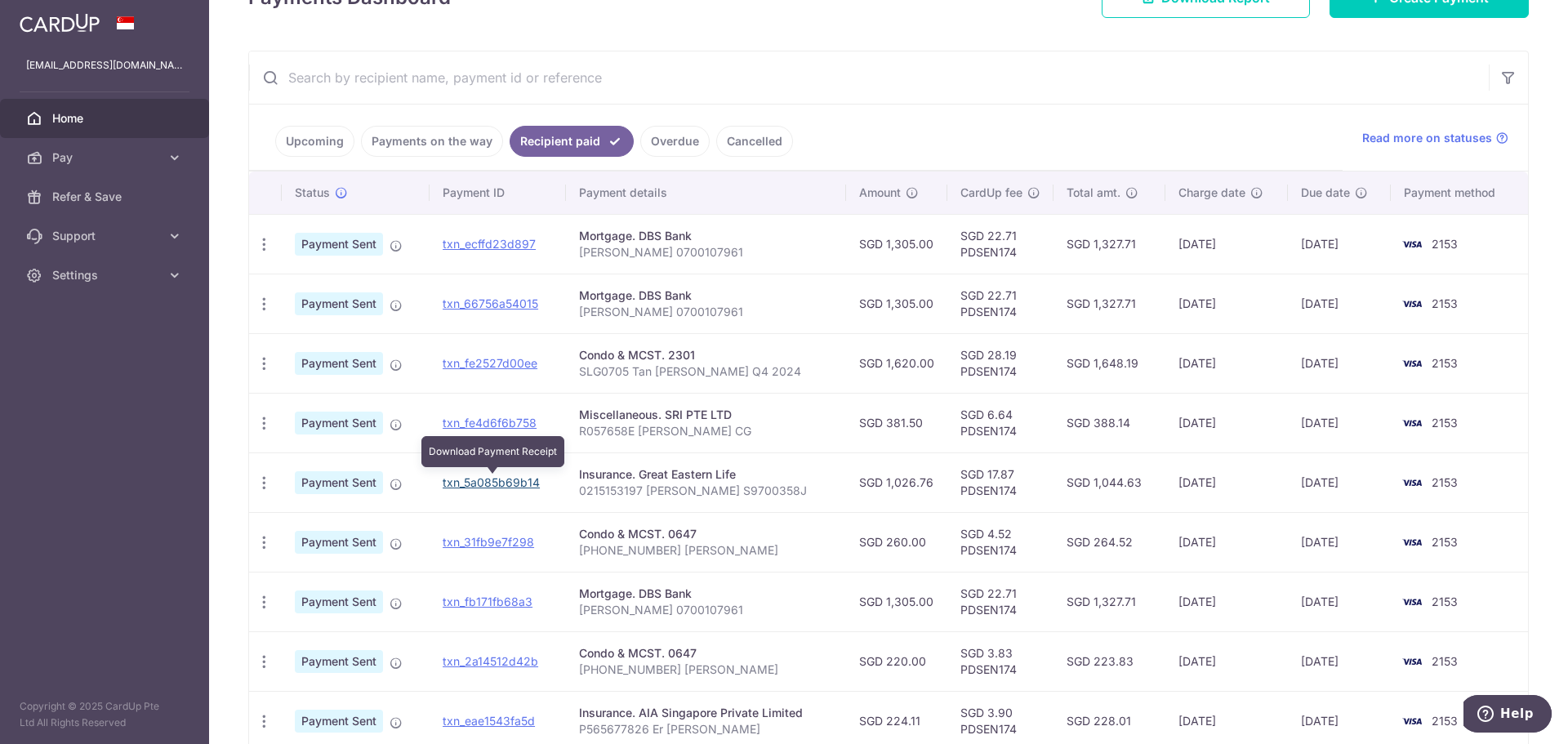
drag, startPoint x: 488, startPoint y: 482, endPoint x: 864, endPoint y: 59, distance: 566.0
click at [488, 482] on link "txn_5a085b69b14" at bounding box center [490, 482] width 97 height 14
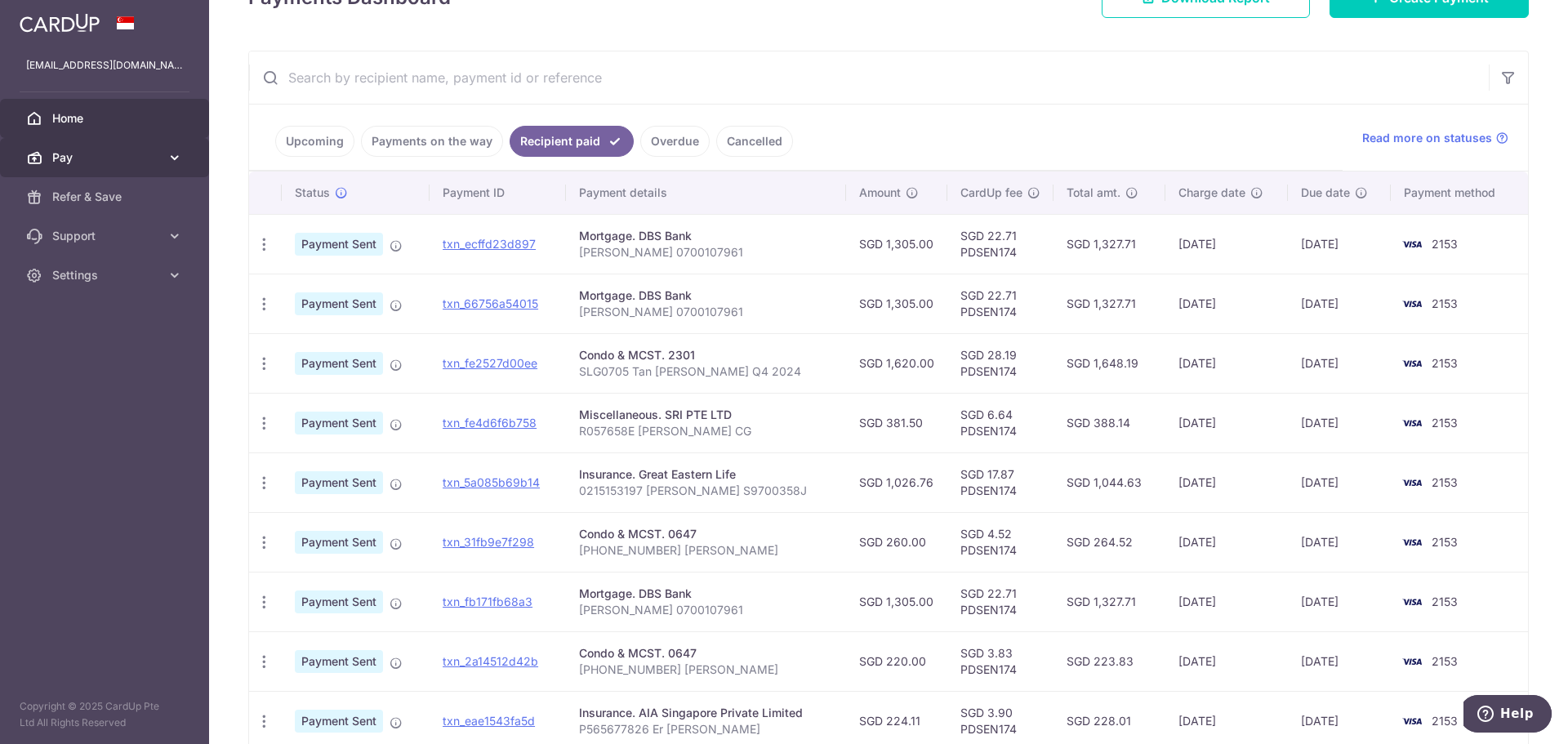
click at [115, 153] on span "Pay" at bounding box center [106, 157] width 107 height 16
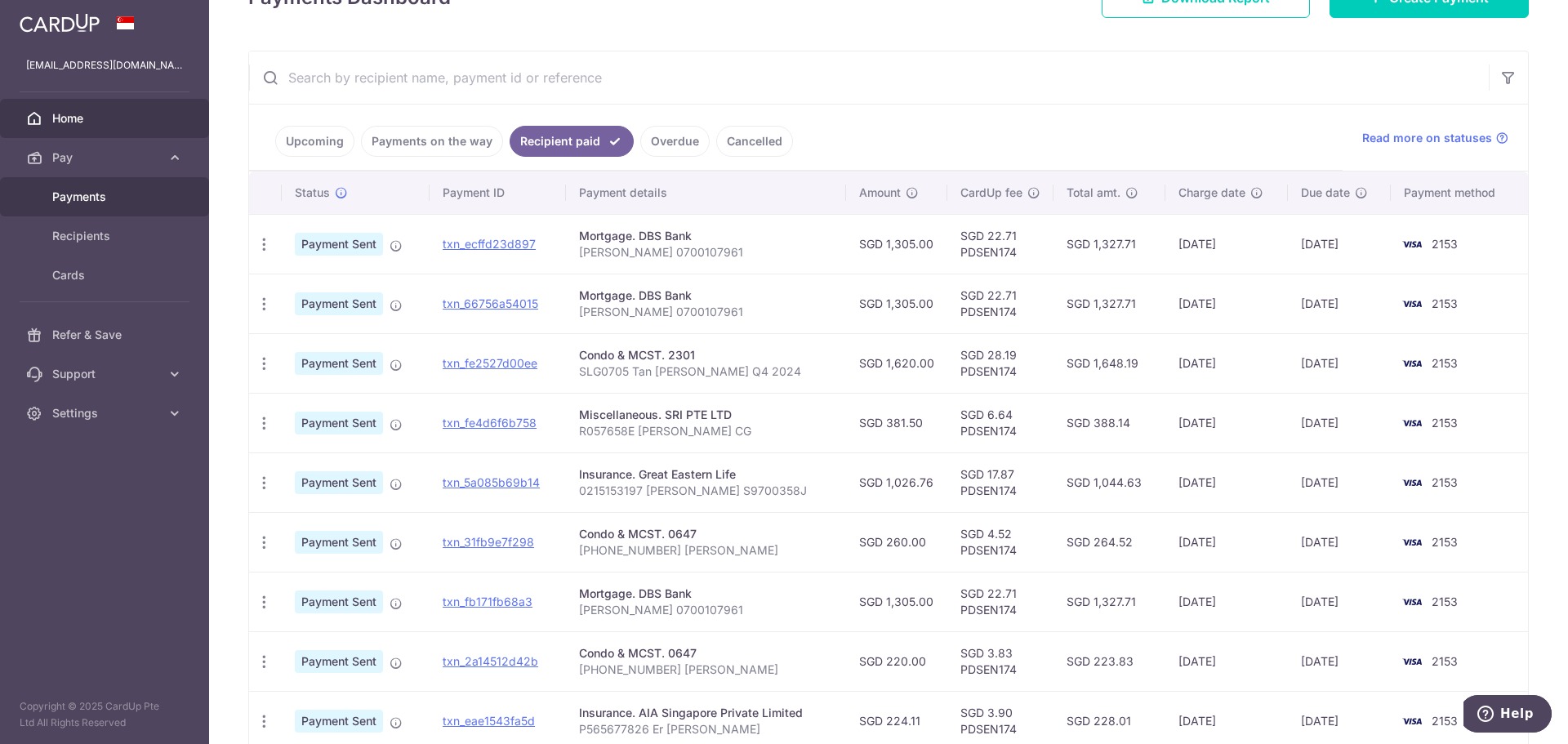
click at [92, 207] on link "Payments" at bounding box center [104, 197] width 209 height 39
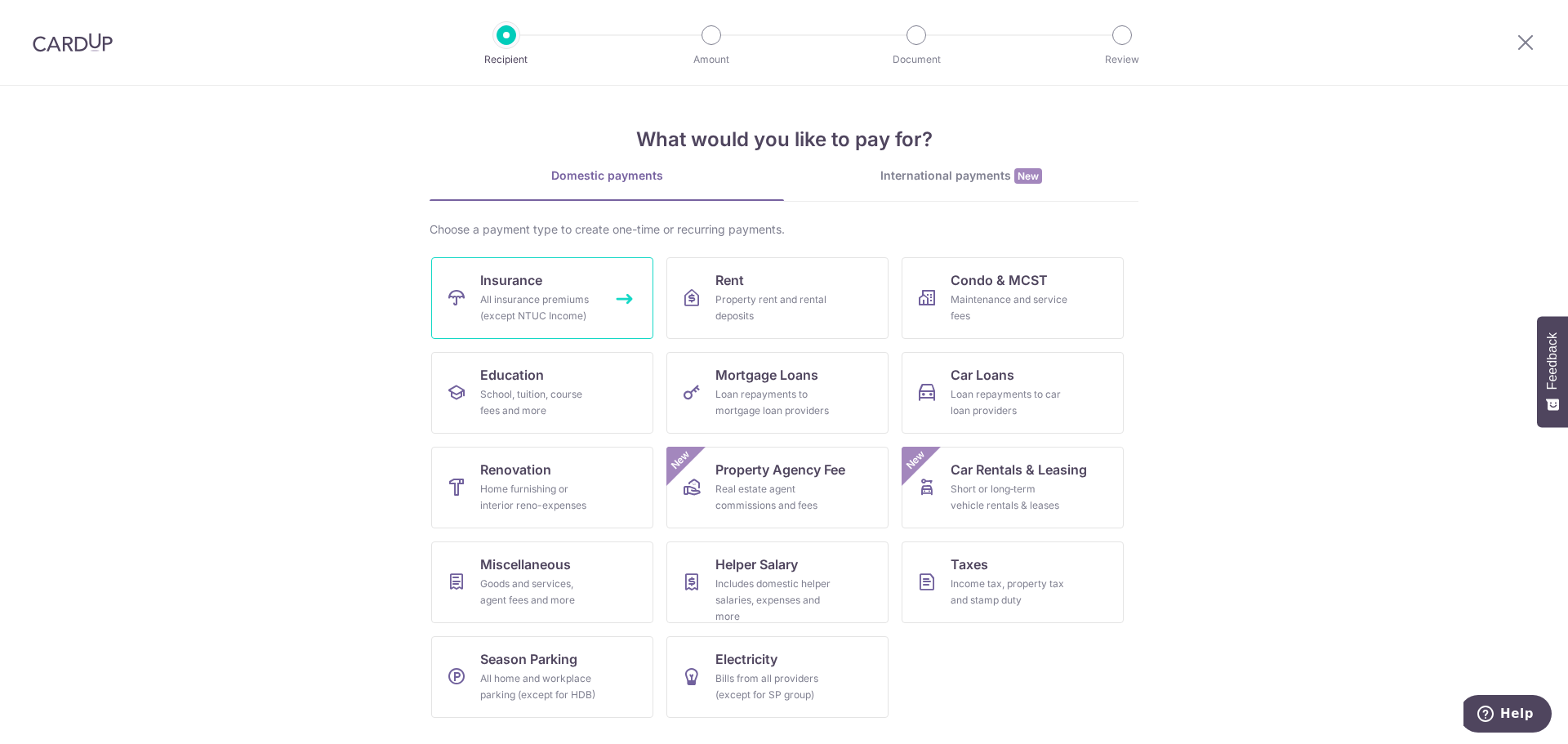
click at [575, 297] on div "All insurance premiums (except NTUC Income)" at bounding box center [539, 307] width 117 height 33
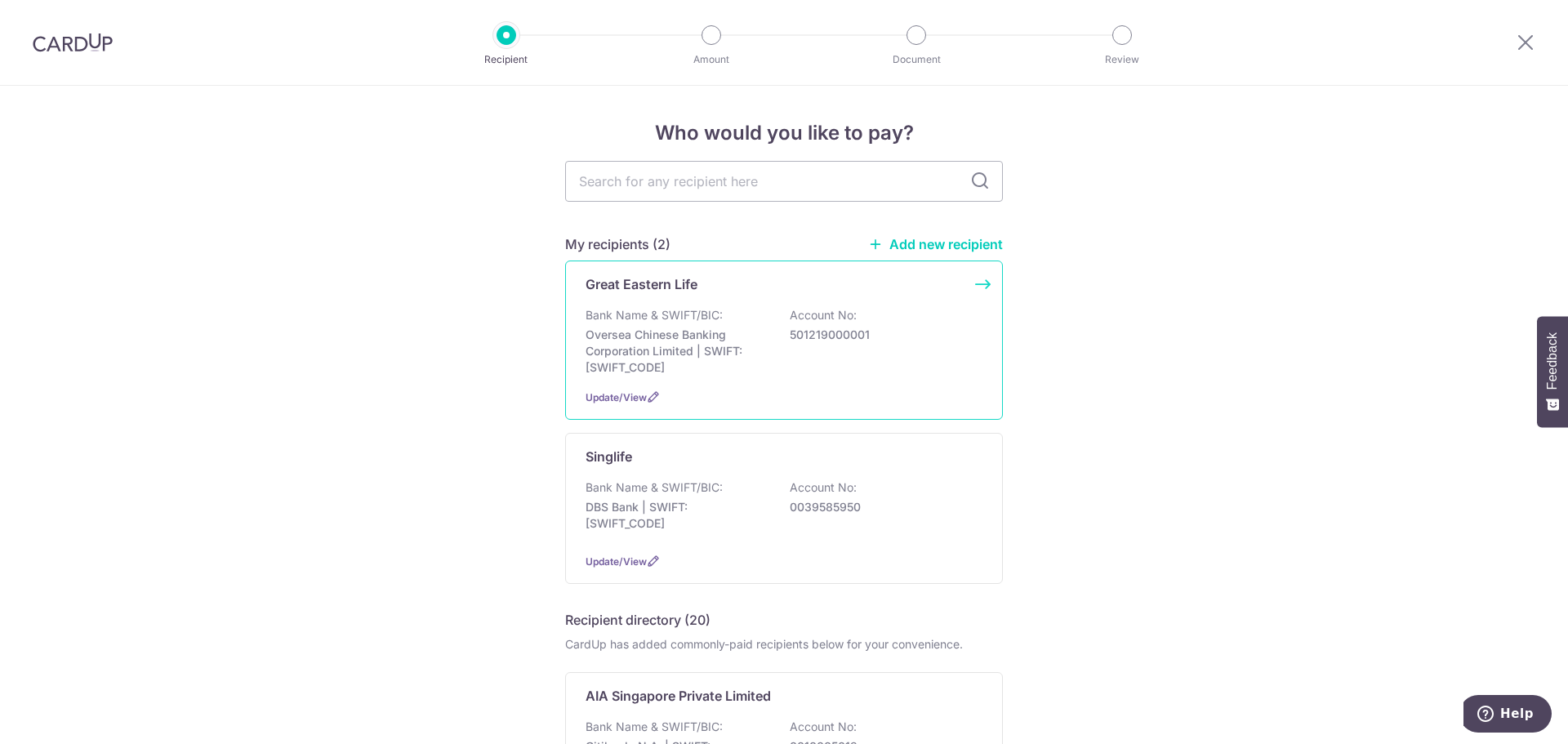
click at [853, 339] on p "501219000001" at bounding box center [881, 335] width 183 height 16
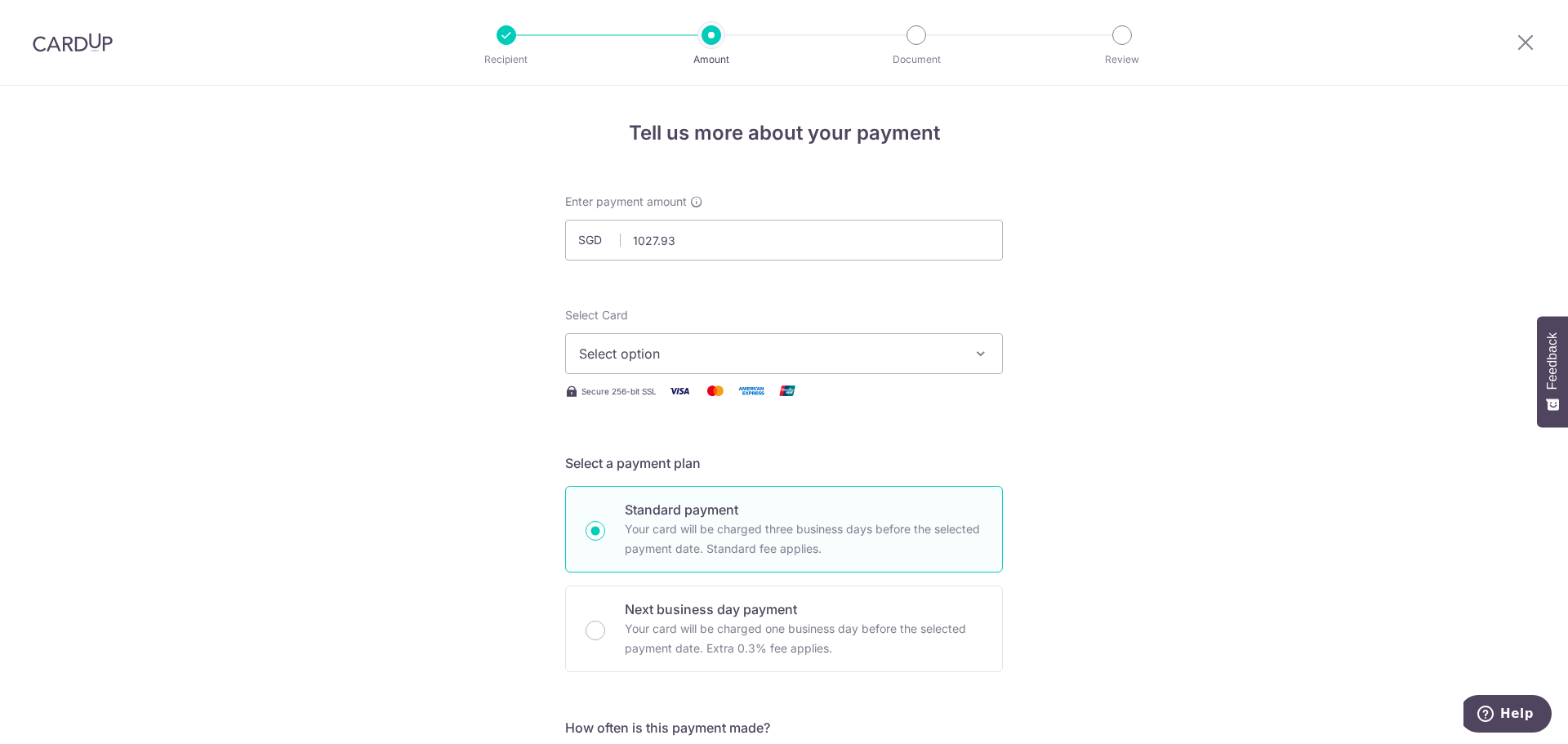
type input "1,027.93"
click at [858, 357] on span "Select option" at bounding box center [769, 353] width 380 height 20
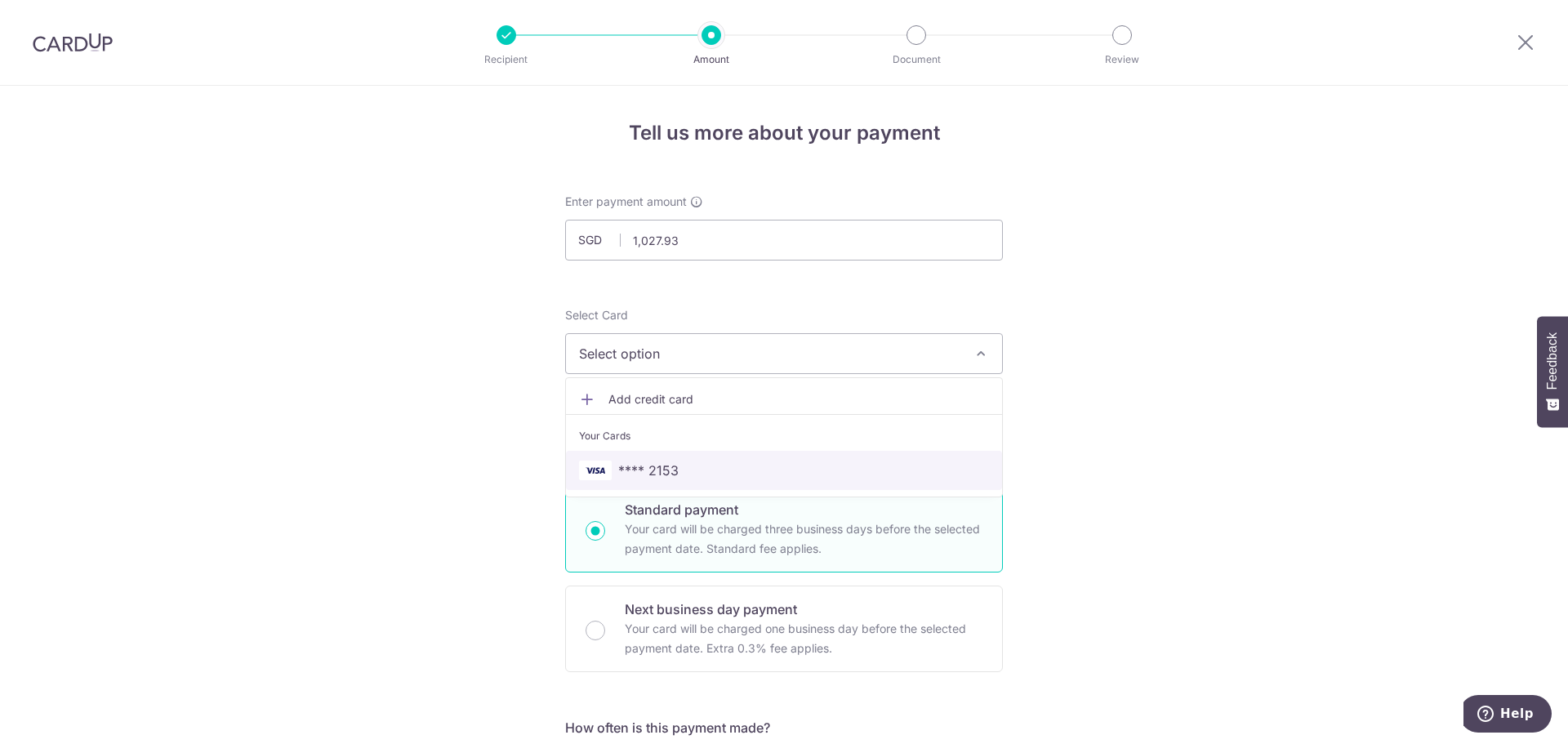
click at [705, 463] on span "**** 2153" at bounding box center [784, 471] width 410 height 20
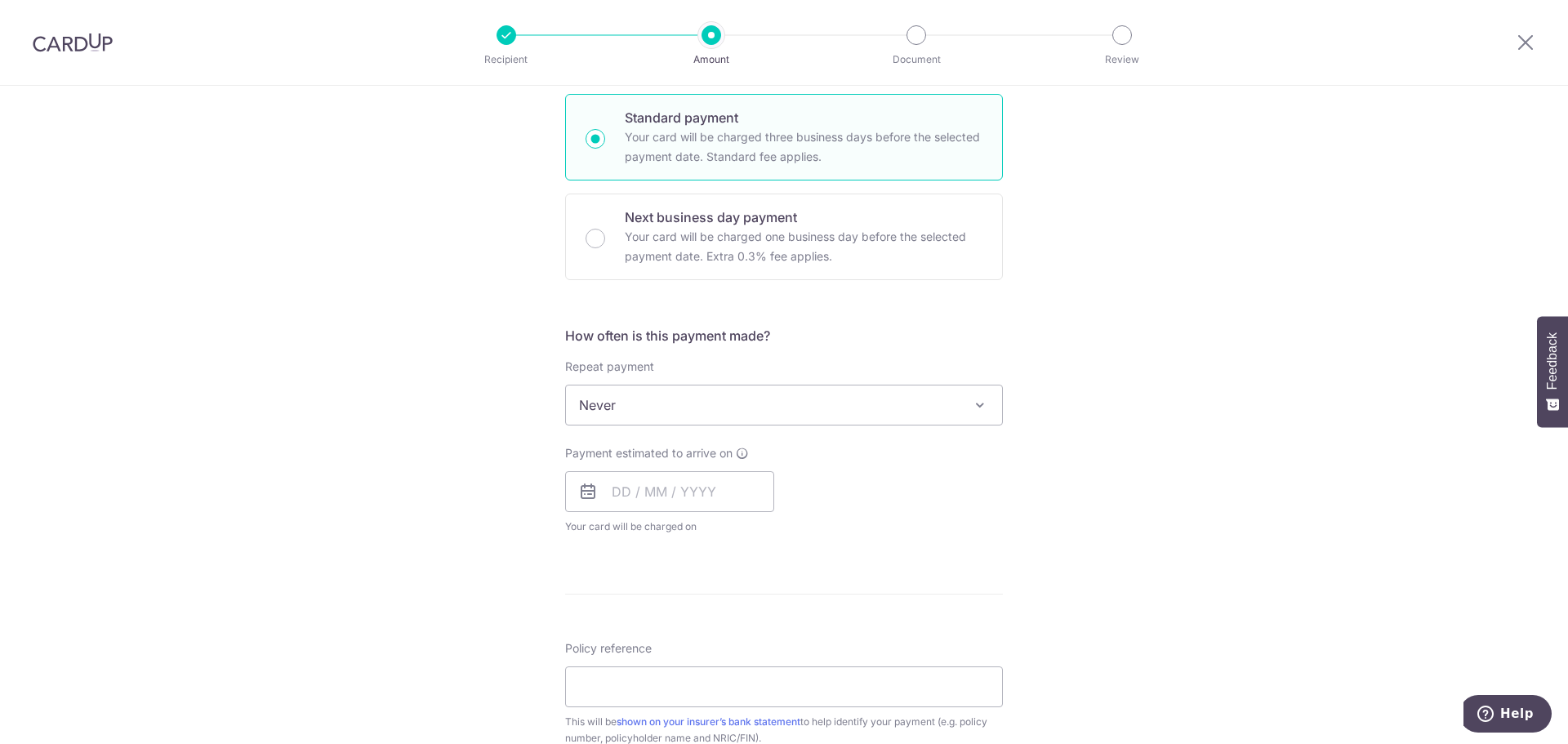
scroll to position [408, 0]
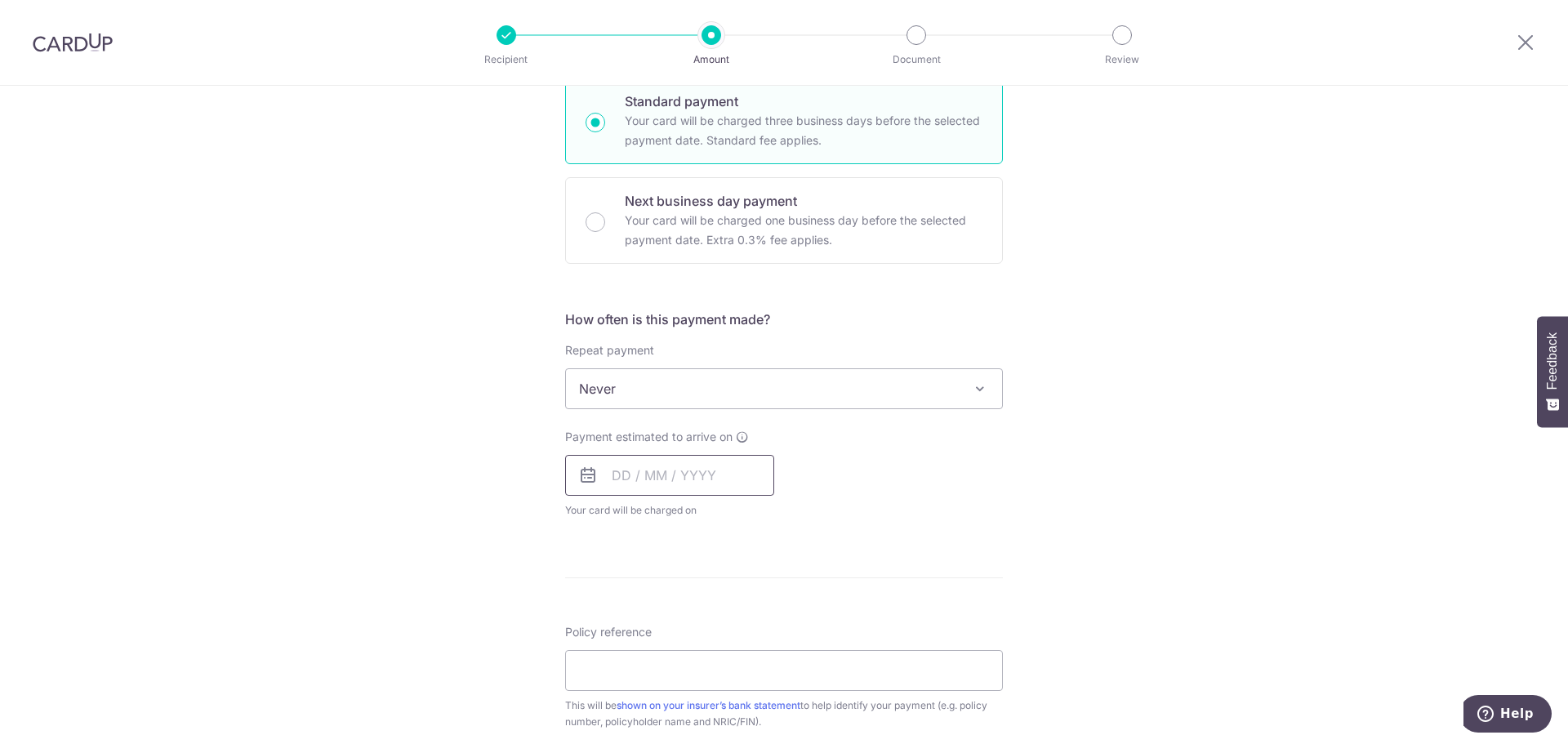
click at [686, 469] on input "text" at bounding box center [669, 475] width 209 height 41
click at [659, 620] on link "7" at bounding box center [664, 623] width 26 height 26
type input "[DATE]"
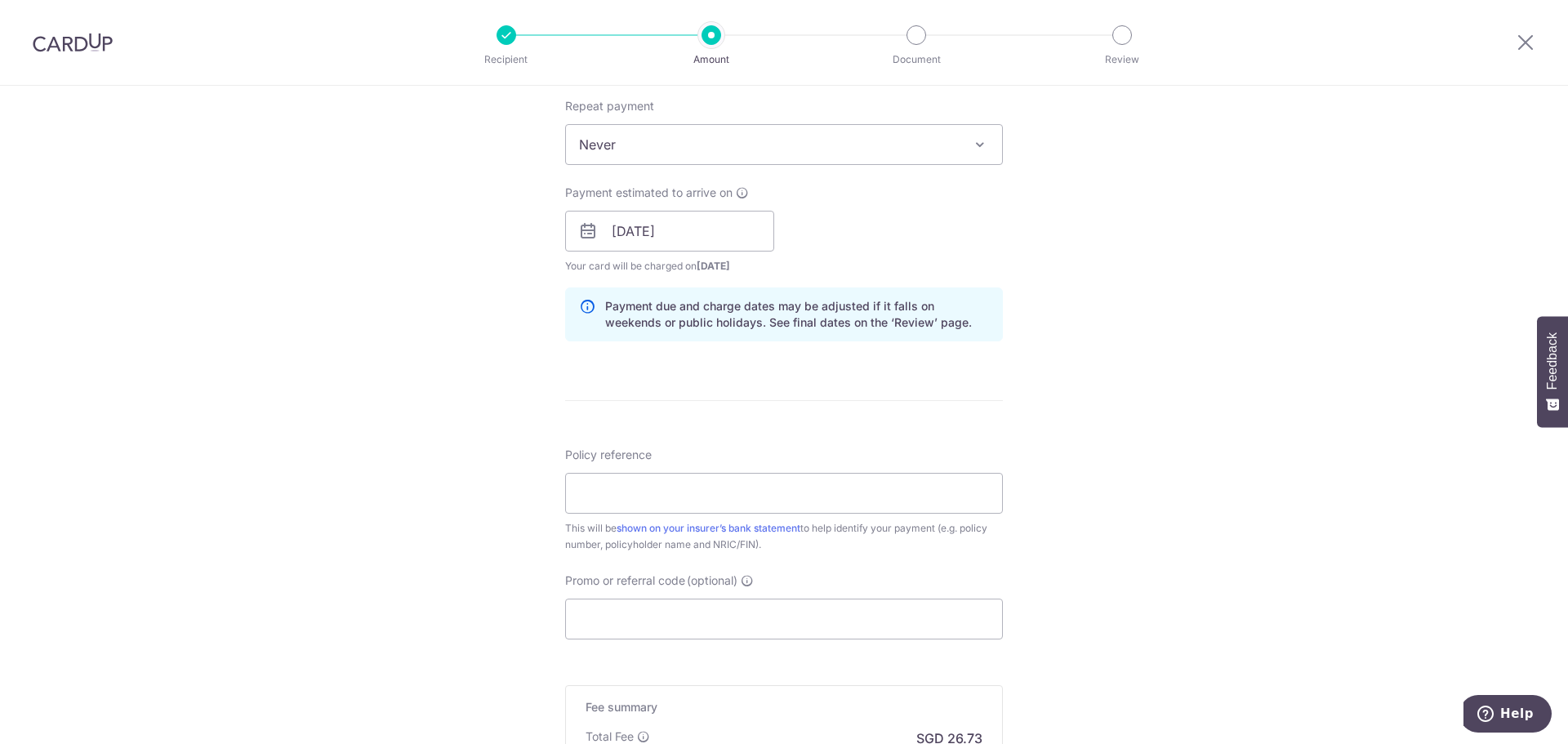
scroll to position [653, 0]
click at [661, 488] on input "Policy reference" at bounding box center [784, 492] width 438 height 41
paste input "e"
type input "e"
type input "3"
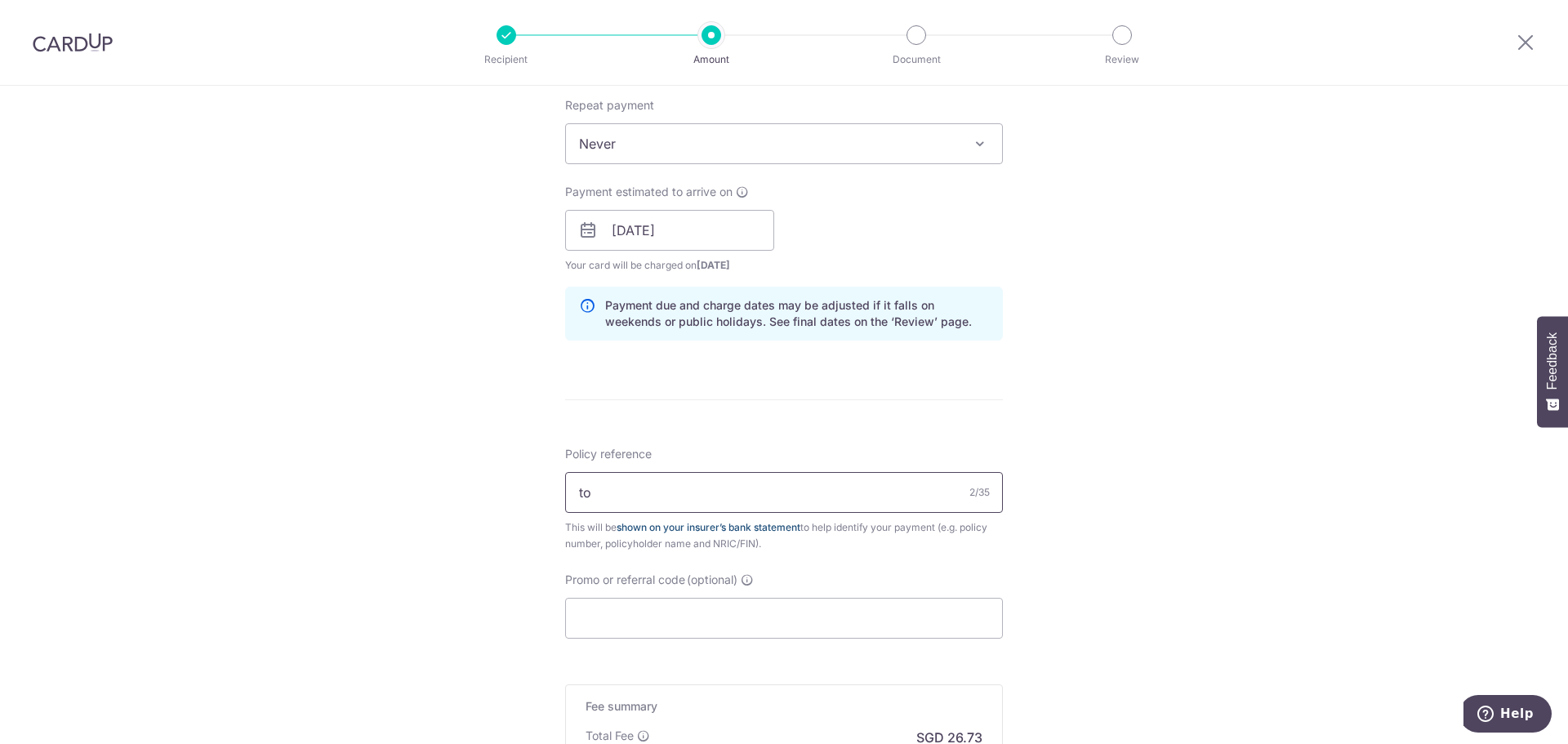
type input "t"
paste input "0215153197 Tan Wei Rong S9700358J"
type input "0215153197 Tan Wei Rong S9700358J"
click at [659, 610] on input "Promo or referral code (optional)" at bounding box center [784, 618] width 438 height 41
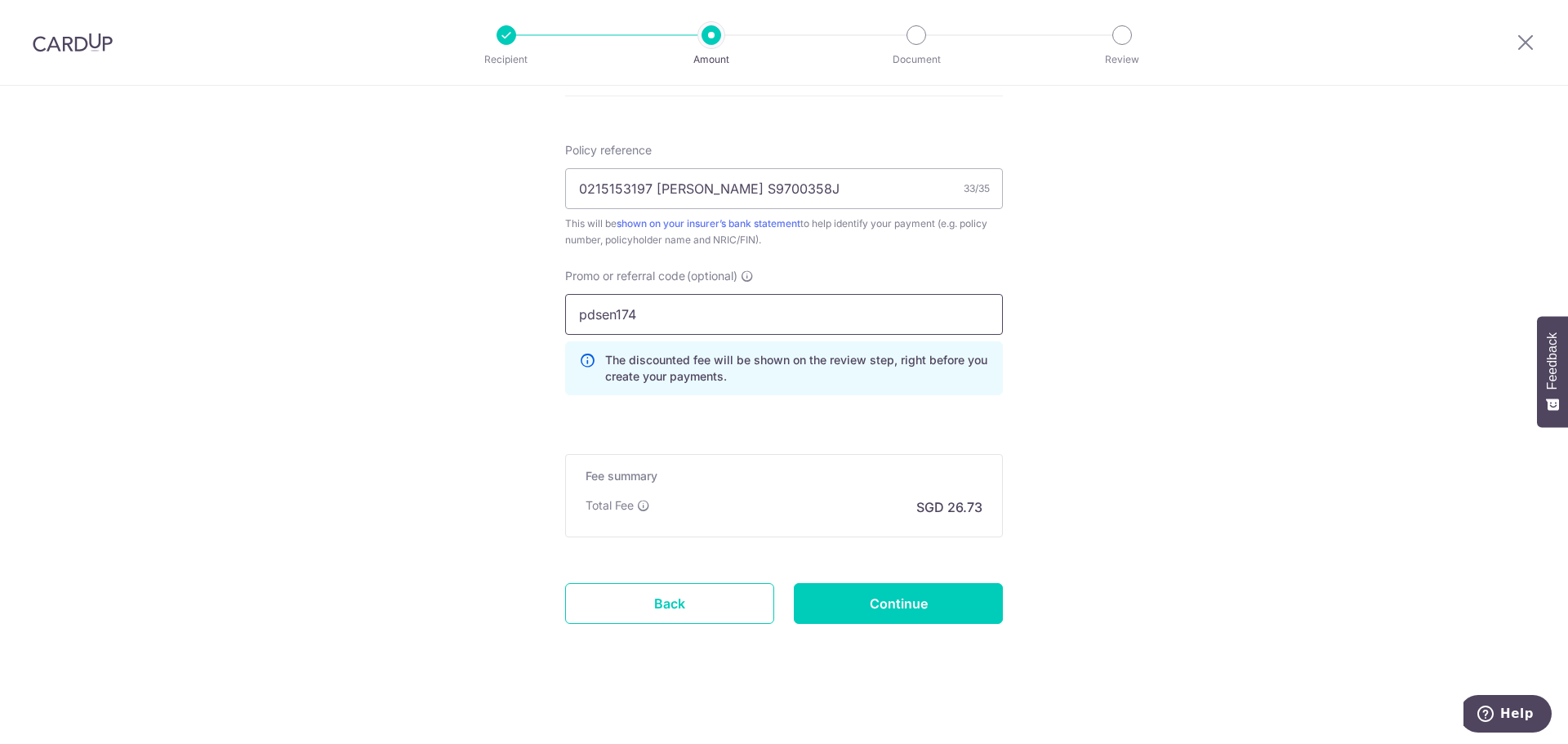
scroll to position [959, 0]
type input "pdsen174"
click at [852, 598] on input "Continue" at bounding box center [898, 601] width 209 height 41
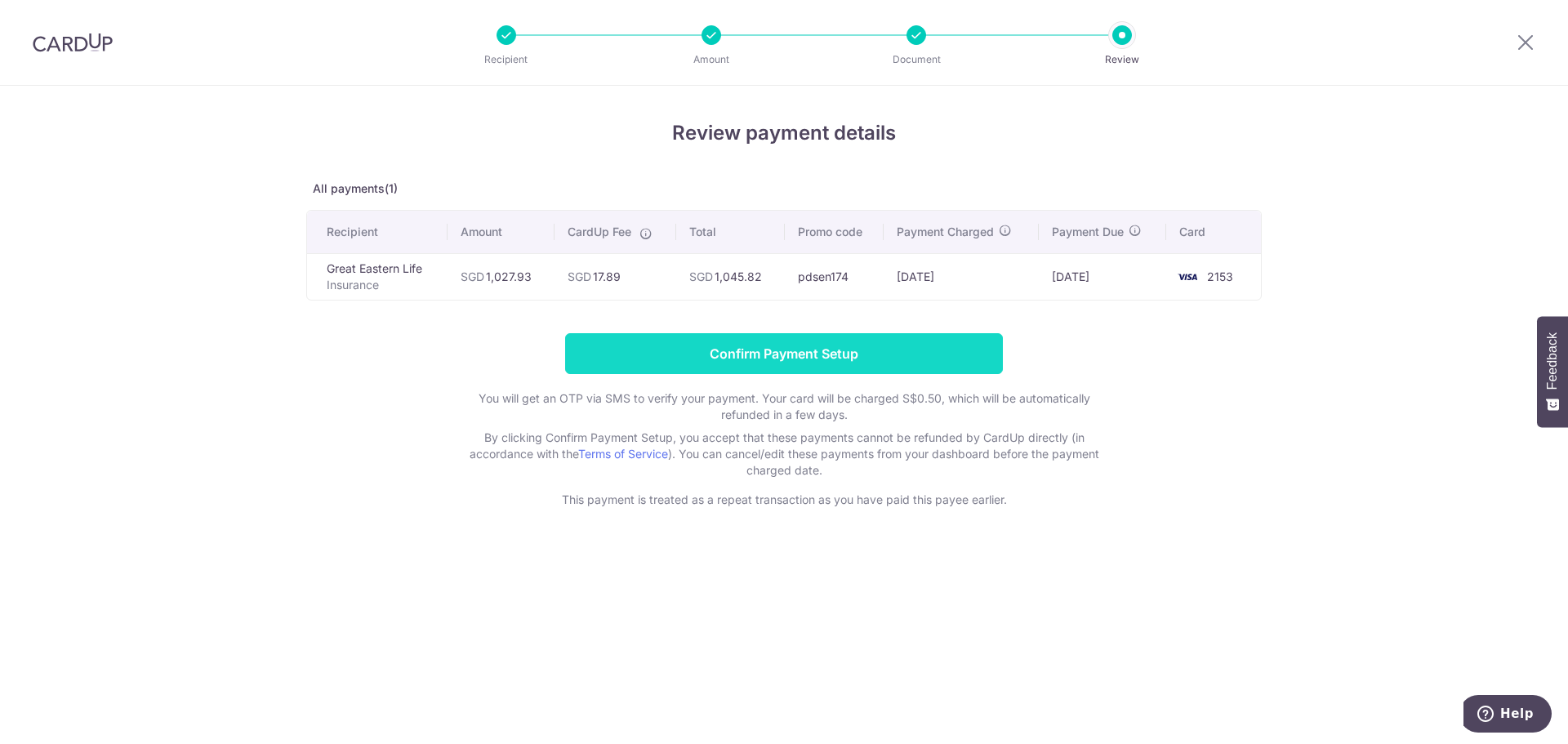
click at [848, 353] on input "Confirm Payment Setup" at bounding box center [784, 353] width 438 height 41
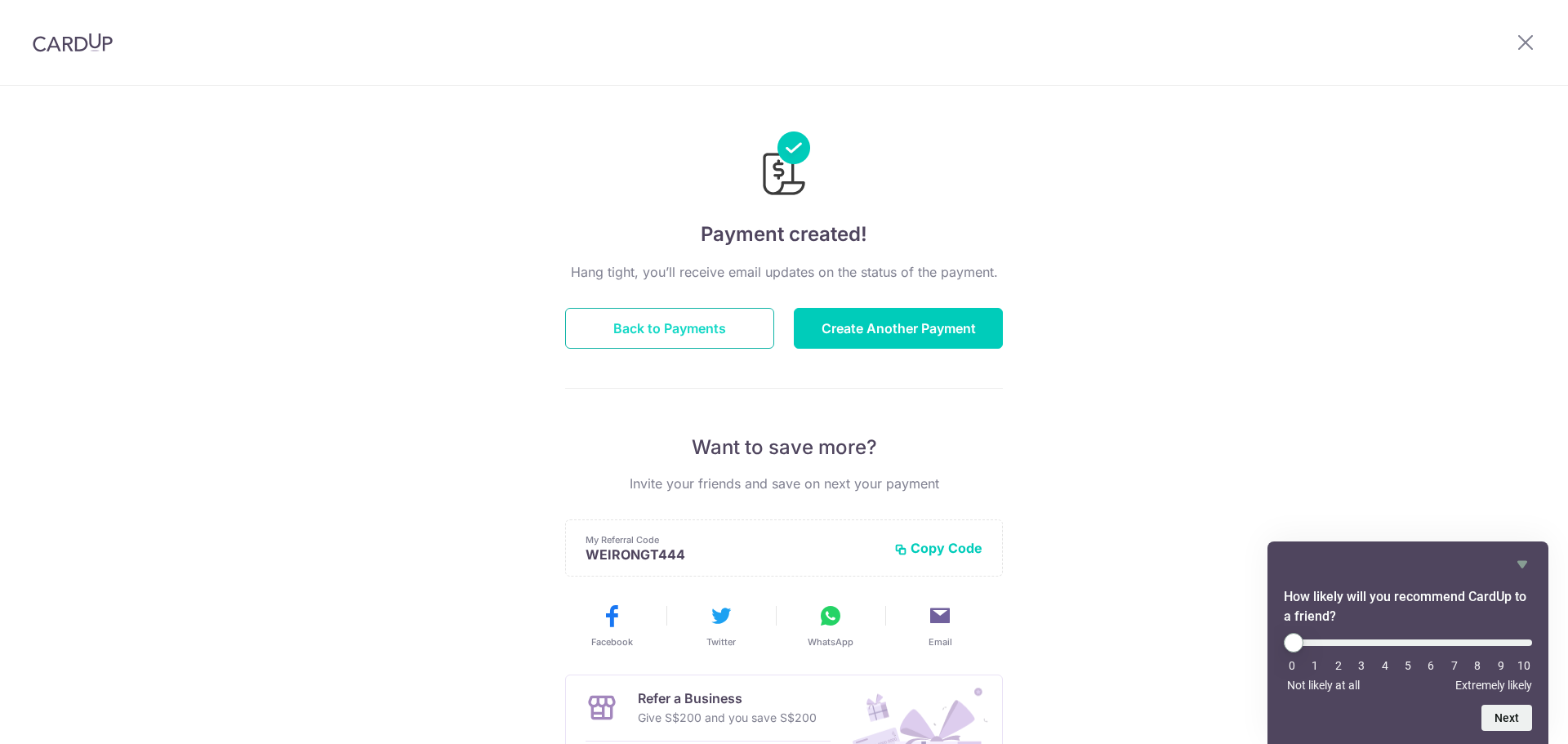
click at [682, 326] on button "Back to Payments" at bounding box center [669, 328] width 209 height 41
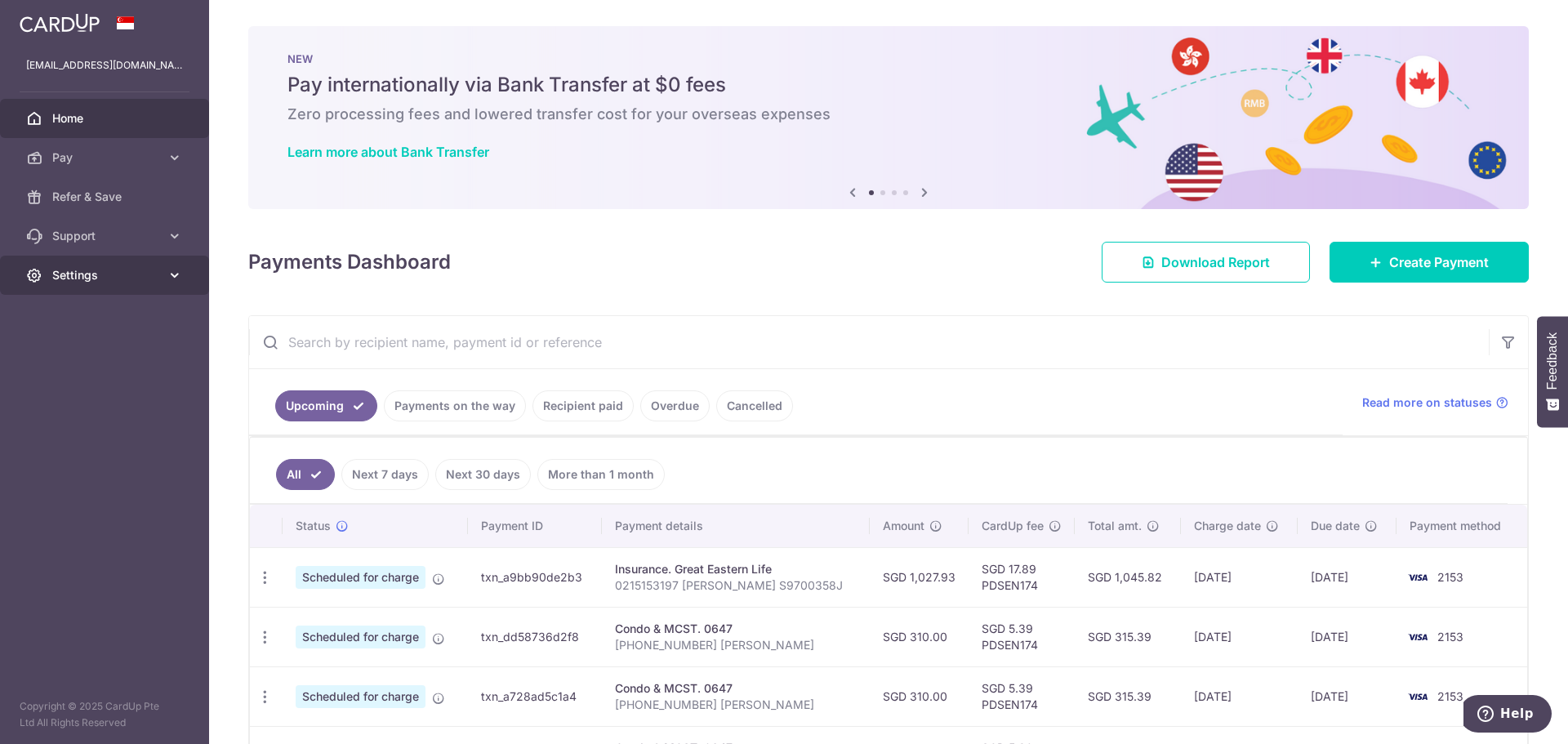
click at [123, 281] on span "Settings" at bounding box center [106, 275] width 107 height 16
click at [97, 354] on span "Logout" at bounding box center [106, 353] width 107 height 16
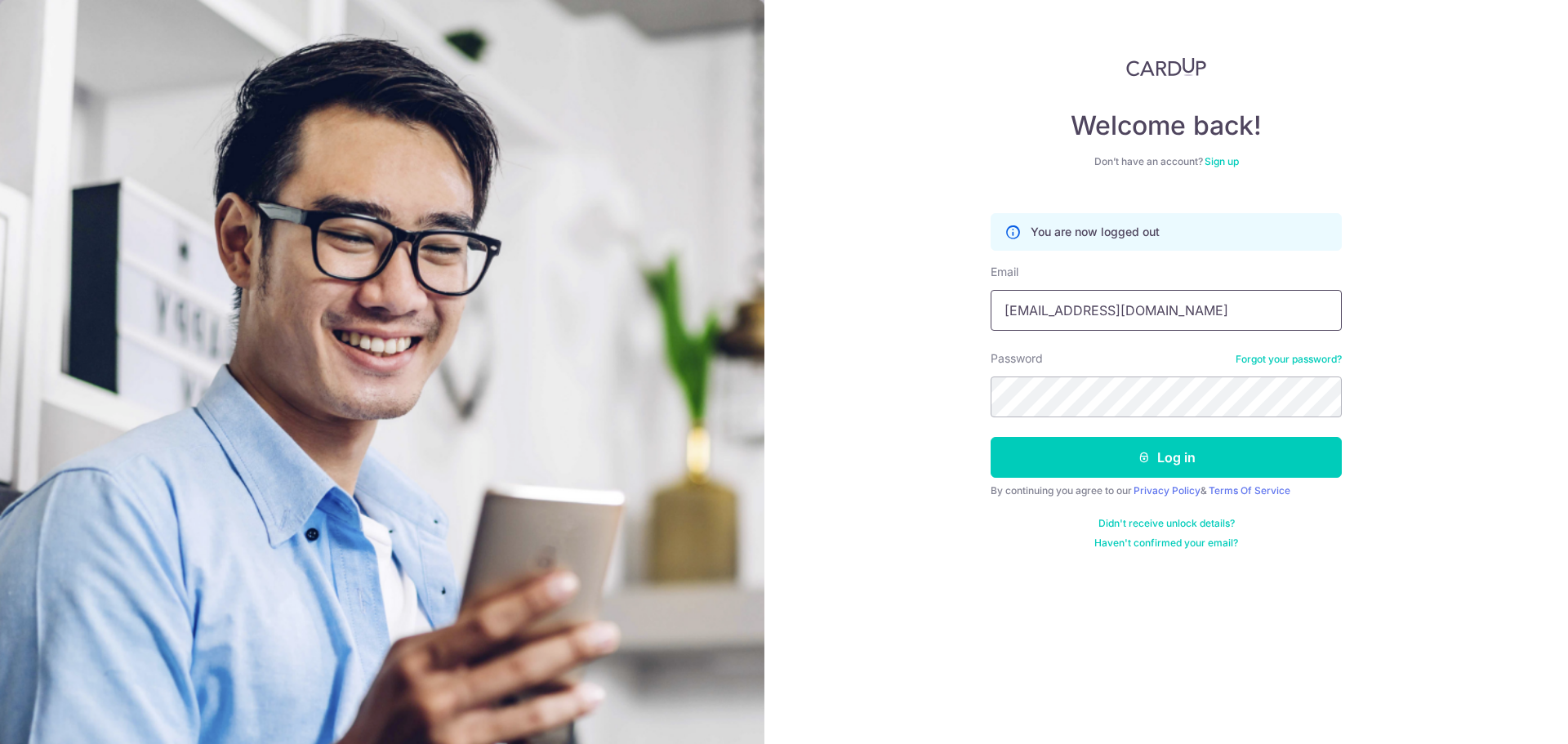
click at [1090, 311] on input "erictwh168@hotmail.com" at bounding box center [1166, 310] width 351 height 41
type input "[PERSON_NAME][EMAIL_ADDRESS][DOMAIN_NAME]"
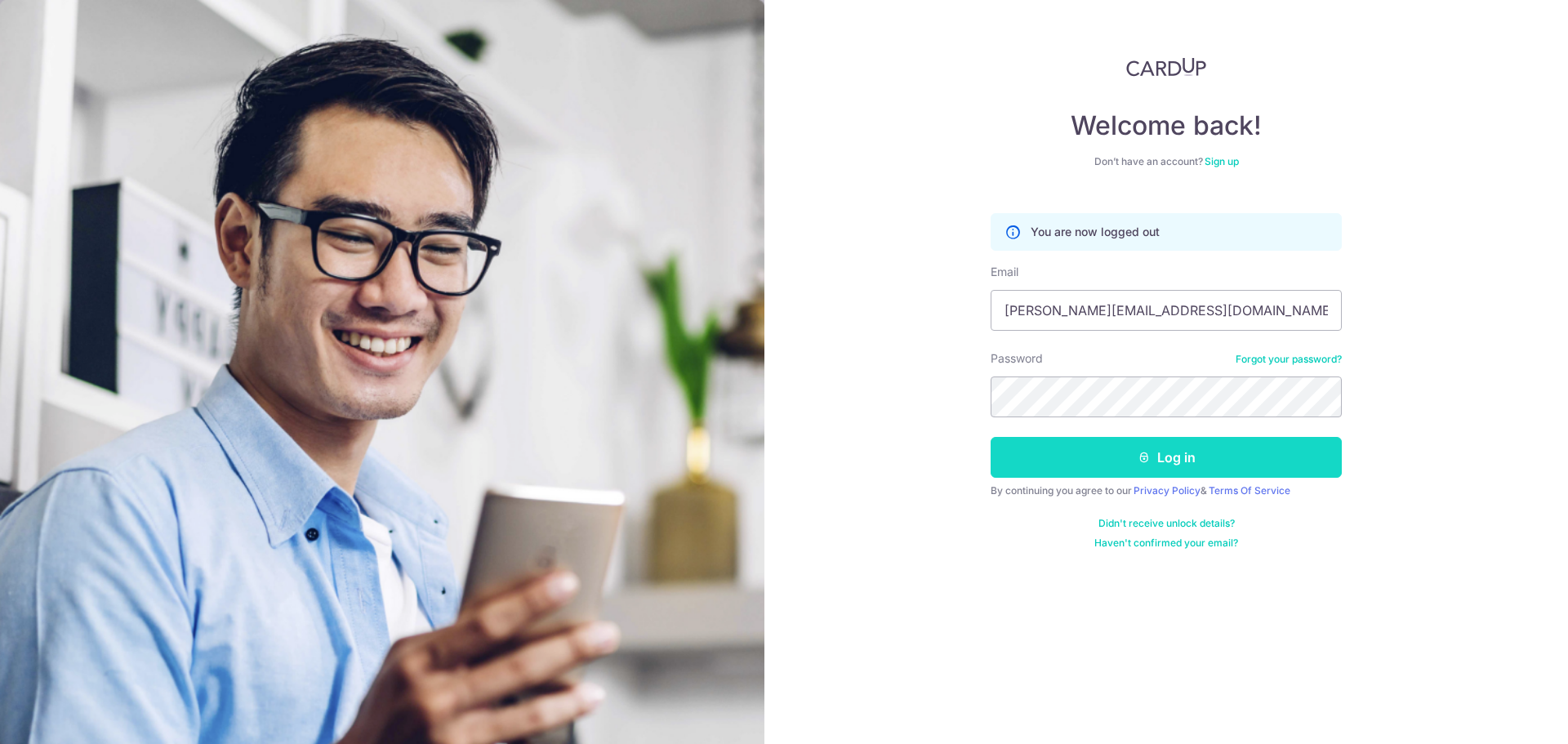
click at [1102, 447] on button "Log in" at bounding box center [1166, 457] width 351 height 41
